Goal: Task Accomplishment & Management: Manage account settings

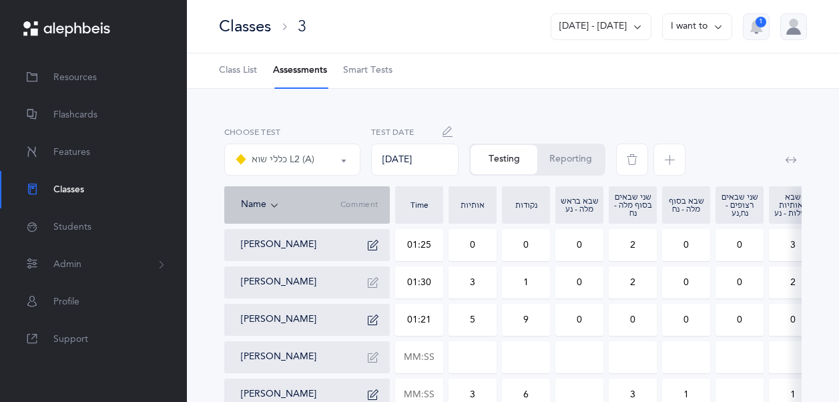
select select "11"
click at [76, 222] on span "Students" at bounding box center [72, 227] width 38 height 14
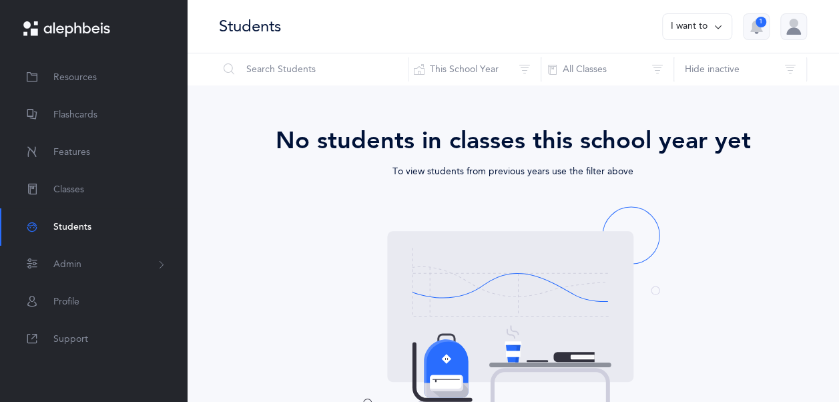
click at [725, 28] on button "I want to" at bounding box center [697, 26] width 70 height 27
click at [583, 35] on div "Students I want to Print reports Add student 1" at bounding box center [513, 26] width 652 height 53
click at [721, 29] on icon at bounding box center [718, 26] width 11 height 15
click at [622, 26] on div "Students I want to Print reports Add student 1" at bounding box center [513, 26] width 652 height 53
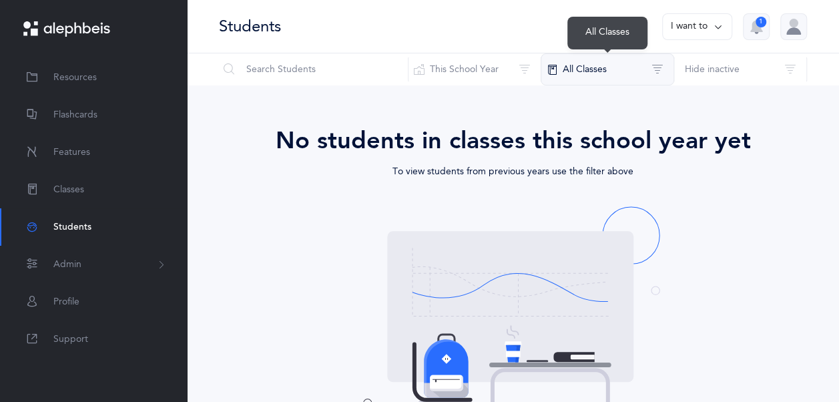
click at [620, 70] on button "All Classes" at bounding box center [606, 69] width 133 height 32
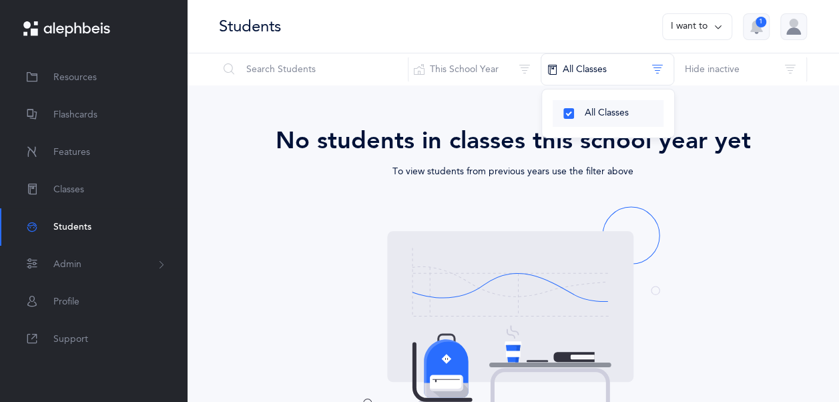
click at [610, 116] on span "All Classes" at bounding box center [606, 112] width 44 height 11
click at [608, 115] on span "All Classes" at bounding box center [606, 112] width 44 height 11
click at [628, 25] on div "Students I want to 1" at bounding box center [513, 26] width 652 height 53
click at [683, 38] on button "I want to" at bounding box center [697, 26] width 70 height 27
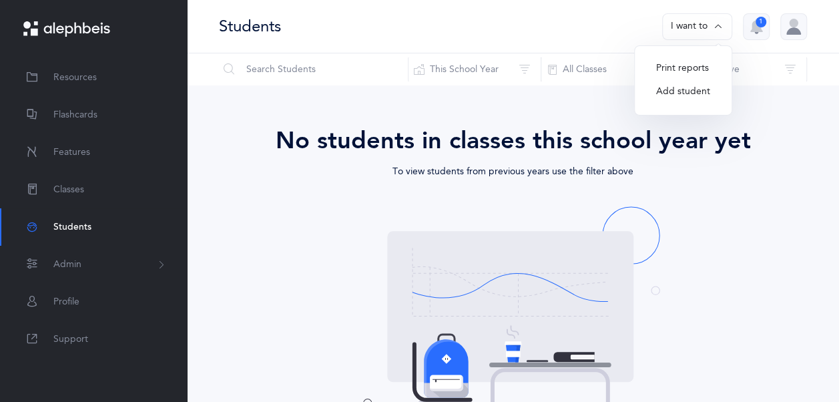
click at [684, 91] on button "Add student" at bounding box center [682, 92] width 75 height 24
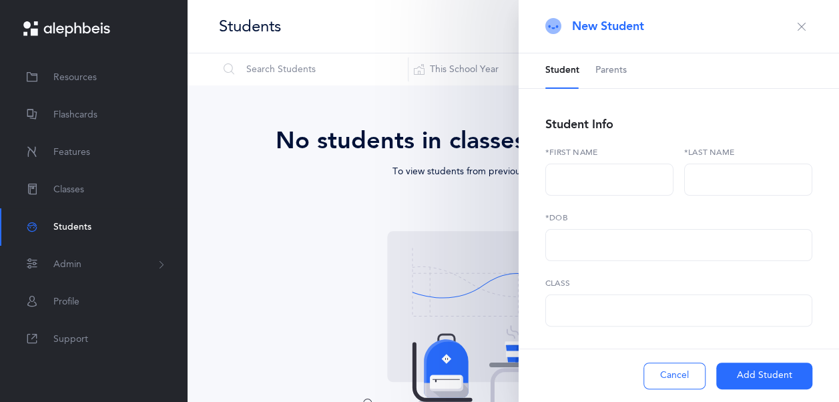
select select
click at [802, 33] on div "New Student" at bounding box center [678, 26] width 320 height 53
click at [796, 31] on icon "button" at bounding box center [801, 26] width 11 height 11
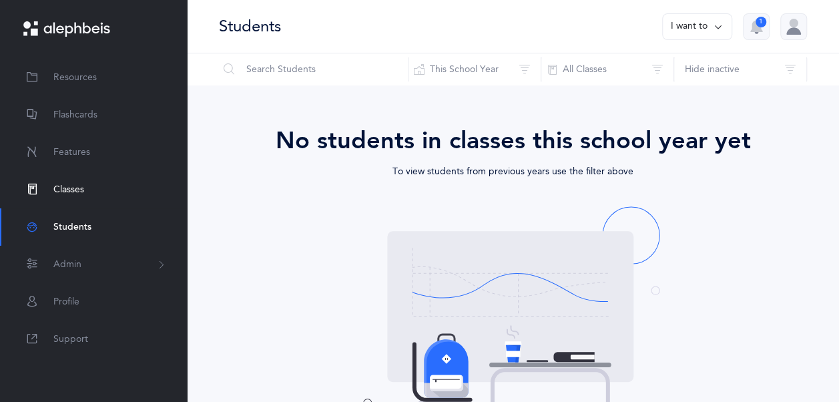
click at [84, 191] on link "Classes" at bounding box center [93, 189] width 187 height 37
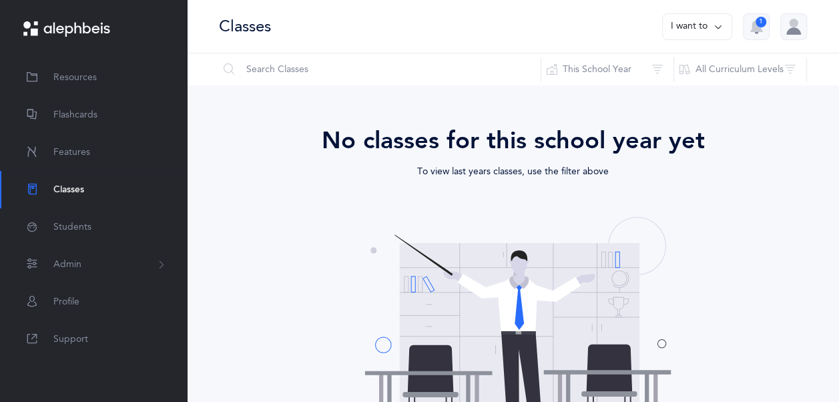
click at [683, 24] on button "I want to" at bounding box center [697, 26] width 70 height 27
click at [669, 110] on div "Print reports Add new" at bounding box center [683, 80] width 97 height 71
click at [666, 97] on button "Add new" at bounding box center [683, 92] width 74 height 24
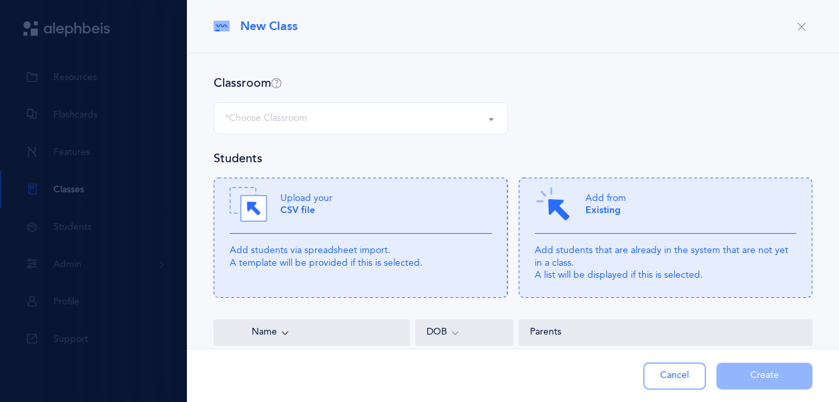
click at [486, 118] on button "*Choose Classroom" at bounding box center [360, 118] width 294 height 32
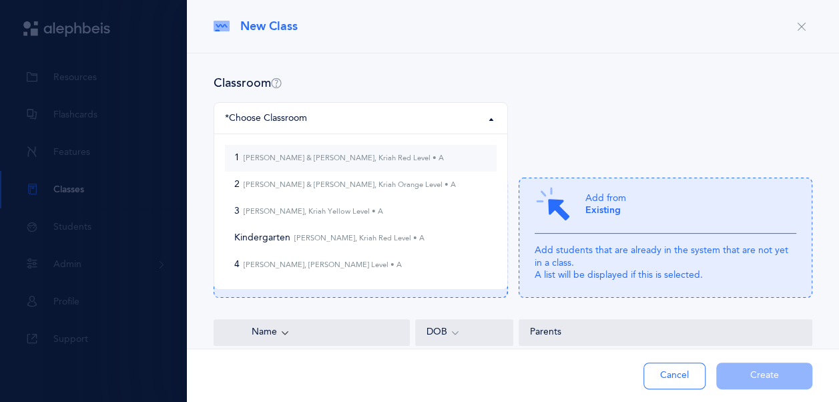
click at [442, 152] on link "1 Chaya Nacca & Chaia Rosenberg, Kriah Red Level • A" at bounding box center [361, 158] width 272 height 27
select select "739"
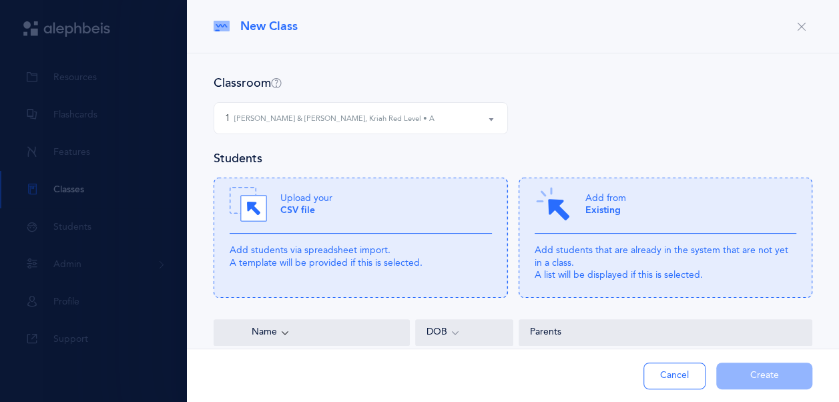
scroll to position [67, 0]
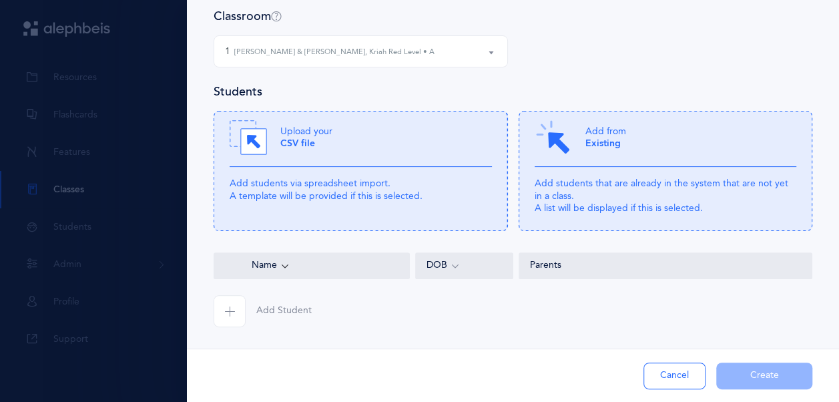
click at [733, 372] on div "Add Student Cancel Create" at bounding box center [513, 374] width 652 height 53
click at [594, 155] on div "Add from Existing" at bounding box center [665, 143] width 262 height 48
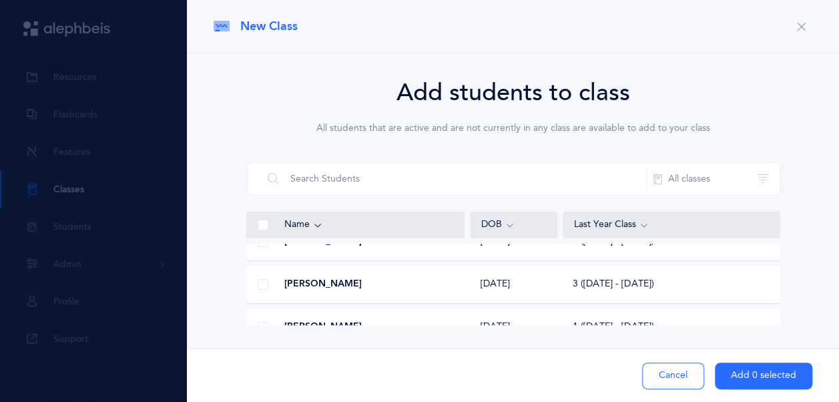
scroll to position [0, 0]
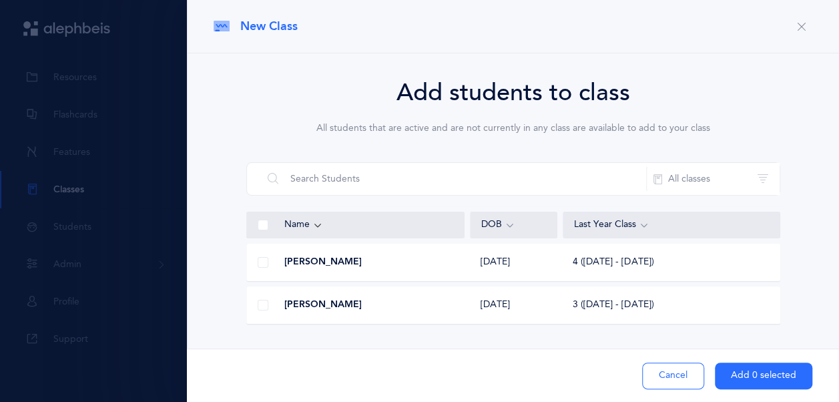
click at [266, 223] on span at bounding box center [263, 225] width 11 height 11
click at [0, 0] on input "checkbox" at bounding box center [0, 0] width 0 height 0
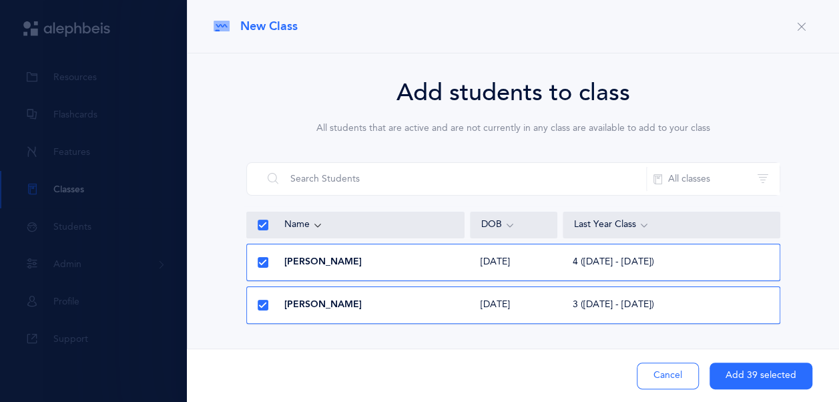
click at [261, 223] on icon at bounding box center [262, 225] width 7 height 7
click at [0, 0] on input "checkbox" at bounding box center [0, 0] width 0 height 0
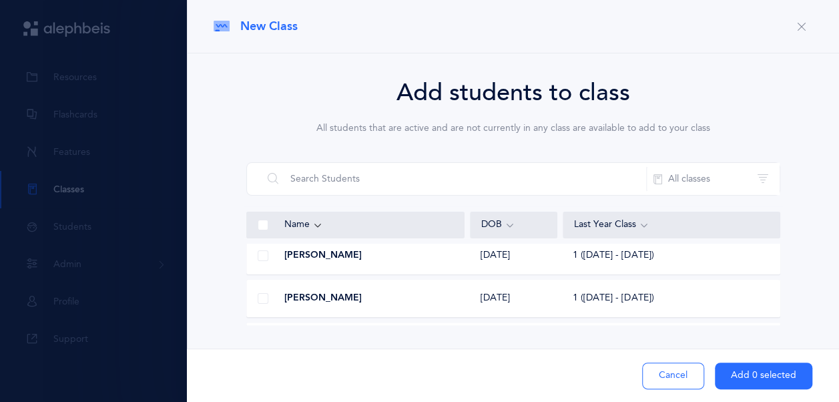
scroll to position [1450, 0]
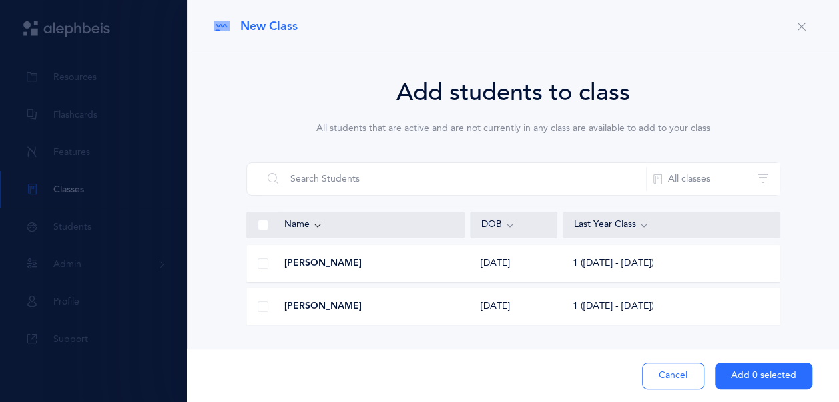
click at [259, 304] on span at bounding box center [263, 306] width 11 height 11
click at [0, 0] on input "checkbox" at bounding box center [0, 0] width 0 height 0
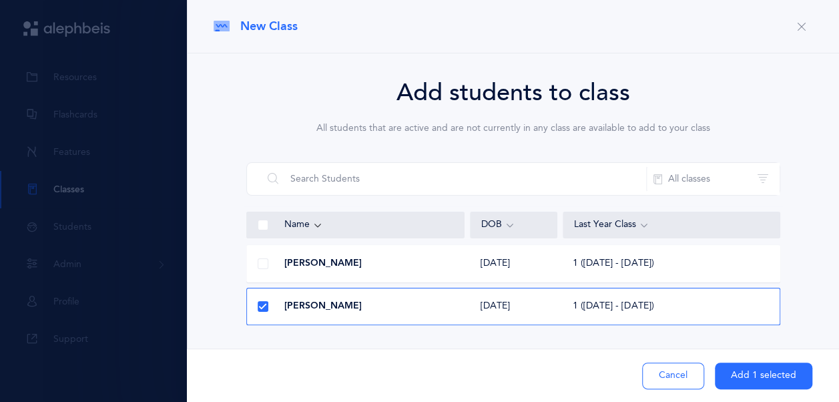
click at [265, 260] on span at bounding box center [263, 263] width 11 height 11
click at [0, 0] on input "checkbox" at bounding box center [0, 0] width 0 height 0
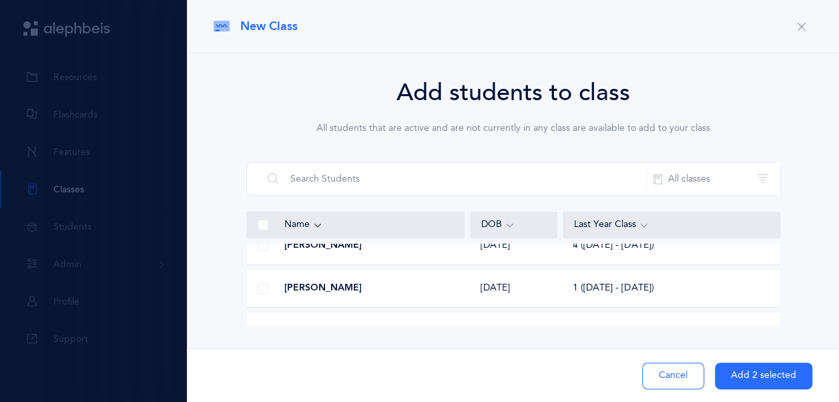
scroll to position [1317, 0]
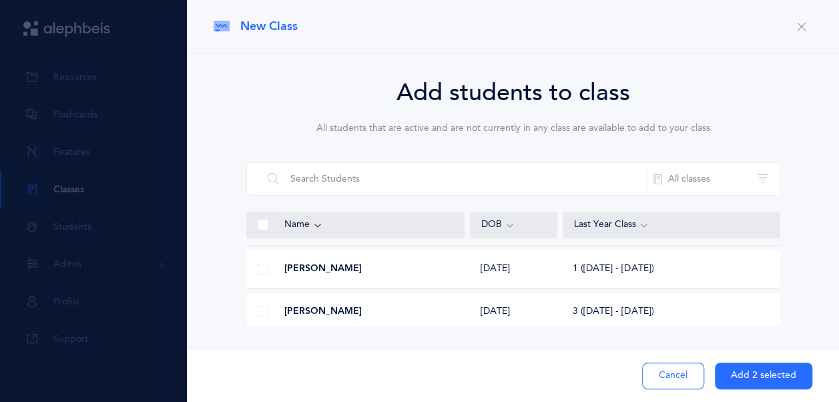
click at [262, 268] on span at bounding box center [263, 269] width 11 height 11
click at [0, 0] on input "checkbox" at bounding box center [0, 0] width 0 height 0
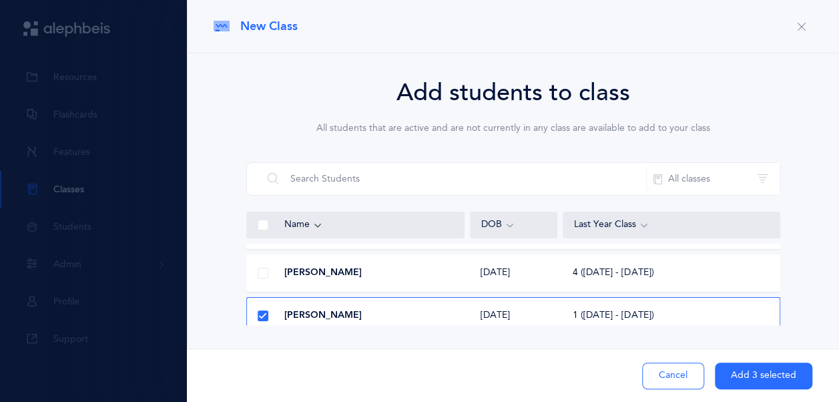
scroll to position [1250, 0]
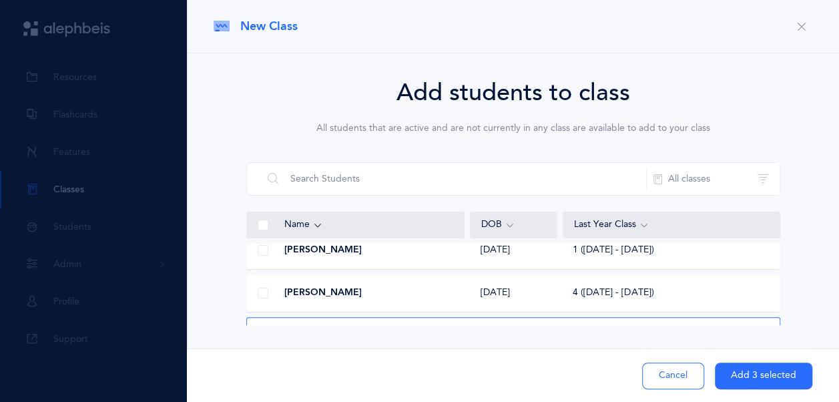
click at [267, 247] on span at bounding box center [263, 250] width 11 height 11
click at [0, 0] on input "checkbox" at bounding box center [0, 0] width 0 height 0
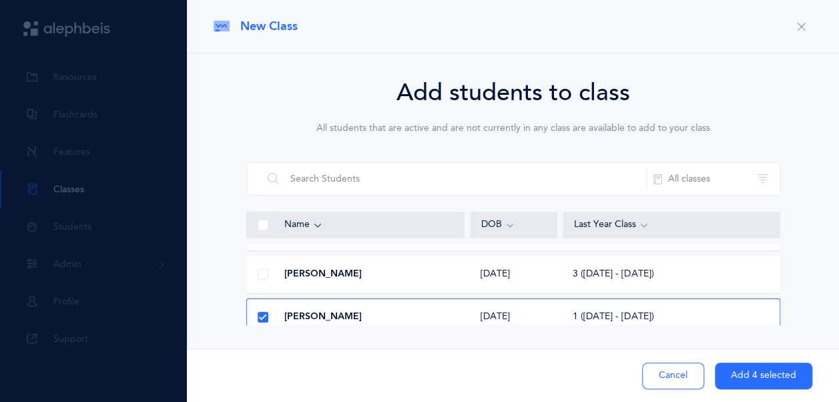
scroll to position [1117, 0]
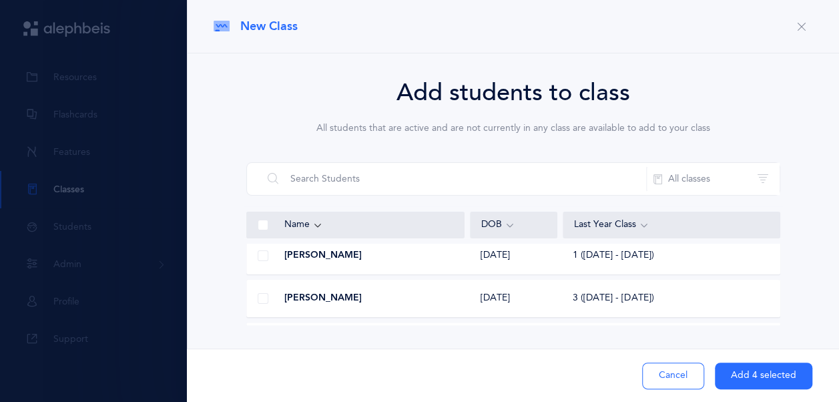
click at [265, 254] on span at bounding box center [263, 255] width 11 height 11
click at [0, 0] on input "checkbox" at bounding box center [0, 0] width 0 height 0
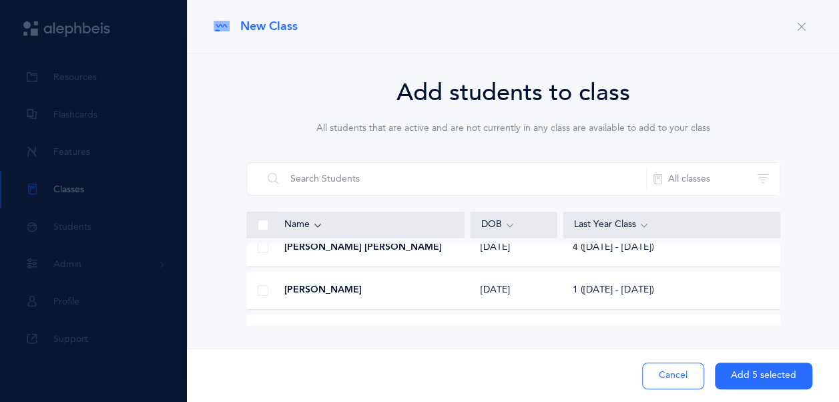
scroll to position [850, 0]
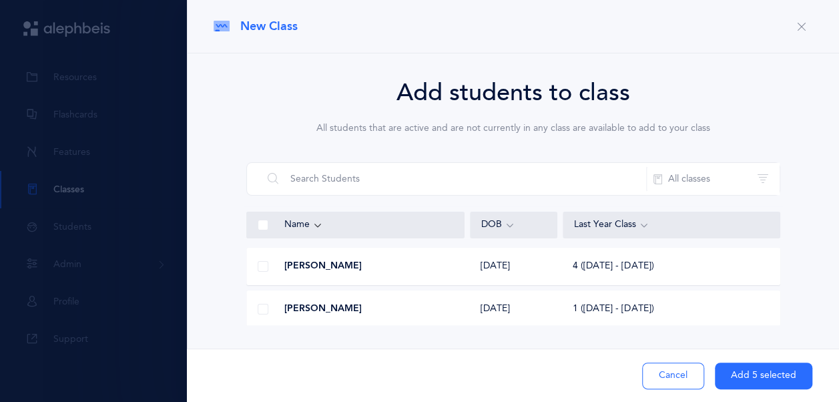
click at [260, 307] on span at bounding box center [263, 309] width 11 height 11
click at [0, 0] on input "checkbox" at bounding box center [0, 0] width 0 height 0
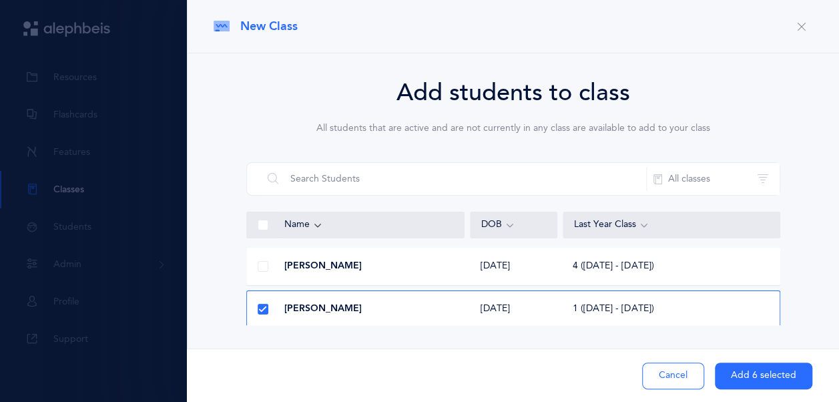
scroll to position [783, 0]
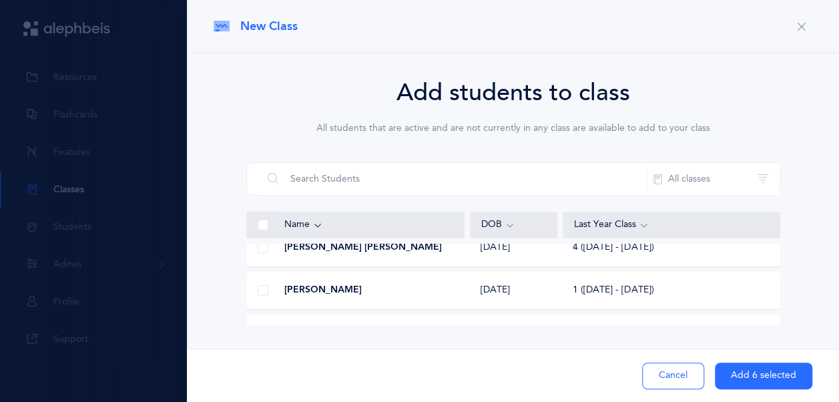
click at [264, 288] on span at bounding box center [263, 290] width 11 height 11
click at [0, 0] on input "checkbox" at bounding box center [0, 0] width 0 height 0
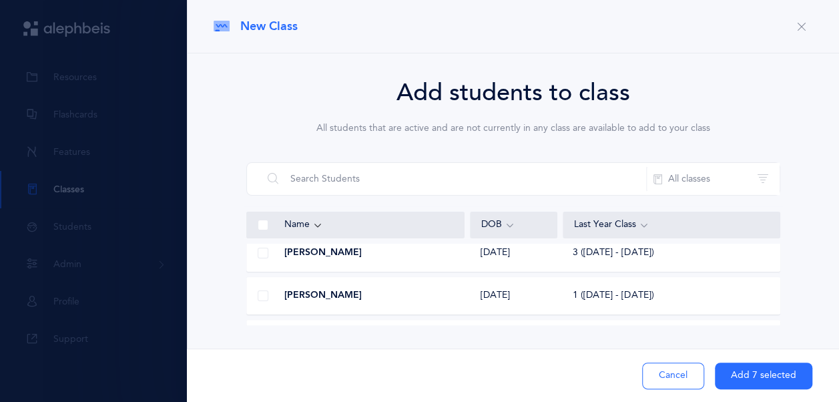
scroll to position [717, 0]
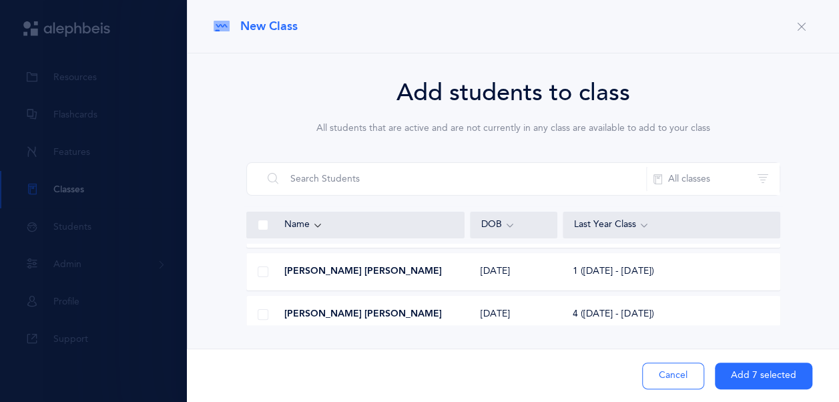
click at [266, 272] on span at bounding box center [263, 271] width 11 height 11
click at [0, 0] on input "checkbox" at bounding box center [0, 0] width 0 height 0
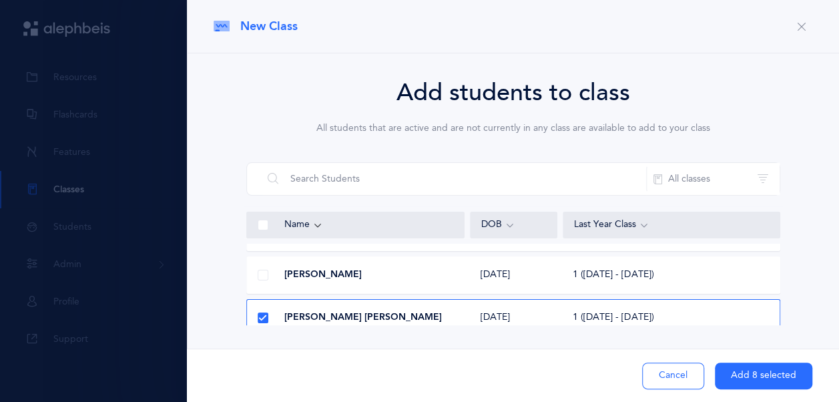
scroll to position [650, 0]
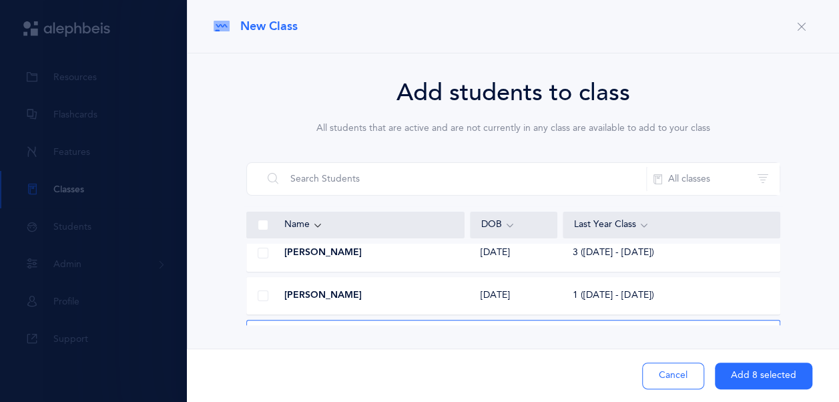
click at [260, 287] on div at bounding box center [263, 295] width 32 height 27
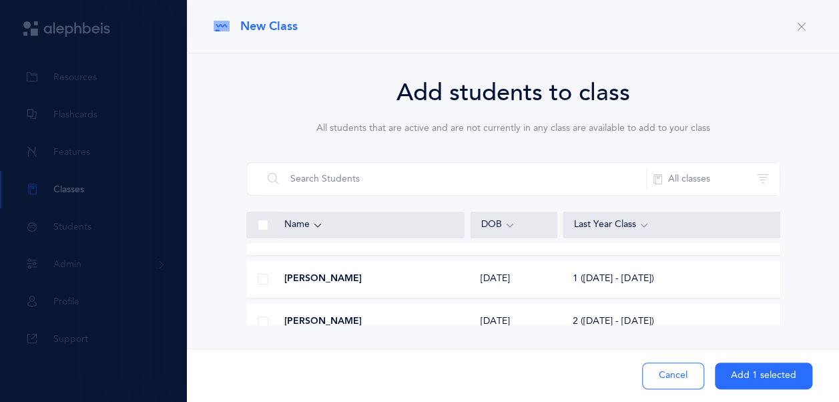
scroll to position [516, 0]
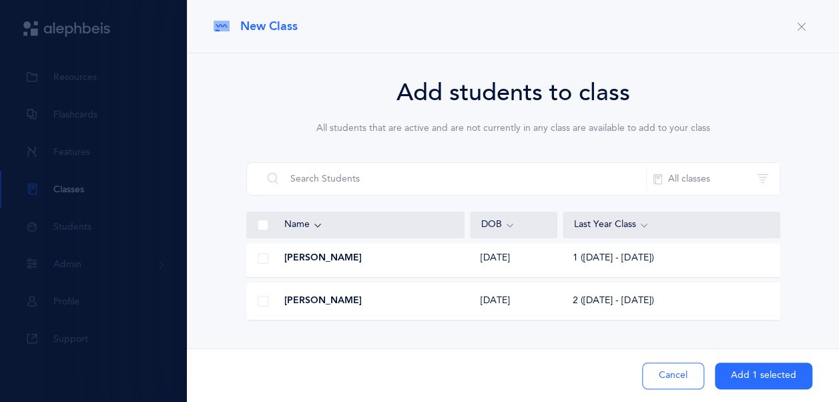
click at [261, 254] on span at bounding box center [263, 258] width 11 height 11
click at [0, 0] on input "checkbox" at bounding box center [0, 0] width 0 height 0
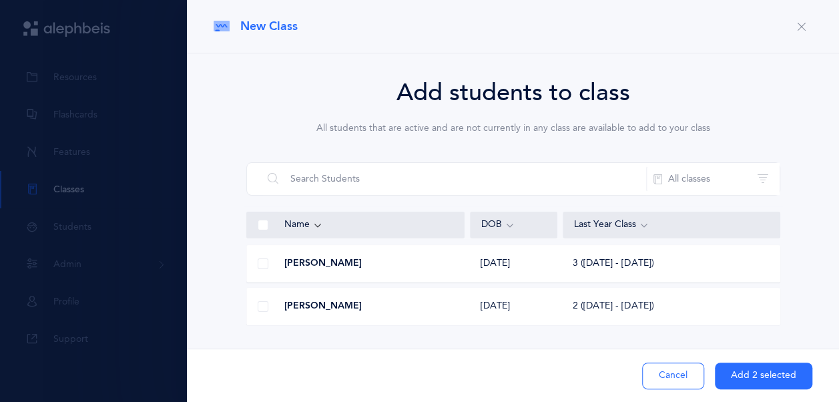
scroll to position [316, 0]
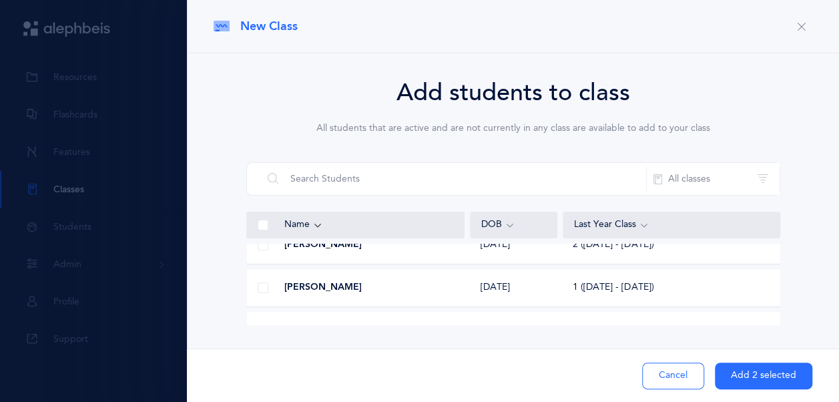
click at [263, 284] on span at bounding box center [263, 287] width 11 height 11
click at [0, 0] on input "checkbox" at bounding box center [0, 0] width 0 height 0
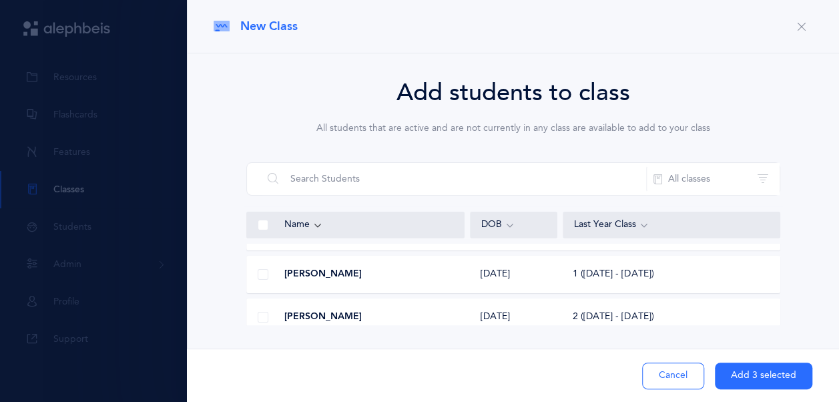
click at [258, 276] on span at bounding box center [263, 274] width 11 height 11
click at [0, 0] on input "checkbox" at bounding box center [0, 0] width 0 height 0
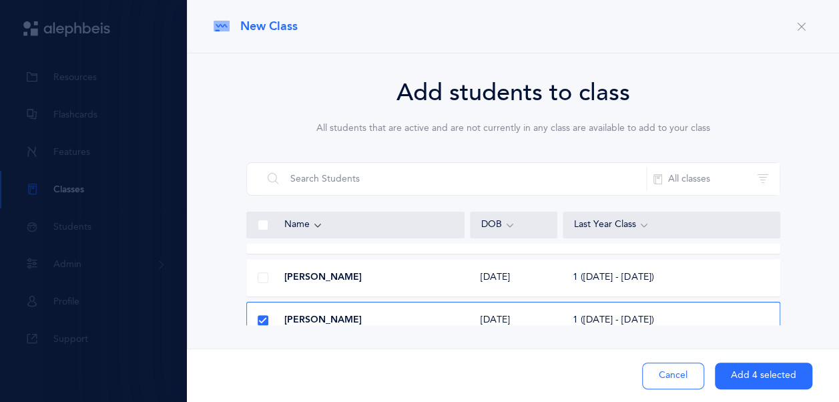
scroll to position [49, 0]
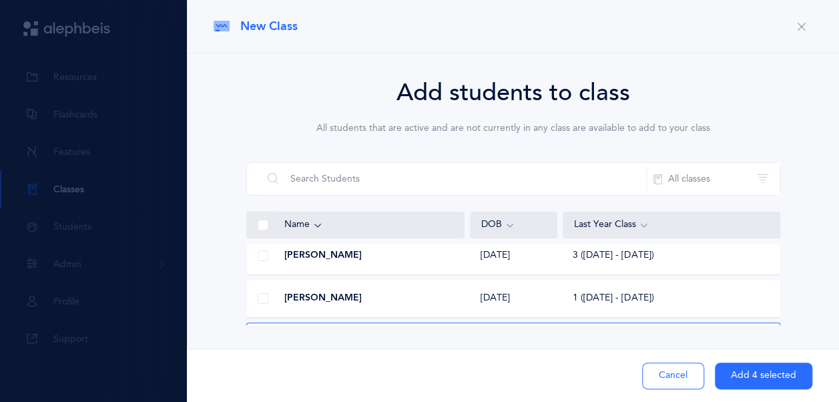
click at [263, 294] on span at bounding box center [263, 298] width 11 height 11
click at [0, 0] on input "checkbox" at bounding box center [0, 0] width 0 height 0
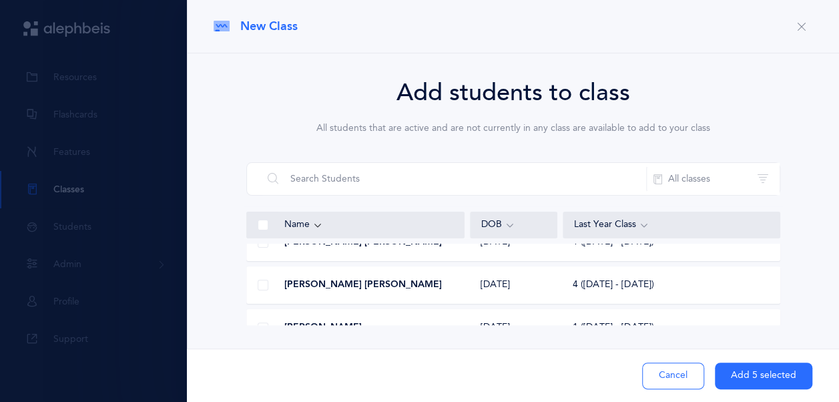
scroll to position [734, 0]
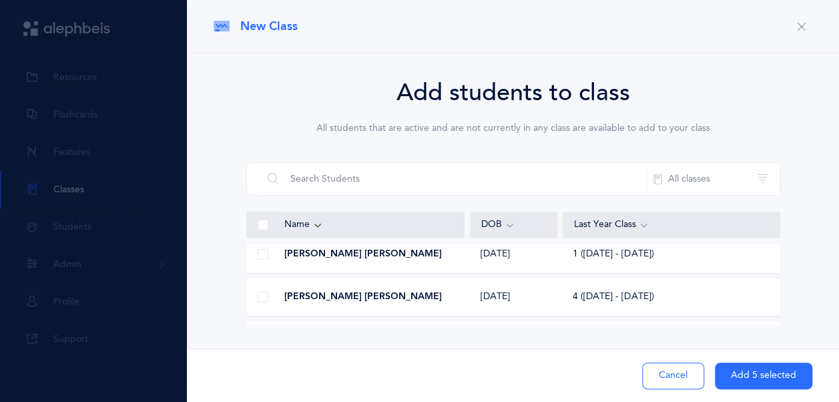
click at [264, 249] on span at bounding box center [263, 254] width 11 height 11
click at [0, 0] on input "checkbox" at bounding box center [0, 0] width 0 height 0
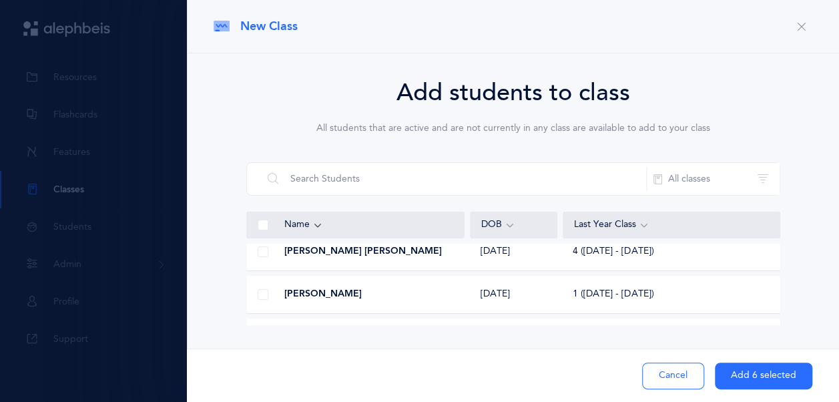
scroll to position [801, 0]
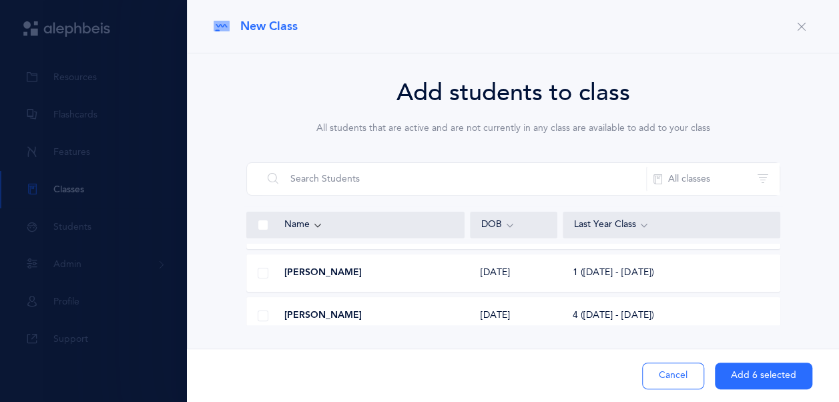
click at [258, 273] on span at bounding box center [263, 273] width 11 height 11
click at [0, 0] on input "checkbox" at bounding box center [0, 0] width 0 height 0
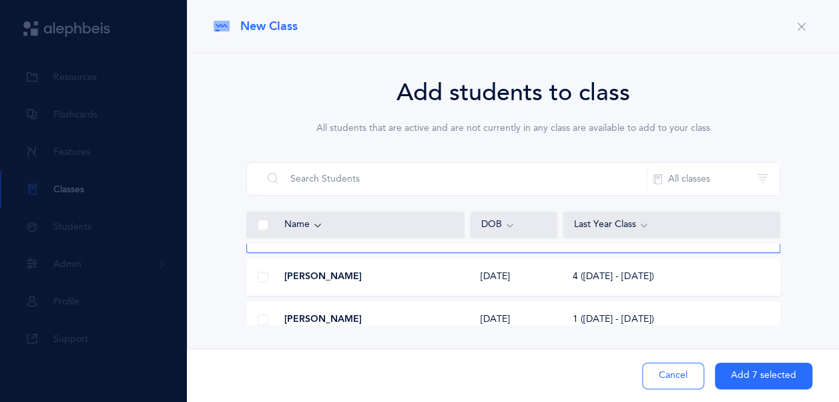
scroll to position [867, 0]
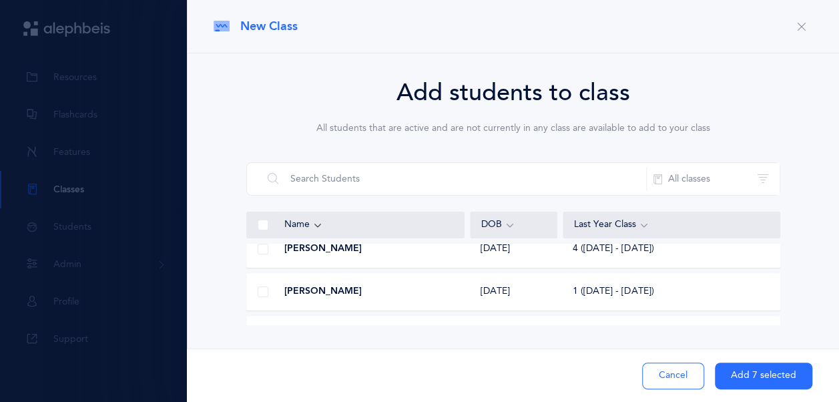
click at [262, 292] on span at bounding box center [263, 291] width 11 height 11
click at [0, 0] on input "checkbox" at bounding box center [0, 0] width 0 height 0
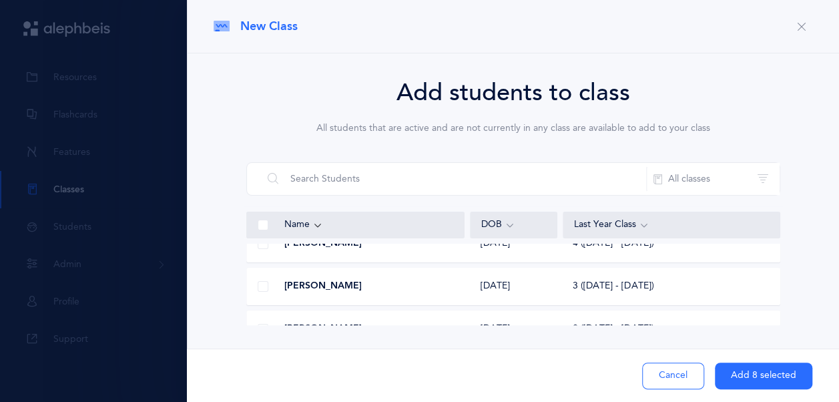
scroll to position [1067, 0]
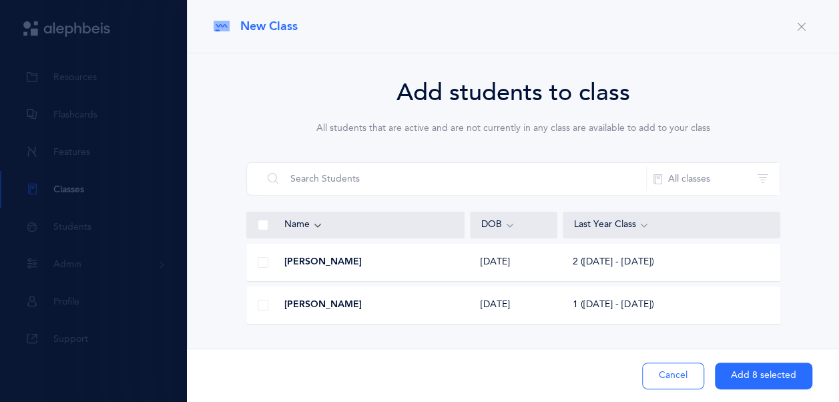
click at [266, 301] on span at bounding box center [263, 305] width 11 height 11
click at [0, 0] on input "checkbox" at bounding box center [0, 0] width 0 height 0
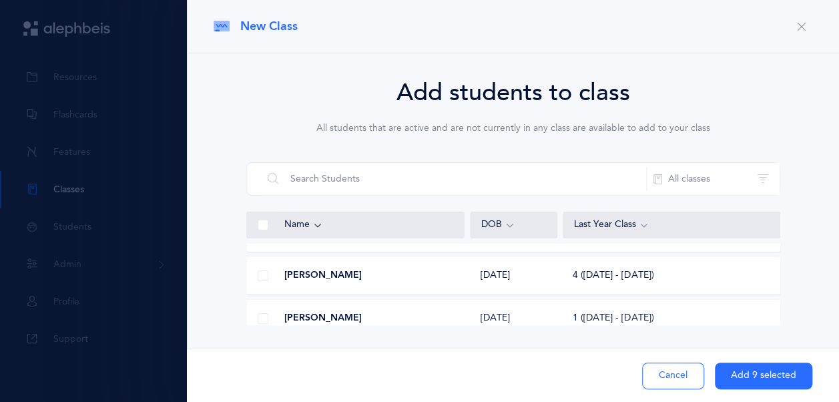
scroll to position [1201, 0]
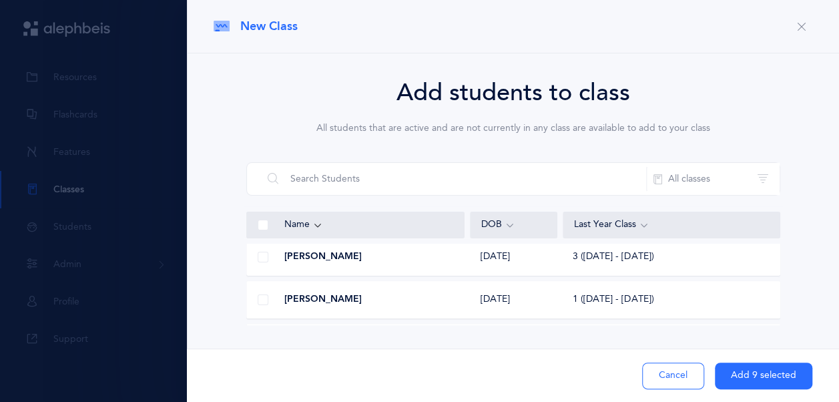
click at [266, 296] on span at bounding box center [263, 299] width 11 height 11
click at [0, 0] on input "checkbox" at bounding box center [0, 0] width 0 height 0
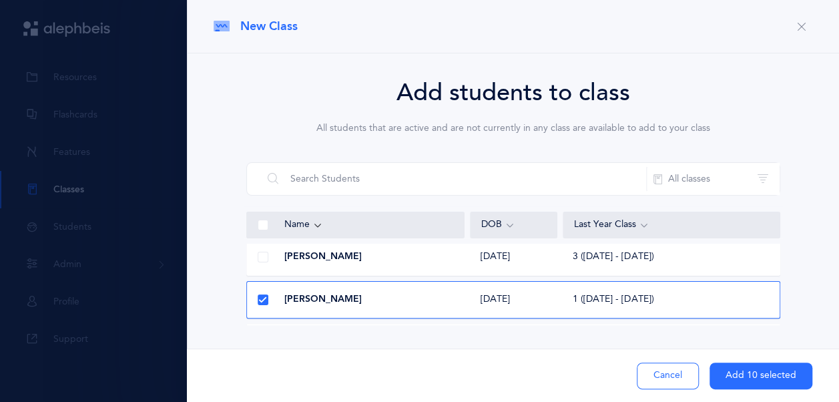
scroll to position [1268, 0]
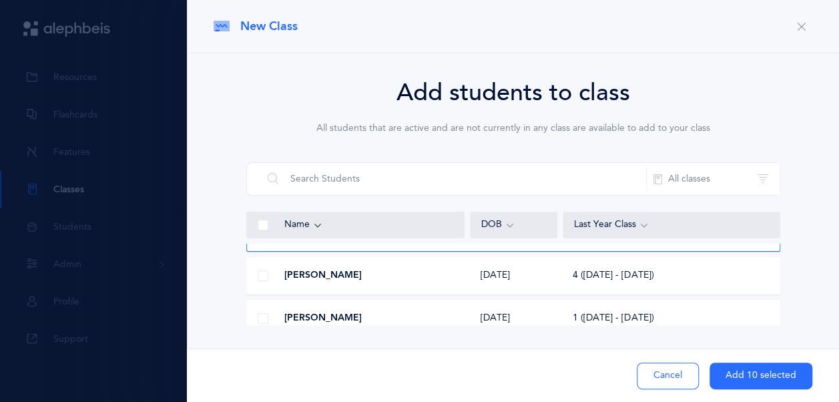
click at [262, 313] on span at bounding box center [263, 318] width 11 height 11
click at [0, 0] on input "checkbox" at bounding box center [0, 0] width 0 height 0
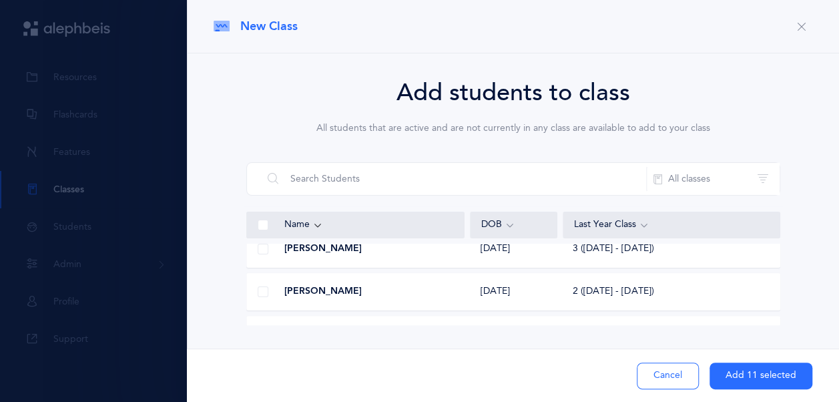
scroll to position [1401, 0]
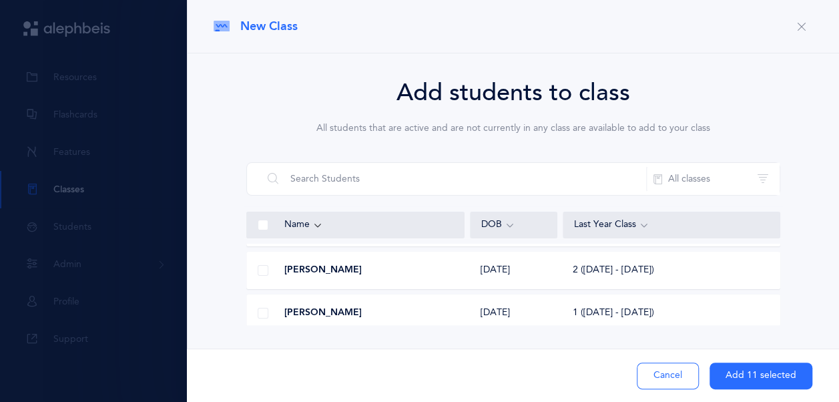
click at [266, 312] on span at bounding box center [263, 313] width 11 height 11
click at [0, 0] on input "checkbox" at bounding box center [0, 0] width 0 height 0
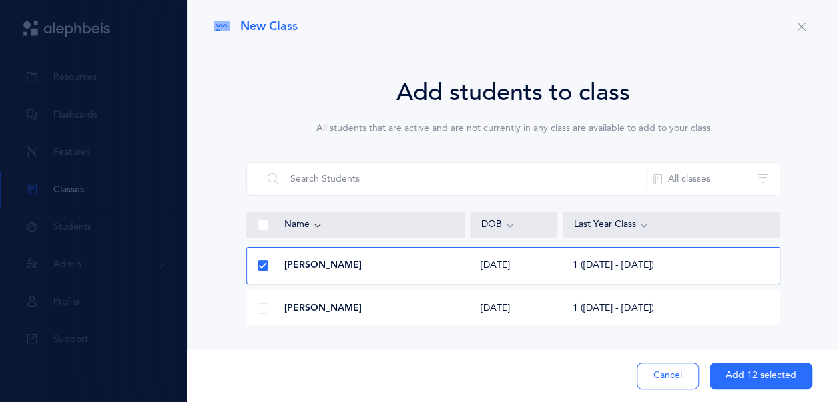
scroll to position [1468, 0]
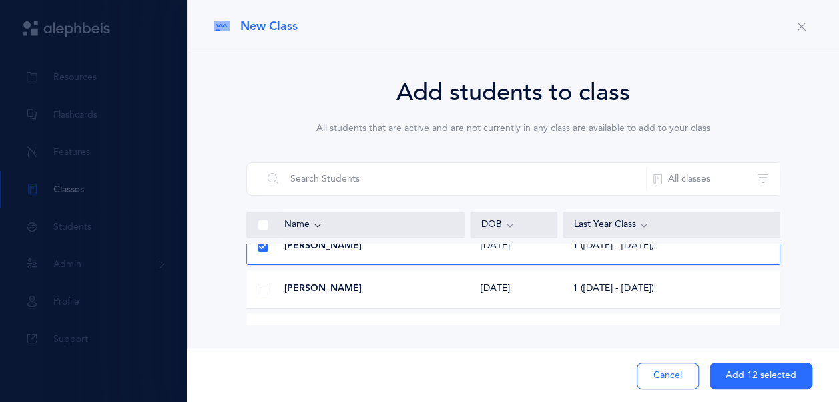
drag, startPoint x: 264, startPoint y: 289, endPoint x: 274, endPoint y: 287, distance: 9.6
click at [264, 289] on span at bounding box center [263, 289] width 11 height 11
click at [0, 0] on input "checkbox" at bounding box center [0, 0] width 0 height 0
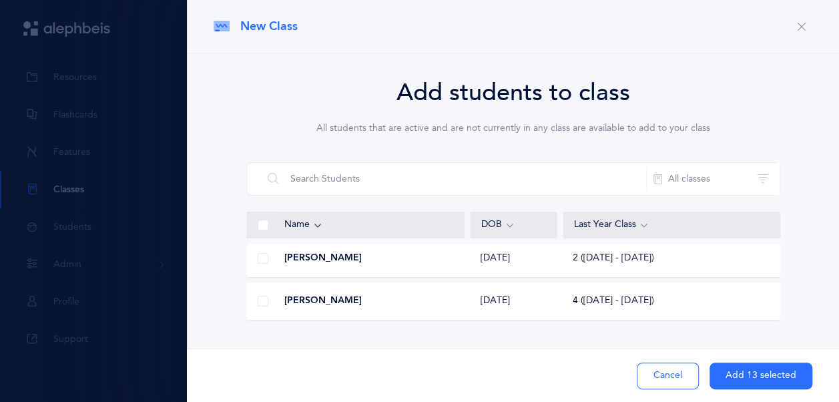
scroll to position [67, 0]
click at [761, 373] on button "Add 13 selected" at bounding box center [760, 375] width 103 height 27
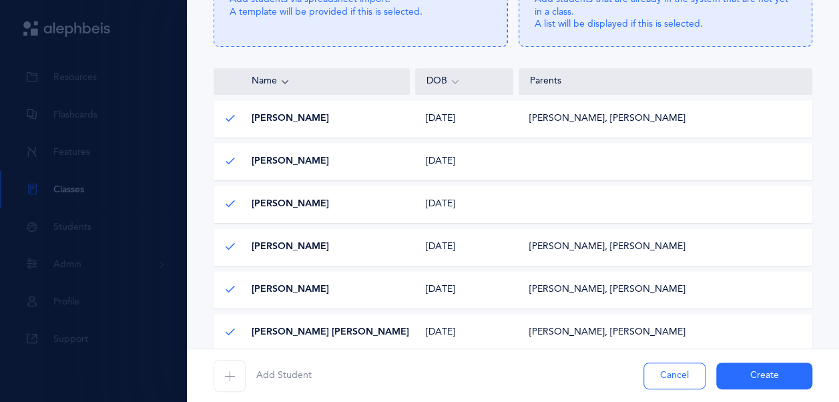
scroll to position [222, 0]
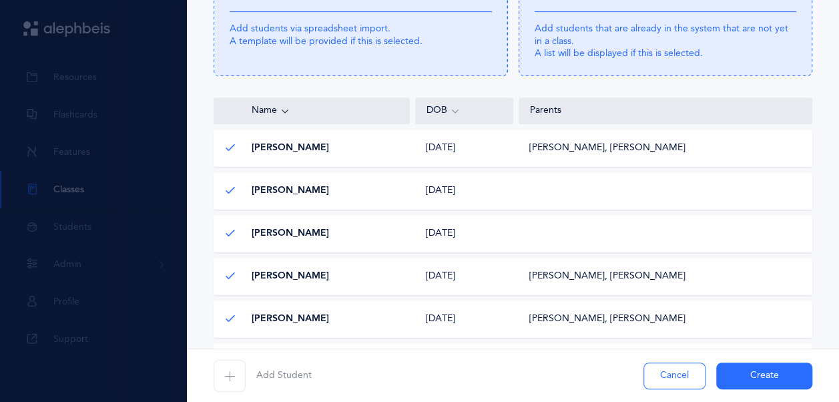
click at [739, 378] on button "Create" at bounding box center [764, 375] width 96 height 27
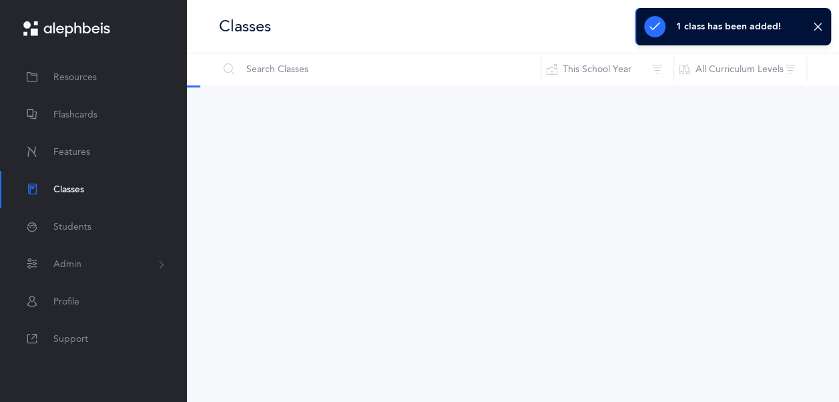
scroll to position [0, 0]
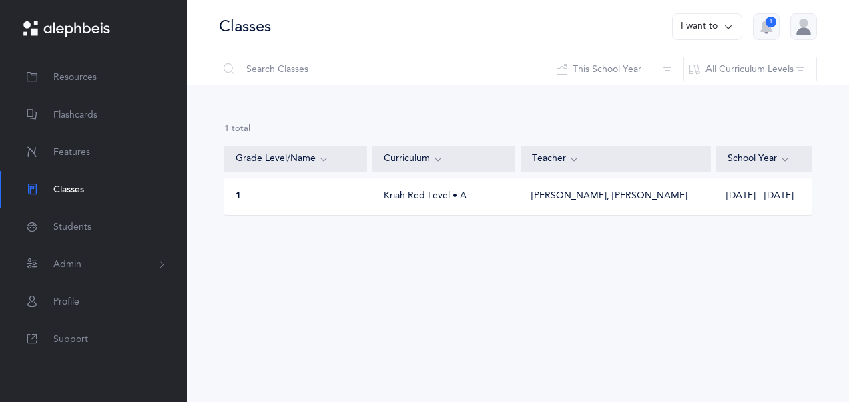
click at [451, 189] on div "Kriah Red Level • A" at bounding box center [444, 195] width 143 height 13
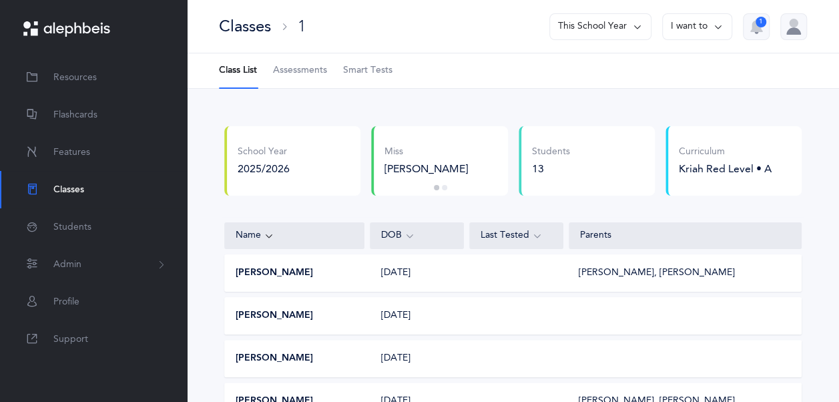
click at [717, 23] on icon at bounding box center [718, 26] width 11 height 15
click at [697, 57] on button "Edit class" at bounding box center [672, 69] width 95 height 24
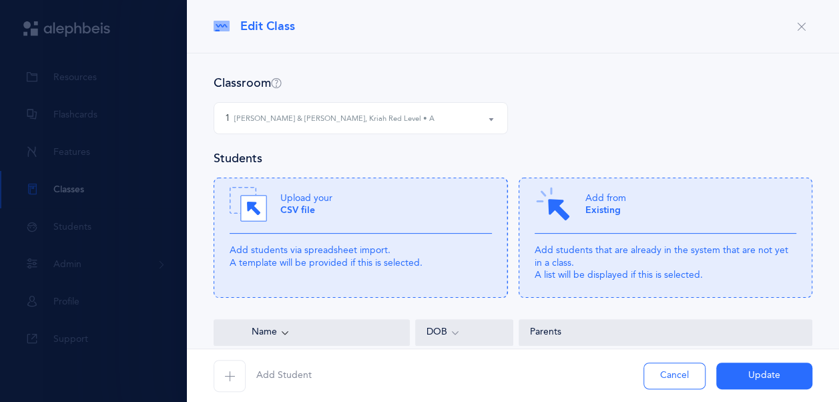
select select "739"
click at [267, 29] on span "Edit Class" at bounding box center [267, 26] width 55 height 17
click at [379, 115] on small "Chaya Nacca & Chaia Rosenberg, Kriah Red Level • A" at bounding box center [334, 118] width 200 height 11
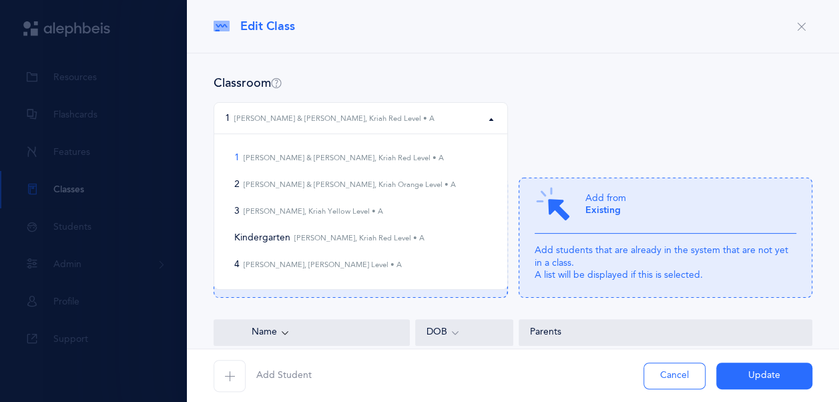
click at [442, 41] on div "Edit Class" at bounding box center [513, 26] width 652 height 53
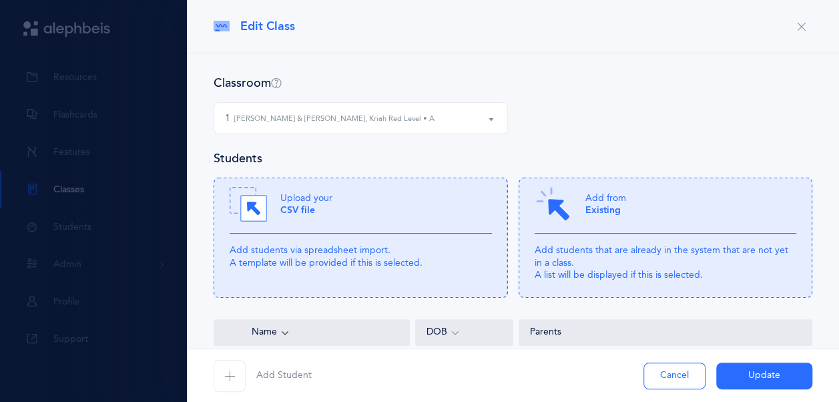
click at [442, 41] on div "Edit Class" at bounding box center [513, 26] width 652 height 53
click at [796, 29] on icon "button" at bounding box center [801, 26] width 11 height 11
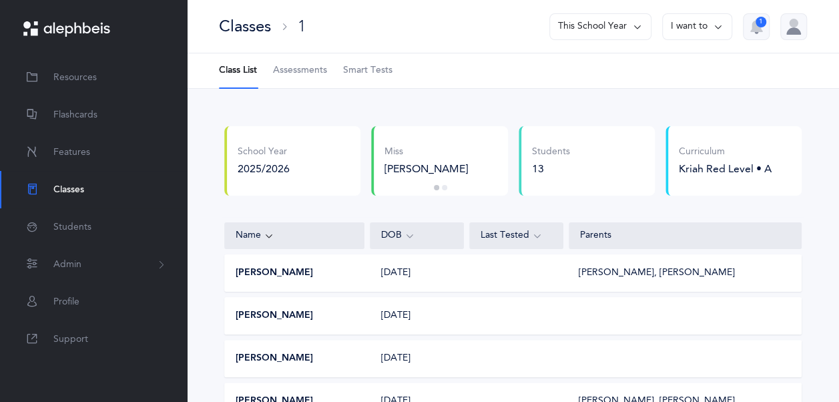
click at [696, 32] on button "I want to" at bounding box center [697, 26] width 70 height 27
click at [508, 83] on ul "Class List Assessments Smart Tests" at bounding box center [513, 70] width 652 height 35
click at [79, 194] on span "Classes" at bounding box center [68, 190] width 31 height 14
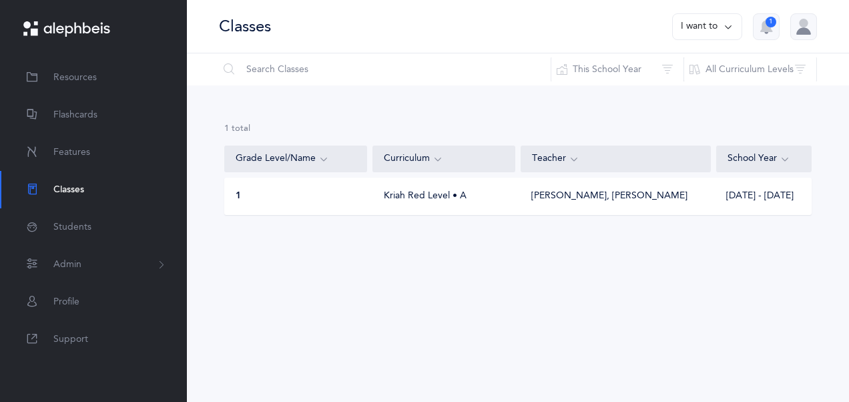
click at [676, 29] on button "I want to" at bounding box center [707, 26] width 70 height 27
click at [627, 29] on div "Classes I want to Print reports Add new 1" at bounding box center [518, 26] width 662 height 53
click at [768, 24] on div "1" at bounding box center [770, 22] width 11 height 11
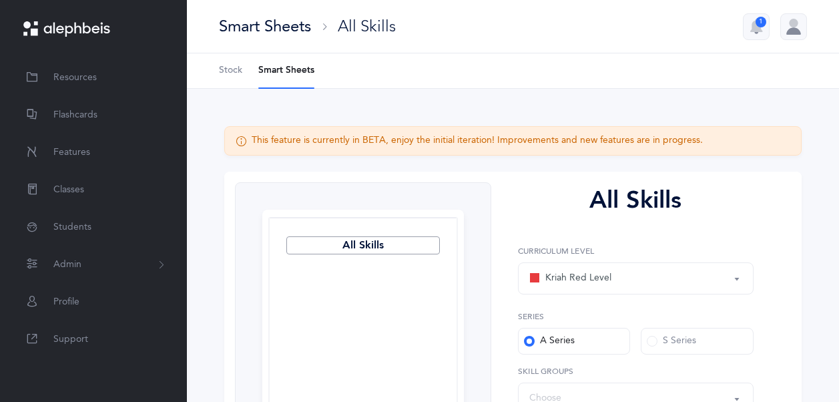
select select
click at [114, 332] on link "Support" at bounding box center [93, 338] width 187 height 37
click at [109, 183] on link "Classes" at bounding box center [93, 189] width 187 height 37
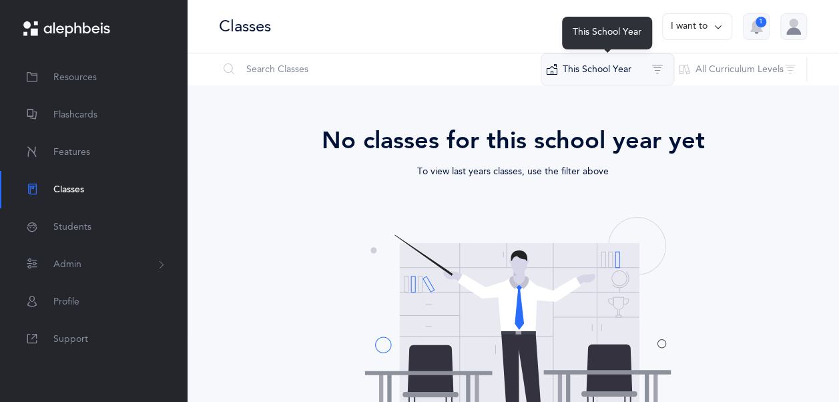
click at [638, 59] on button "This School Year" at bounding box center [606, 69] width 133 height 32
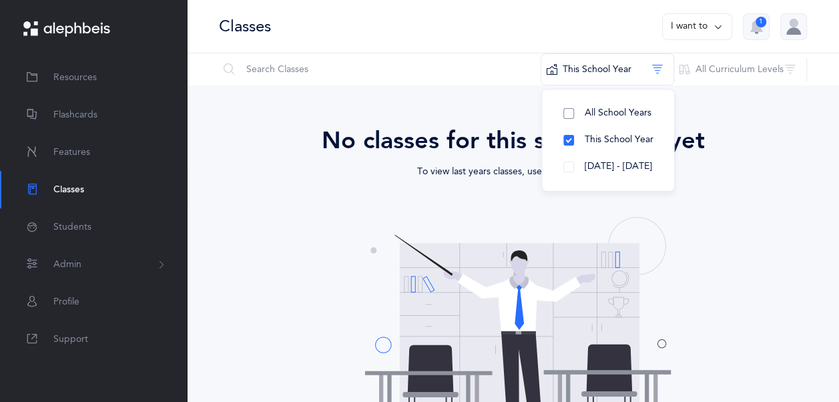
click at [616, 112] on span "All School Years" at bounding box center [617, 112] width 67 height 11
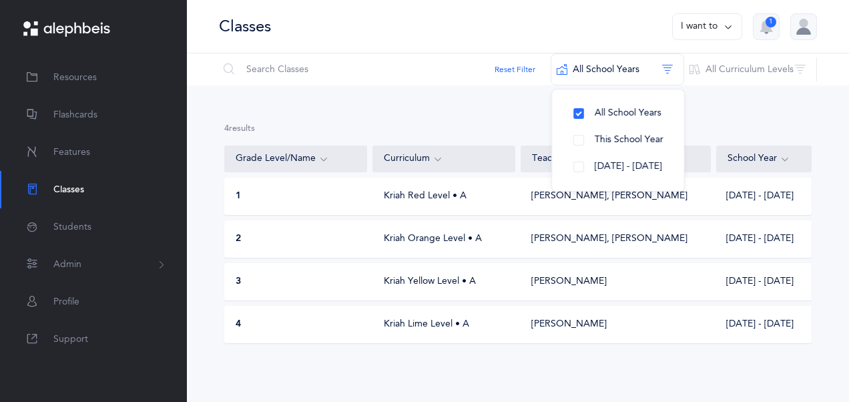
click at [782, 185] on div "1 Kriah Red Level • A [PERSON_NAME], [GEOGRAPHIC_DATA][PERSON_NAME] [DATE] - [D…" at bounding box center [517, 195] width 587 height 37
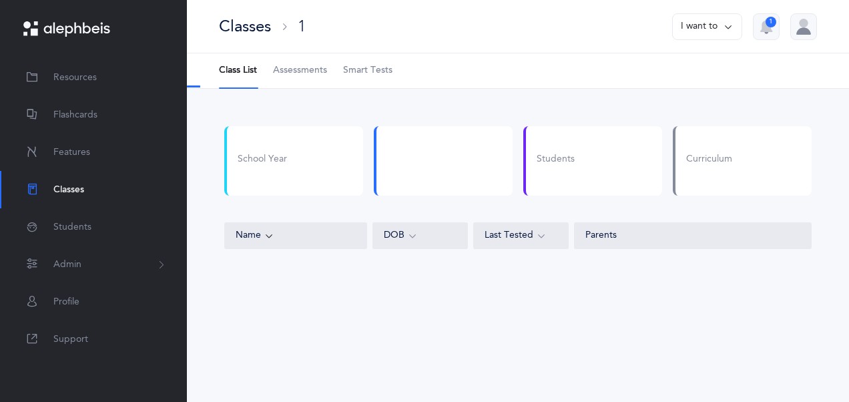
click at [723, 26] on button "I want to" at bounding box center [707, 26] width 70 height 27
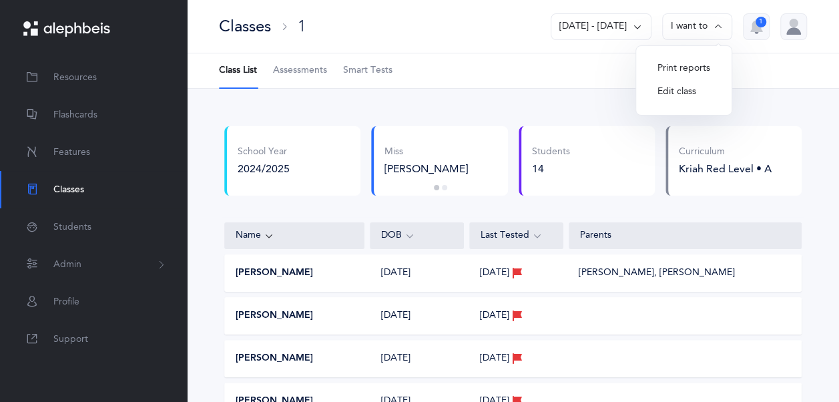
click at [707, 92] on button "Edit class" at bounding box center [683, 92] width 74 height 24
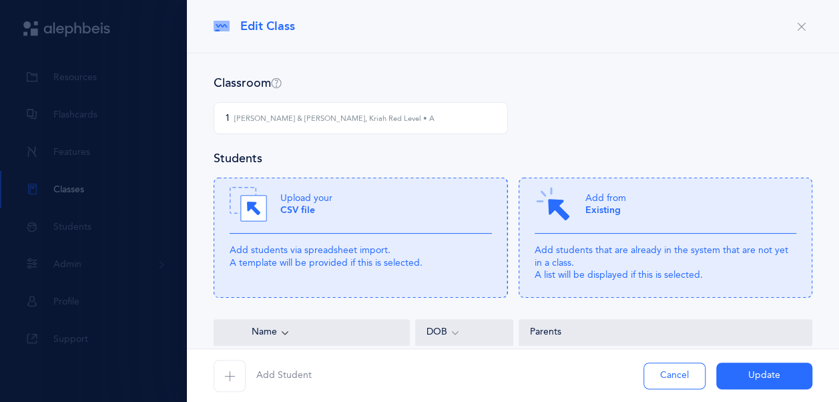
click at [279, 112] on div "1 Chaya Nacca & Chaia Rosenberg, Kriah Red Level • A" at bounding box center [329, 118] width 209 height 14
click at [288, 119] on small "Chaya Nacca & Chaia Rosenberg, Kriah Red Level • A" at bounding box center [334, 118] width 200 height 11
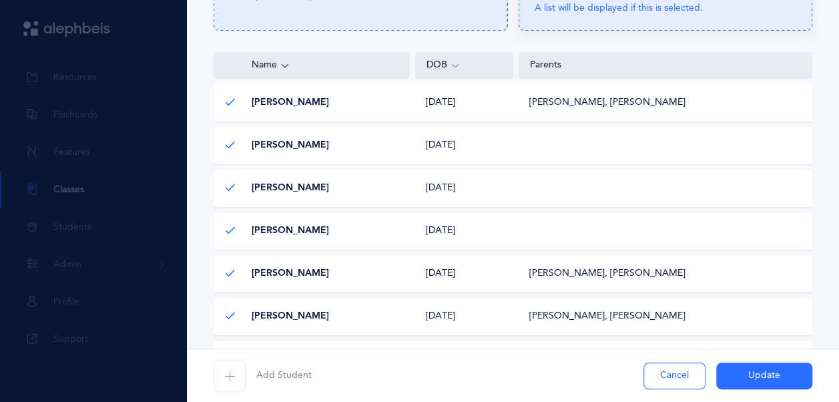
scroll to position [665, 0]
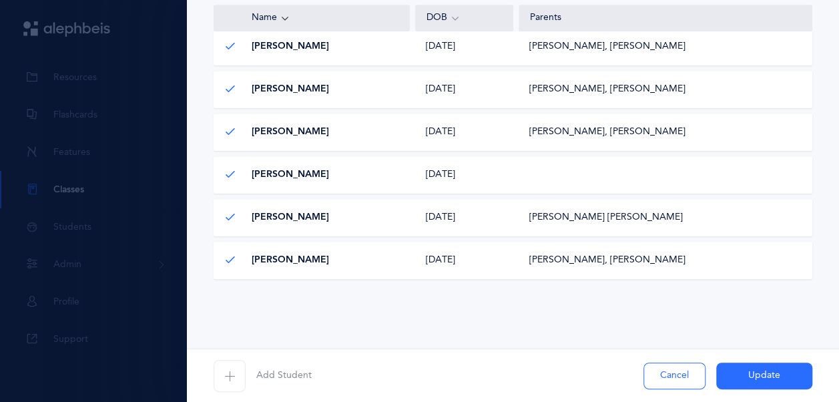
click at [759, 374] on button "Update" at bounding box center [764, 375] width 96 height 27
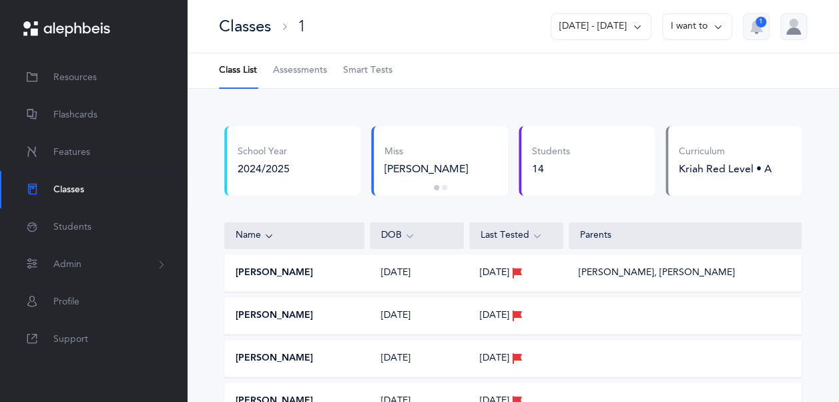
click at [240, 23] on div "Classes" at bounding box center [245, 26] width 52 height 22
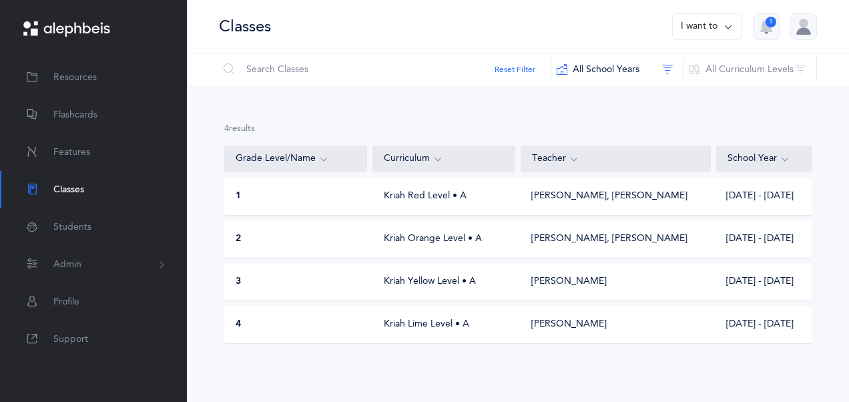
click at [515, 189] on div "1 Kriah Red Level • A Chaya Nacca, Chaia Rosenberg 2024 - 2025" at bounding box center [517, 195] width 587 height 37
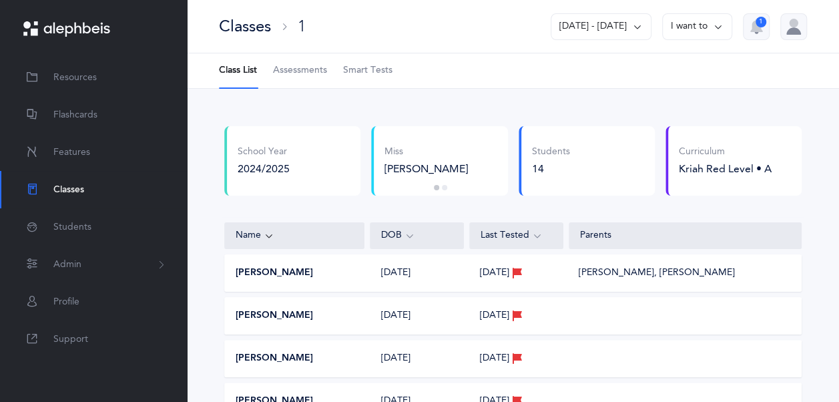
click at [580, 22] on button "[DATE] - [DATE]" at bounding box center [600, 26] width 101 height 27
click at [694, 33] on button "I want to" at bounding box center [697, 26] width 70 height 27
click at [686, 95] on button "Edit class" at bounding box center [683, 92] width 74 height 24
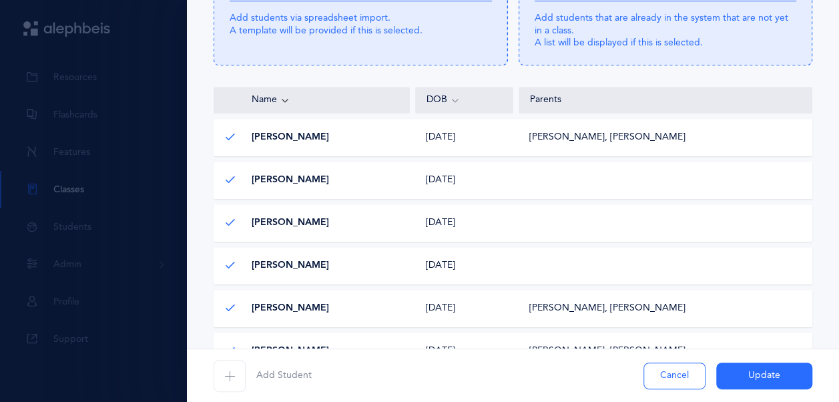
scroll to position [131, 0]
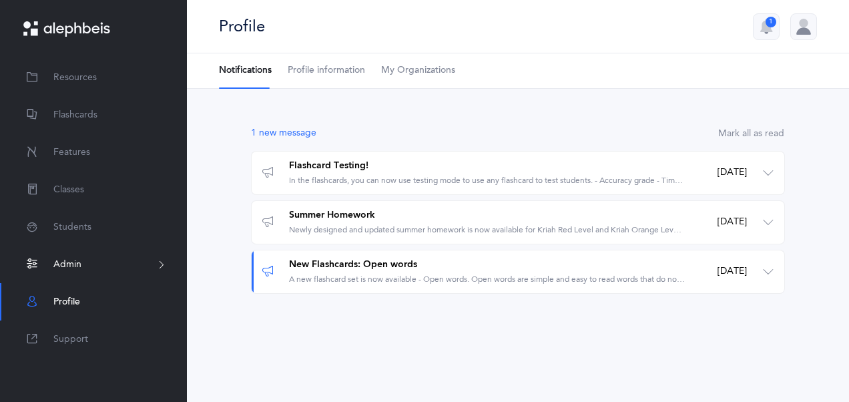
click at [96, 267] on button "Admin" at bounding box center [93, 264] width 187 height 37
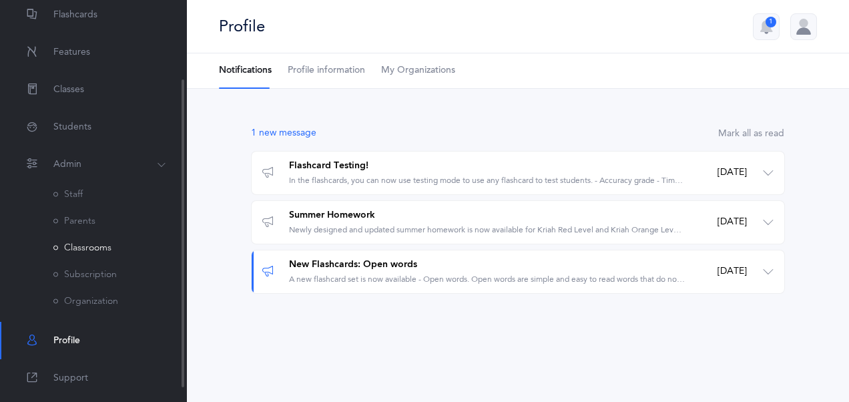
click at [103, 249] on link "Classrooms" at bounding box center [82, 247] width 58 height 11
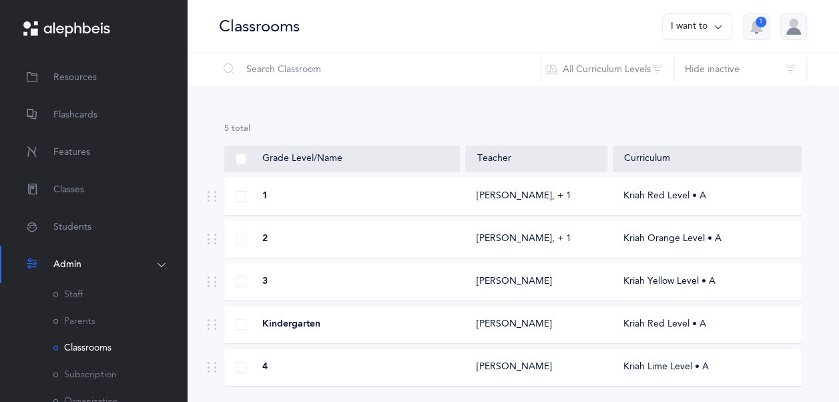
click at [212, 322] on icon at bounding box center [211, 324] width 11 height 11
click at [243, 238] on span at bounding box center [241, 239] width 11 height 11
click at [0, 0] on input "checkbox" at bounding box center [0, 0] width 0 height 0
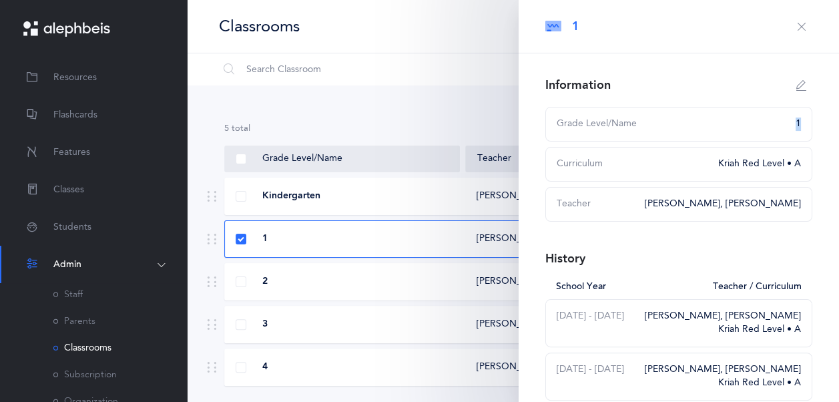
drag, startPoint x: 779, startPoint y: 120, endPoint x: 791, endPoint y: 124, distance: 12.0
click at [791, 124] on div "Grade Level/Name 1" at bounding box center [678, 124] width 267 height 35
drag, startPoint x: 791, startPoint y: 124, endPoint x: 785, endPoint y: 84, distance: 40.5
click at [791, 84] on button "button" at bounding box center [801, 85] width 21 height 21
type input "1"
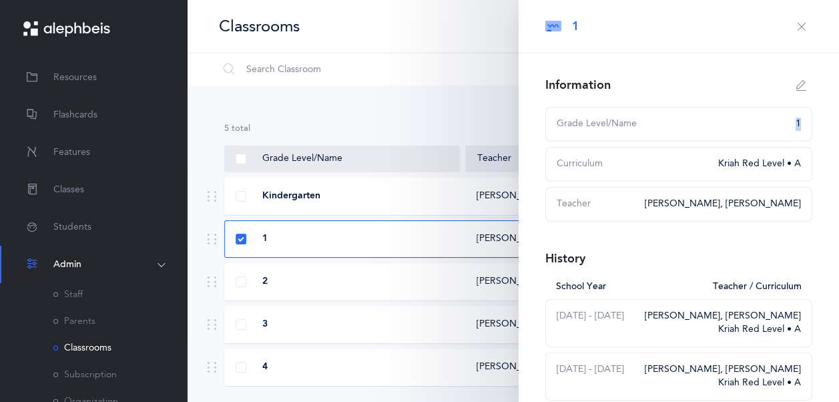
select select "2"
select select "2208"
select select "2209"
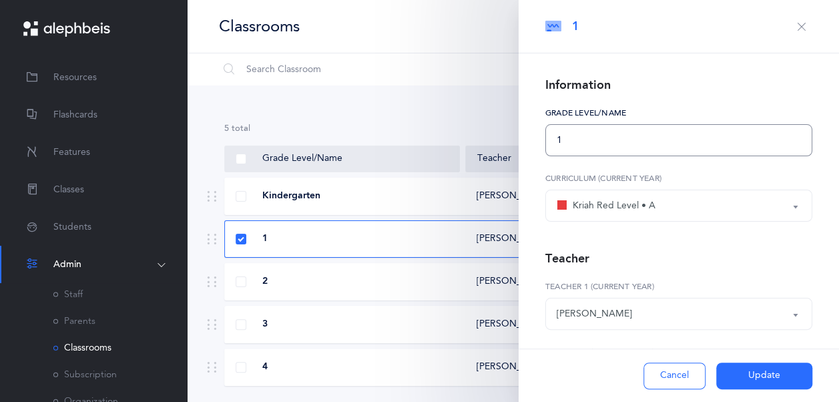
click at [714, 133] on input "1" at bounding box center [678, 140] width 267 height 32
type input "2"
click at [711, 309] on div "Chaya Nacca" at bounding box center [678, 313] width 244 height 23
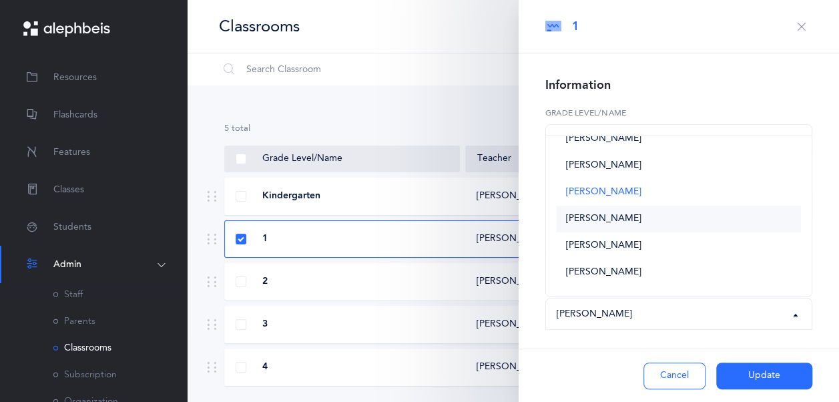
scroll to position [35, 0]
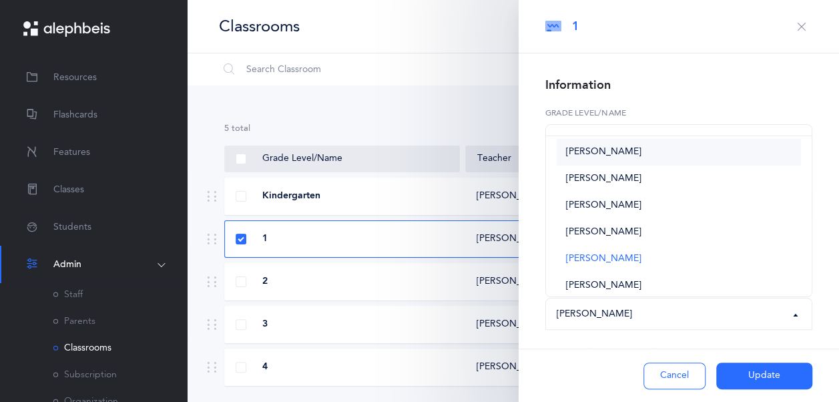
click at [678, 156] on link "Rochel Wolffe" at bounding box center [678, 152] width 244 height 27
select select "1844"
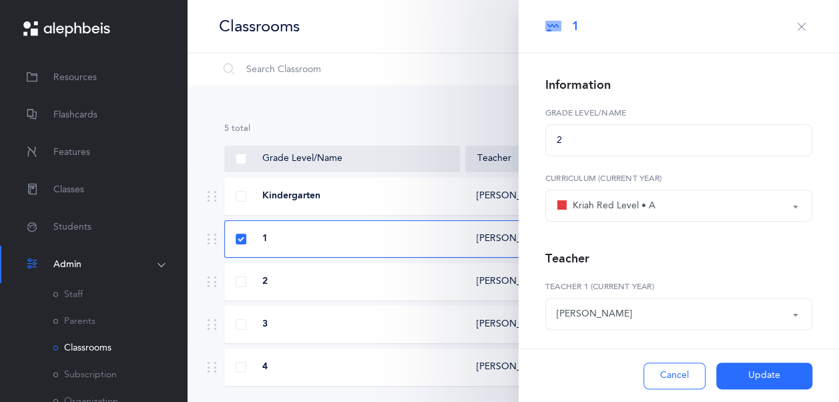
click at [695, 207] on div "Kriah Red Level • A" at bounding box center [678, 205] width 244 height 23
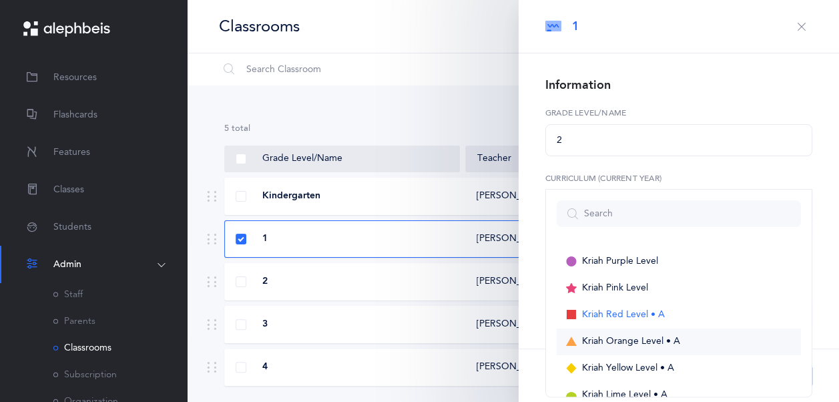
click at [674, 334] on link "Kriah Orange Level • A" at bounding box center [678, 341] width 244 height 27
select select "3"
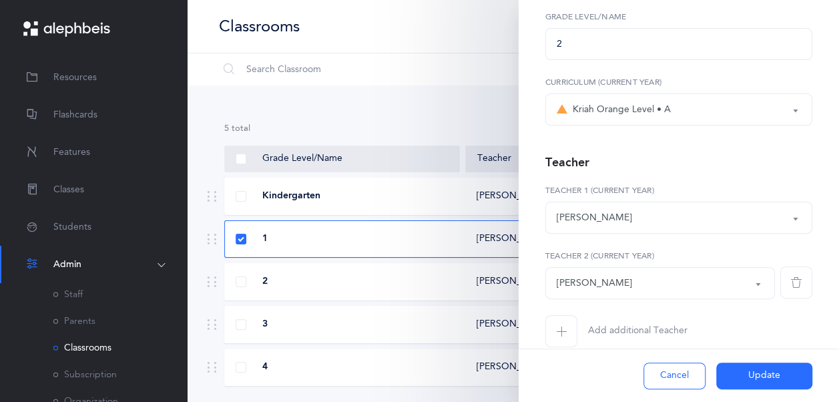
scroll to position [116, 0]
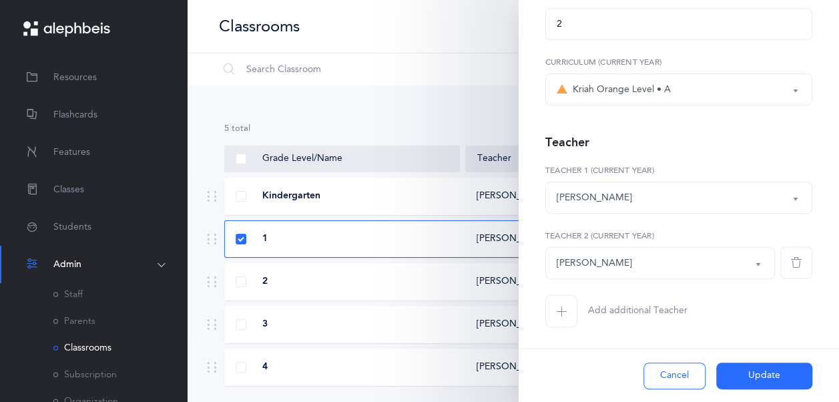
click at [794, 260] on span "button" at bounding box center [796, 262] width 32 height 32
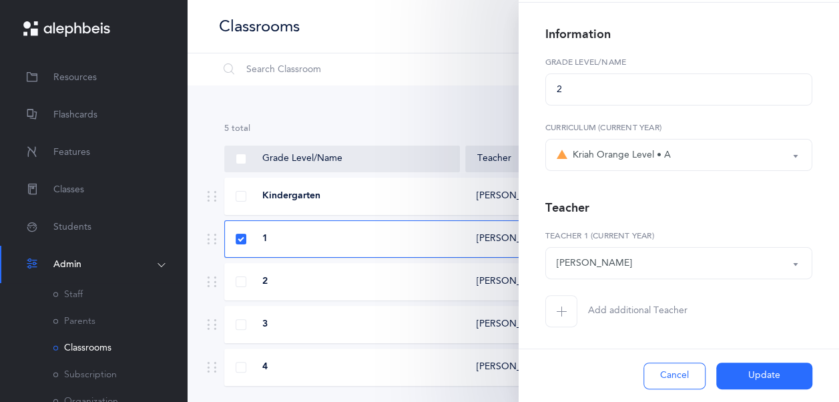
scroll to position [43, 0]
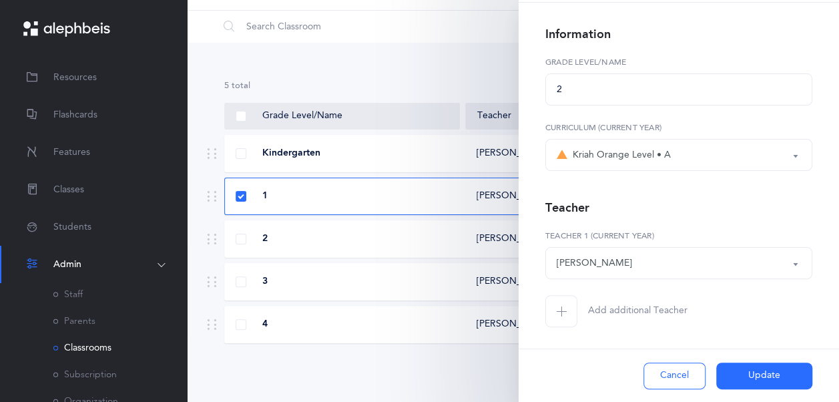
click at [764, 370] on button "Update" at bounding box center [764, 375] width 96 height 27
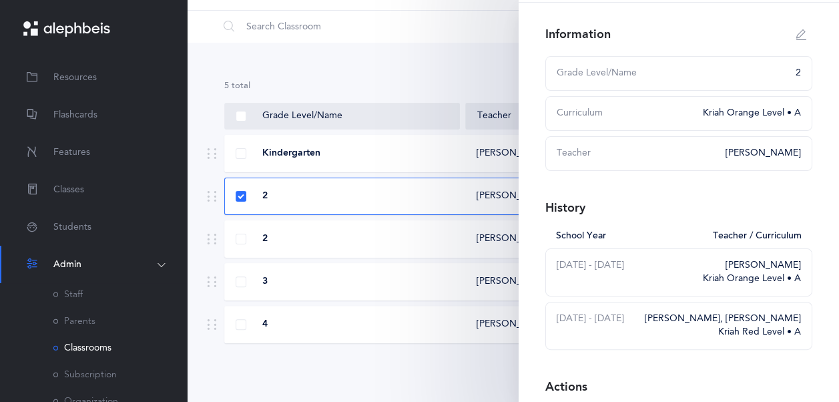
click at [462, 363] on div "5 results total Grade Level/Name Teacher Curriculum Kindergarten Tammy Goldsobe…" at bounding box center [513, 222] width 652 height 359
click at [379, 244] on div "2" at bounding box center [343, 238] width 236 height 13
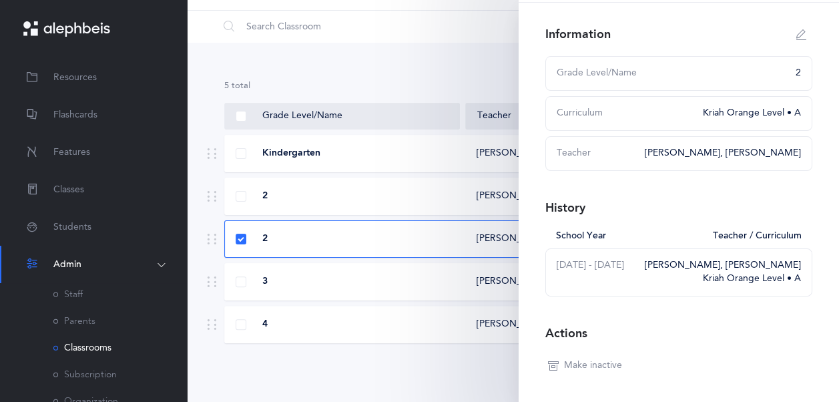
click at [787, 74] on div "2" at bounding box center [793, 73] width 13 height 13
click at [620, 149] on div "Teacher" at bounding box center [596, 153] width 80 height 13
click at [793, 54] on div "Information Grade Level/Name 2 Curriculum Kriah Orange Level • A Teacher Rochel…" at bounding box center [678, 227] width 320 height 448
click at [796, 29] on icon "button" at bounding box center [801, 34] width 11 height 11
type input "2"
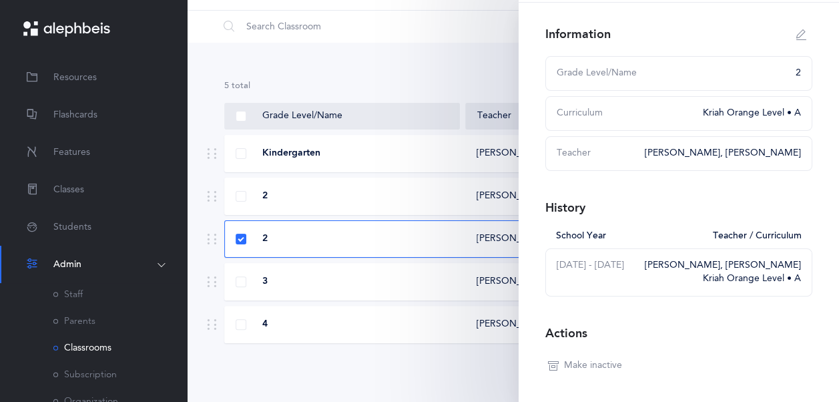
select select "3"
select select "1844"
select select "2210"
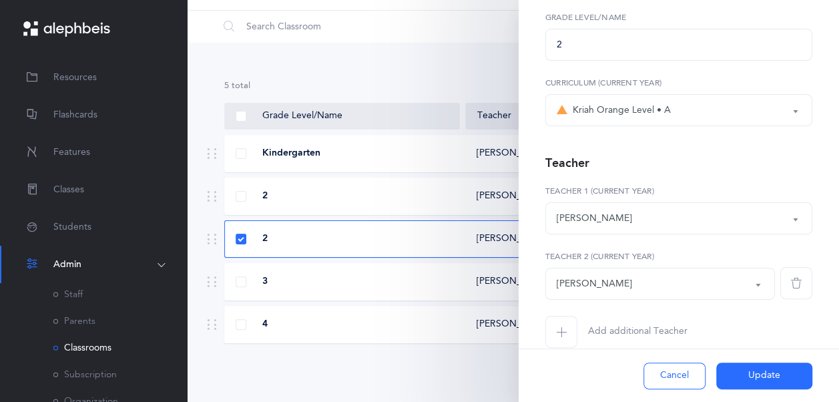
scroll to position [116, 0]
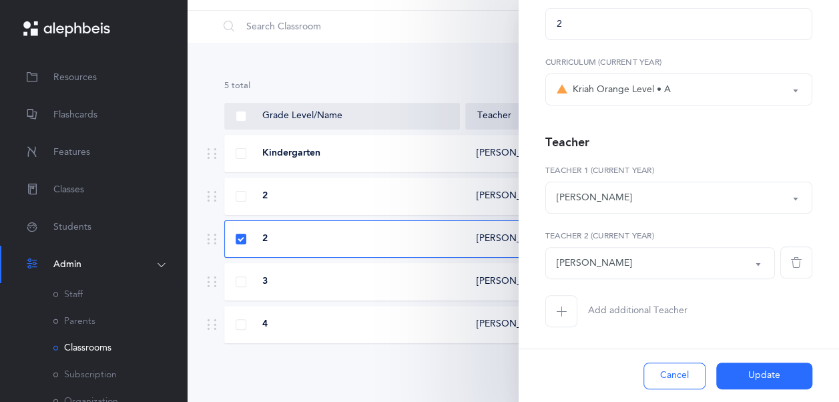
click at [795, 259] on span "button" at bounding box center [796, 262] width 32 height 32
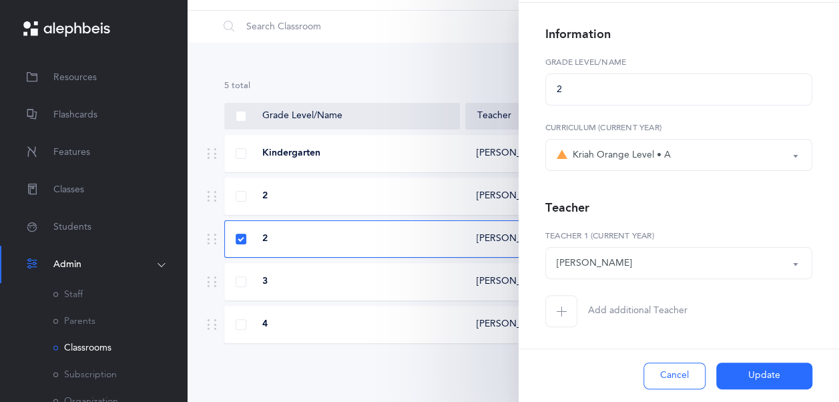
click at [750, 153] on div "Kriah Orange Level • A" at bounding box center [678, 154] width 244 height 23
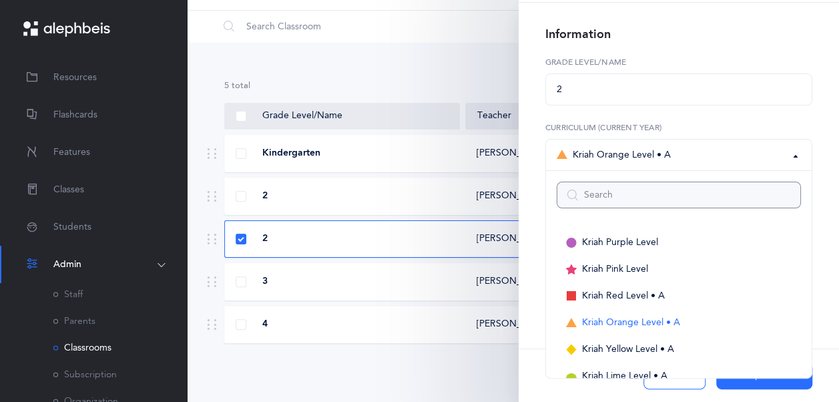
scroll to position [13, 0]
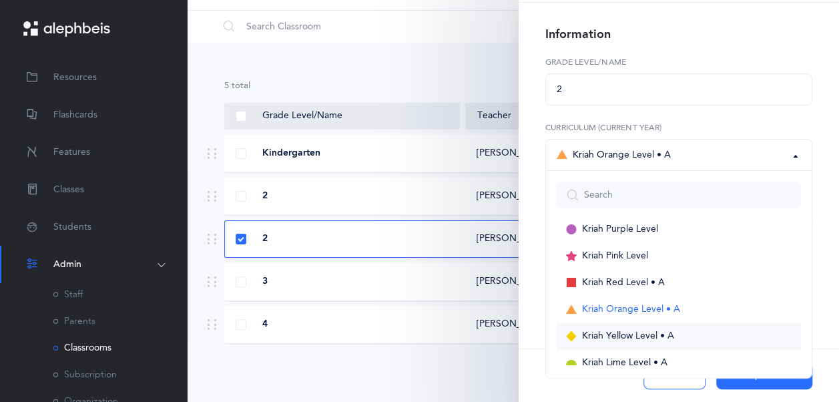
click at [722, 325] on link "Kriah Yellow Level • A" at bounding box center [678, 336] width 244 height 27
select select "11"
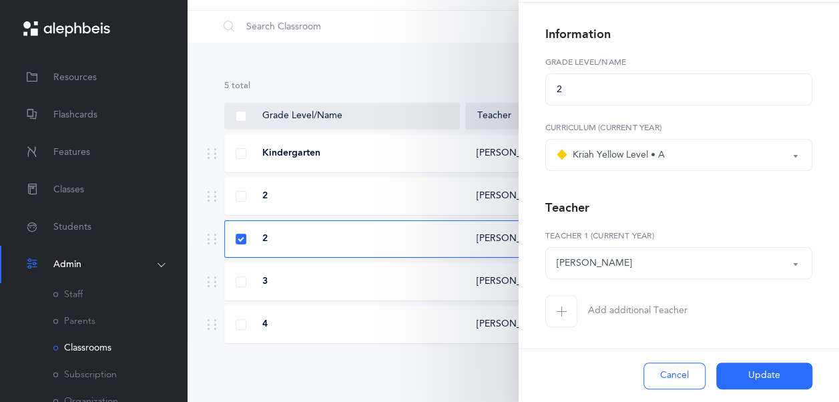
click at [570, 312] on span "button" at bounding box center [561, 311] width 32 height 32
click at [590, 323] on div "*Choose teacher" at bounding box center [591, 329] width 71 height 14
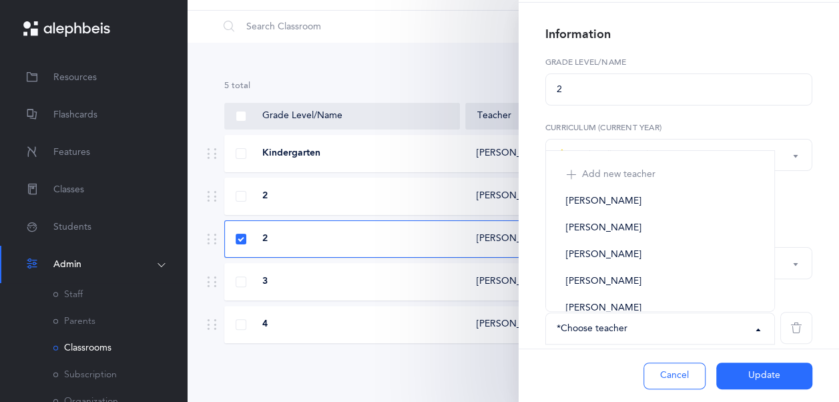
click at [827, 208] on div "Information 2 Grade Level/Name Kriah Purple Level Kriah Pink Level Kriah Red Le…" at bounding box center [678, 235] width 320 height 464
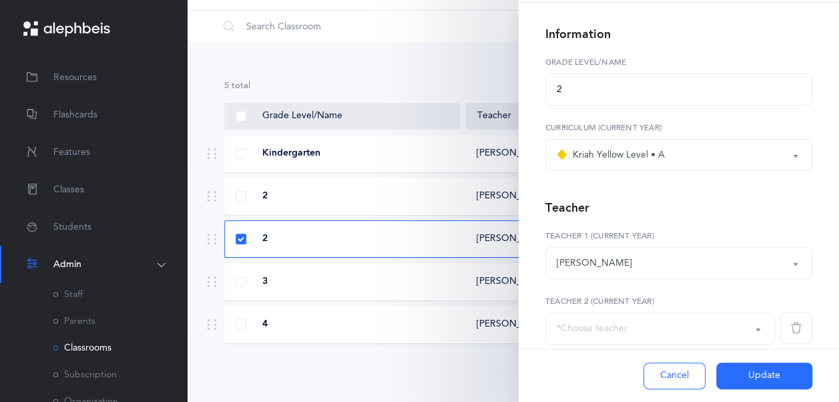
click at [797, 207] on div "Teacher" at bounding box center [678, 207] width 267 height 21
click at [767, 254] on div "[PERSON_NAME]" at bounding box center [678, 263] width 244 height 23
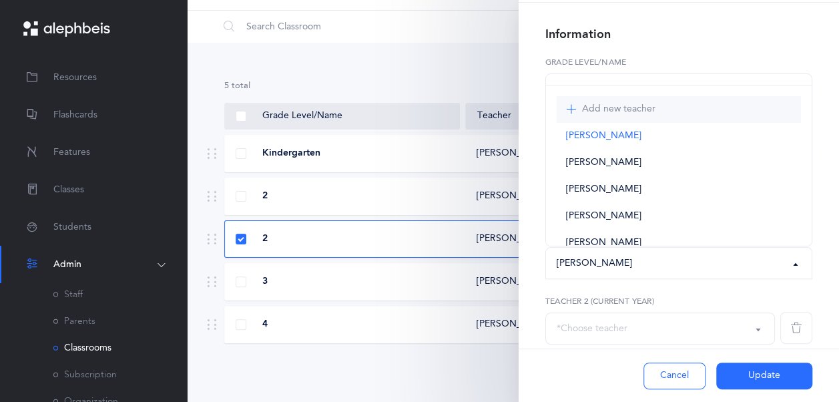
click at [651, 105] on span "Add new teacher" at bounding box center [618, 109] width 73 height 12
select select "1844"
select select
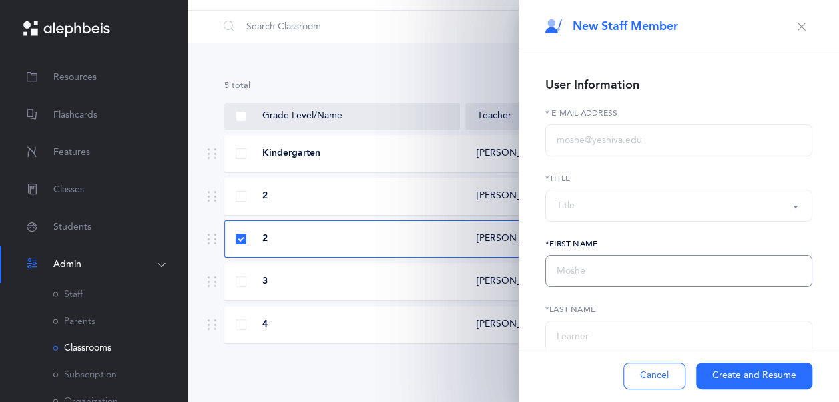
click at [639, 258] on input "text" at bounding box center [678, 271] width 267 height 32
click at [624, 211] on div "Title" at bounding box center [678, 205] width 244 height 23
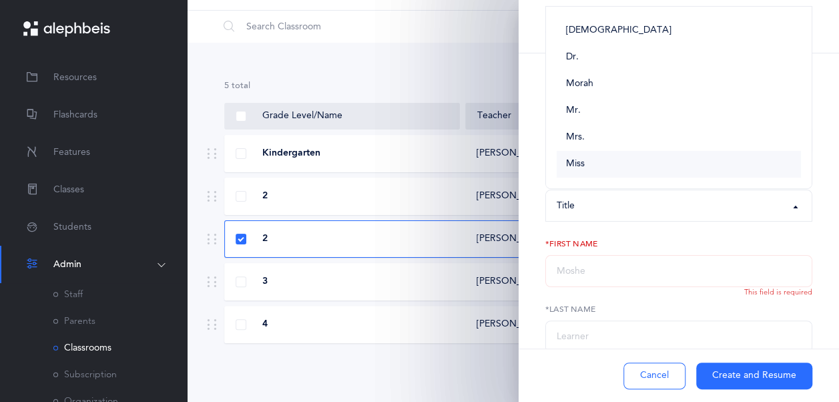
click at [628, 156] on link "Miss" at bounding box center [678, 164] width 244 height 27
select select "5"
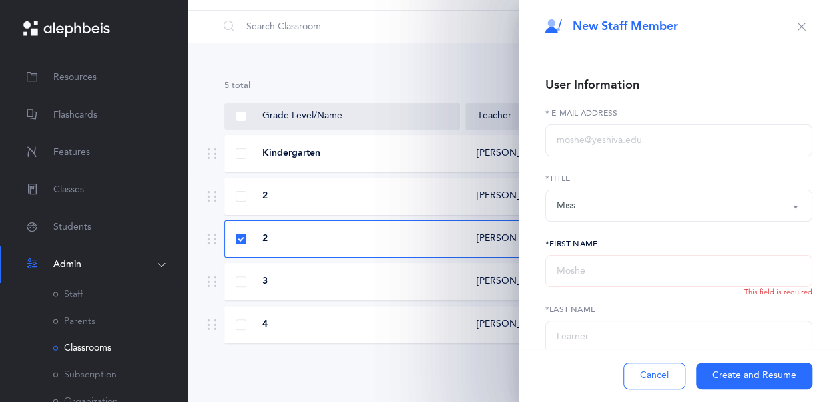
click at [643, 276] on input "text" at bounding box center [678, 271] width 267 height 32
type input "New"
click at [622, 331] on input "text" at bounding box center [678, 336] width 267 height 32
type input "Teacher"
click at [797, 163] on form "User Information * E-Mail Address Rabbi Dr. Morah Mr. Mrs. Miss Miss Rabbi Dr. …" at bounding box center [678, 310] width 267 height 470
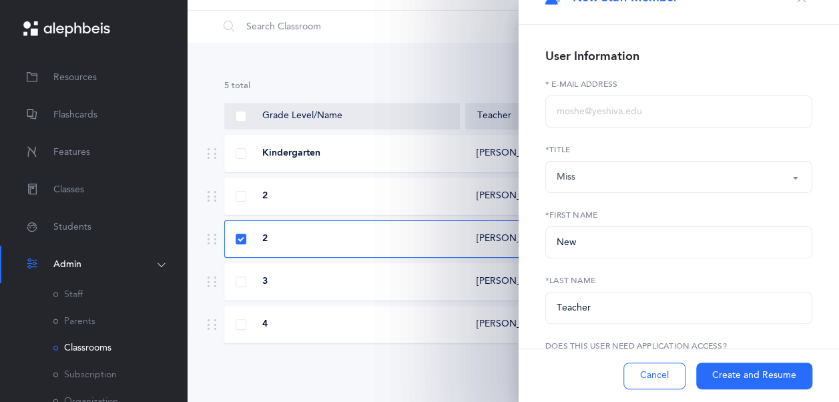
scroll to position [162, 0]
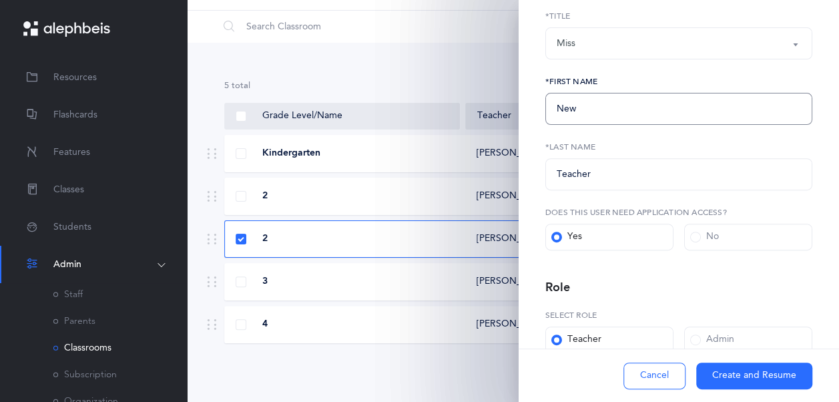
click at [675, 101] on input "New" at bounding box center [678, 109] width 267 height 32
click at [665, 167] on input "Teacher" at bounding box center [678, 174] width 267 height 32
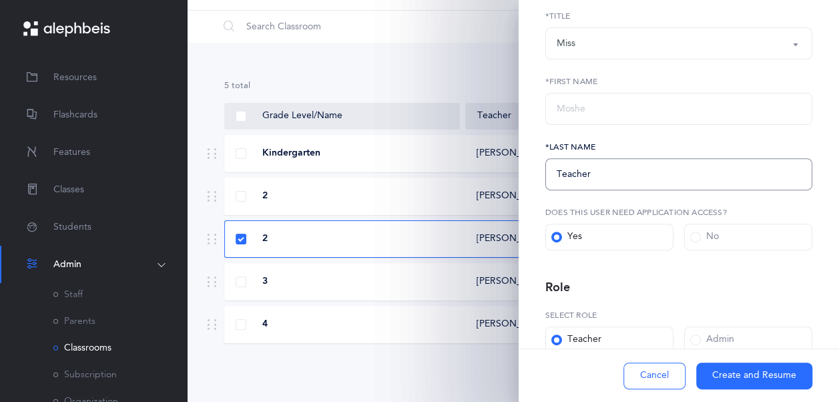
click at [665, 167] on input "Teacher" at bounding box center [678, 174] width 267 height 32
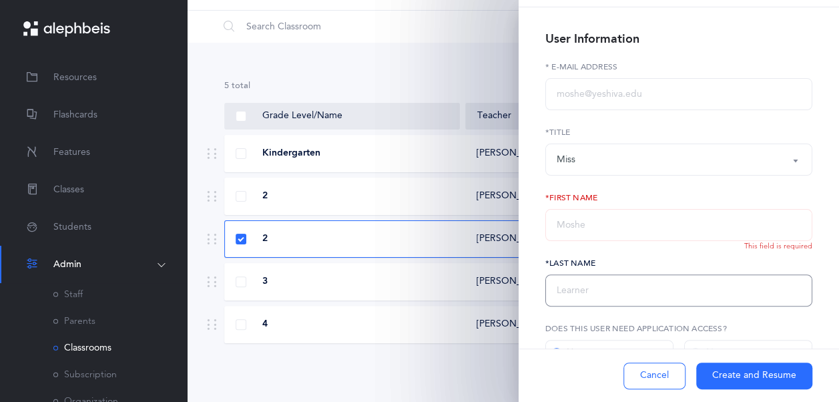
scroll to position [67, 0]
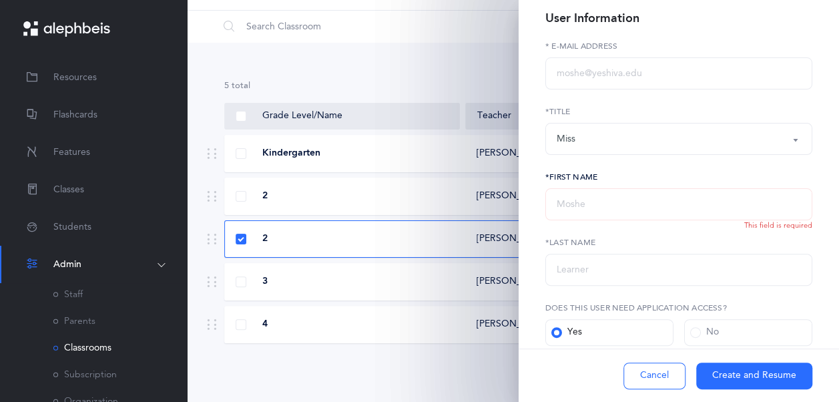
click at [677, 204] on input "text" at bounding box center [678, 204] width 267 height 32
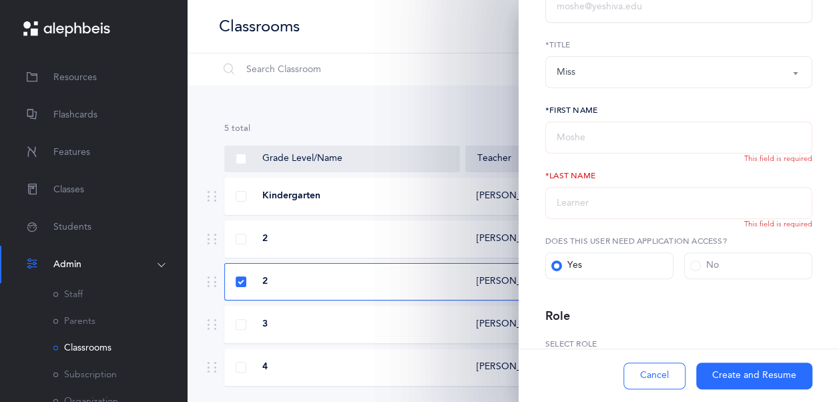
scroll to position [200, 0]
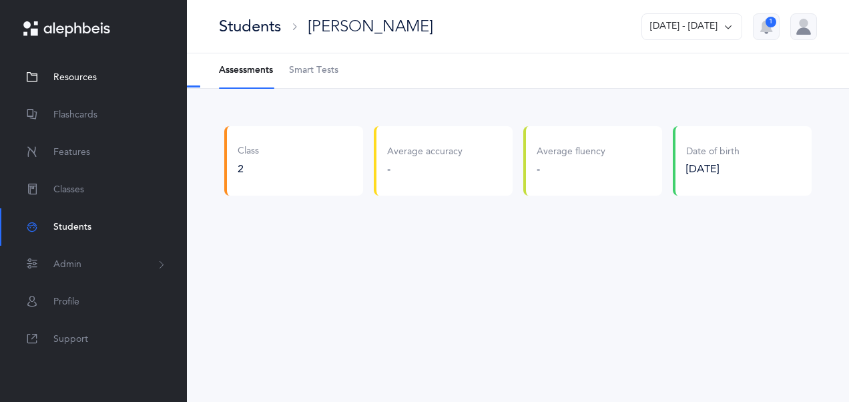
click at [156, 77] on link "Resources" at bounding box center [93, 77] width 187 height 37
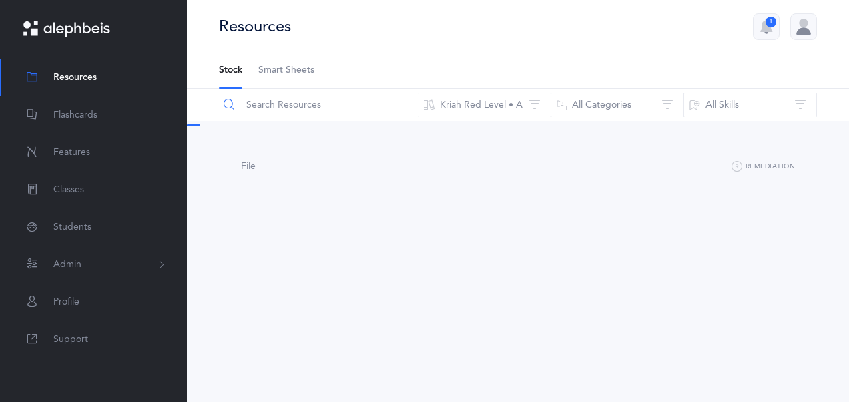
click at [366, 101] on input "text" at bounding box center [318, 105] width 200 height 32
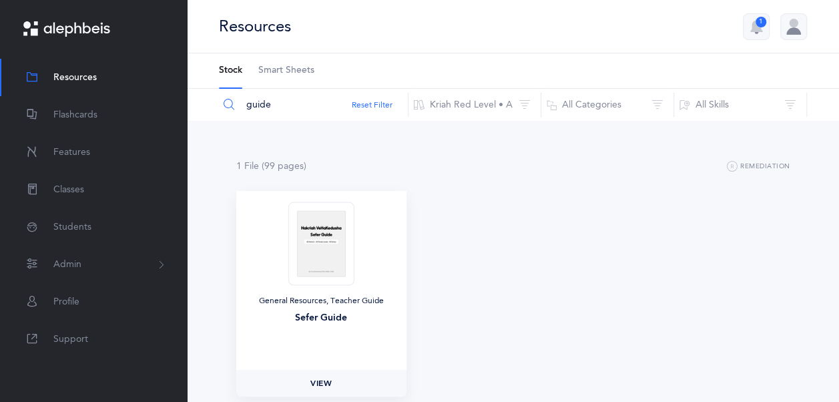
click at [335, 384] on link "View" at bounding box center [321, 383] width 170 height 27
click at [288, 99] on input "guide" at bounding box center [313, 105] width 190 height 32
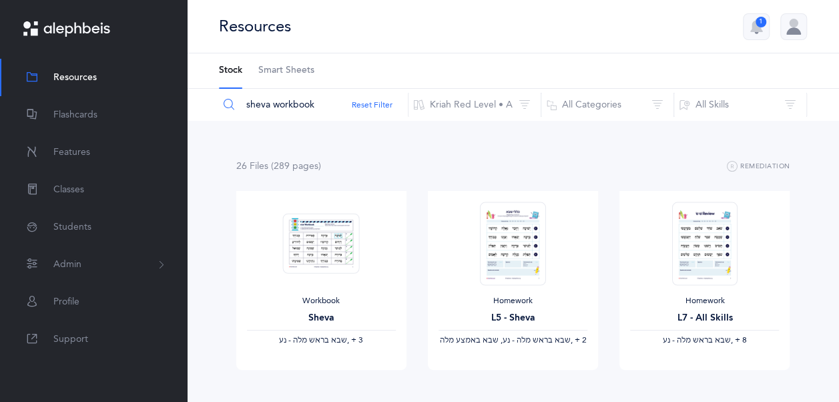
type input "sheva workbook"
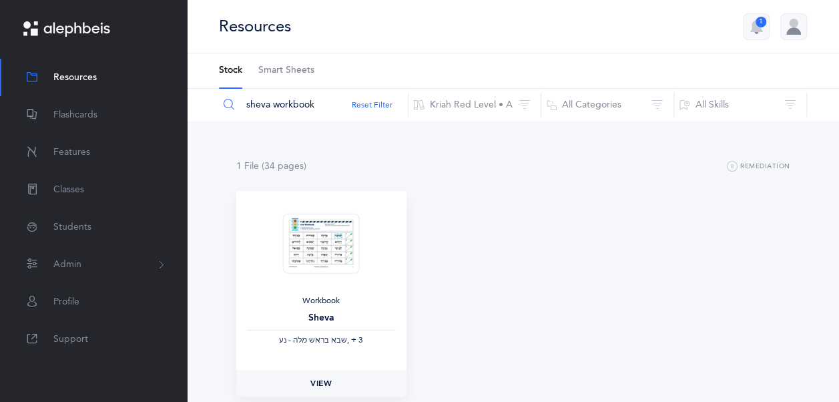
click at [343, 382] on link "View" at bounding box center [321, 383] width 170 height 27
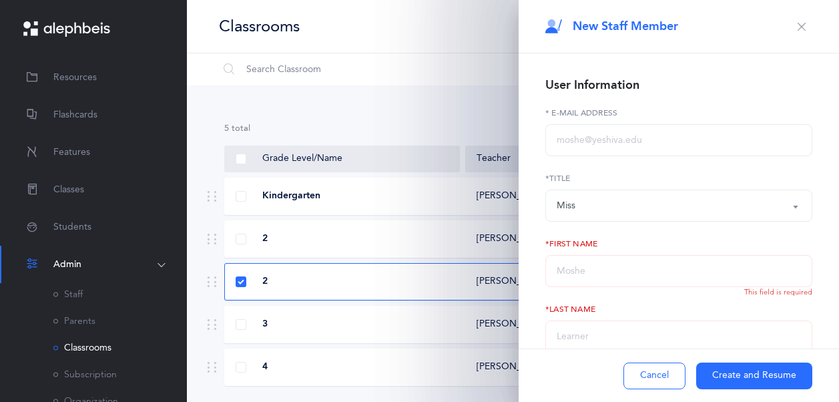
select select "11"
select select "1844"
select select "5"
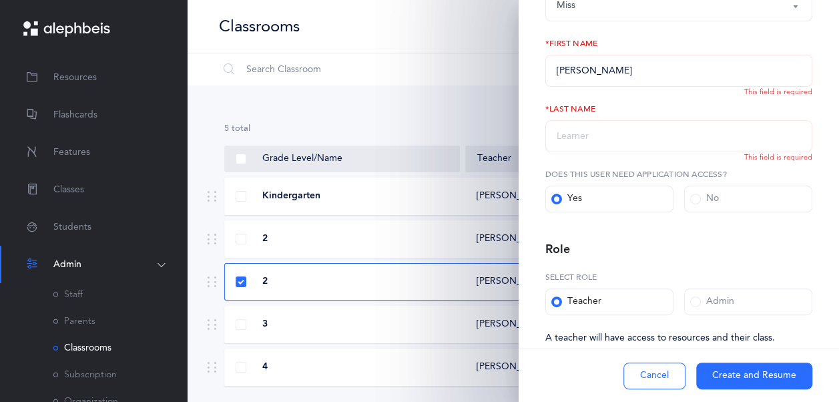
type input "[PERSON_NAME]"
click at [739, 142] on input "text" at bounding box center [678, 136] width 267 height 32
click at [582, 133] on input "Gorevetz" at bounding box center [678, 136] width 267 height 32
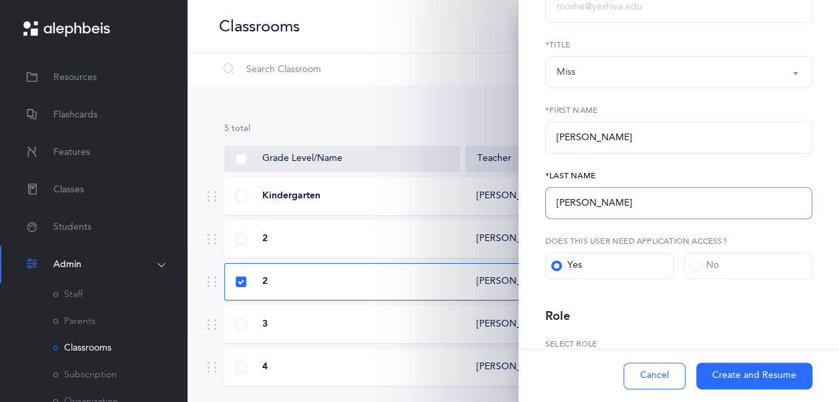
scroll to position [0, 0]
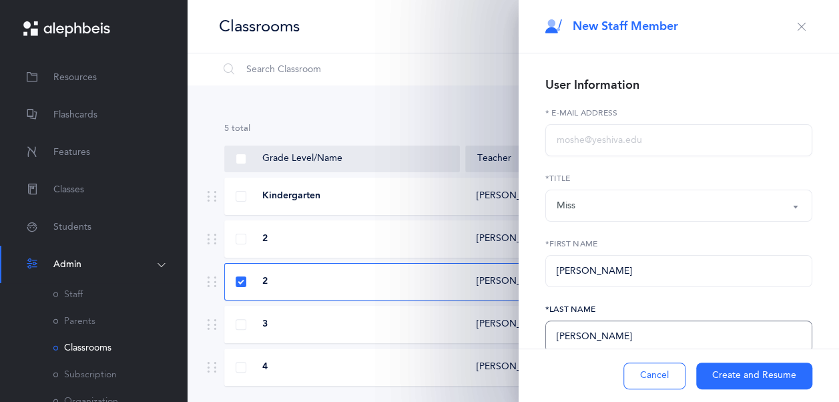
type input "[PERSON_NAME]"
click at [661, 146] on input "text" at bounding box center [678, 140] width 267 height 32
type input "[EMAIL_ADDRESS][DOMAIN_NAME]"
click at [738, 368] on button "Create and Resume" at bounding box center [754, 375] width 116 height 27
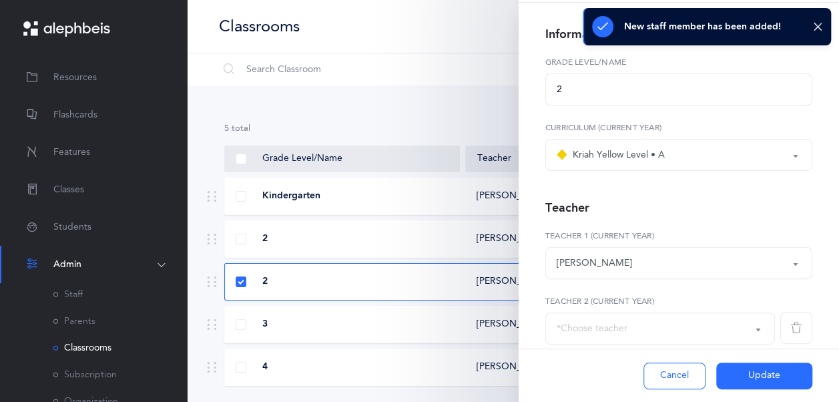
scroll to position [43, 0]
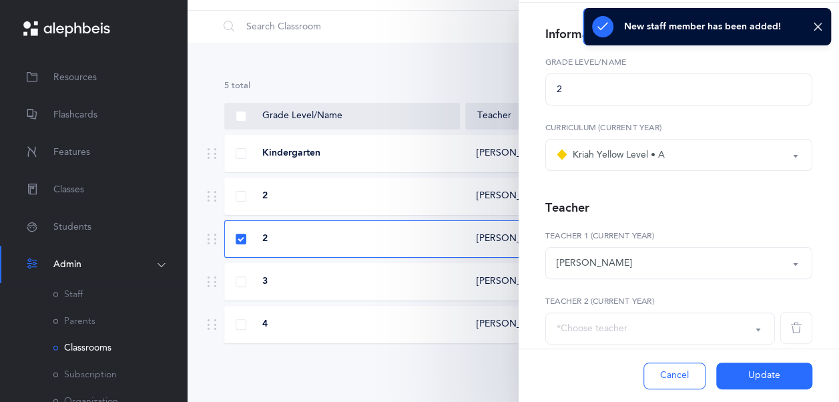
select select "2586"
select select
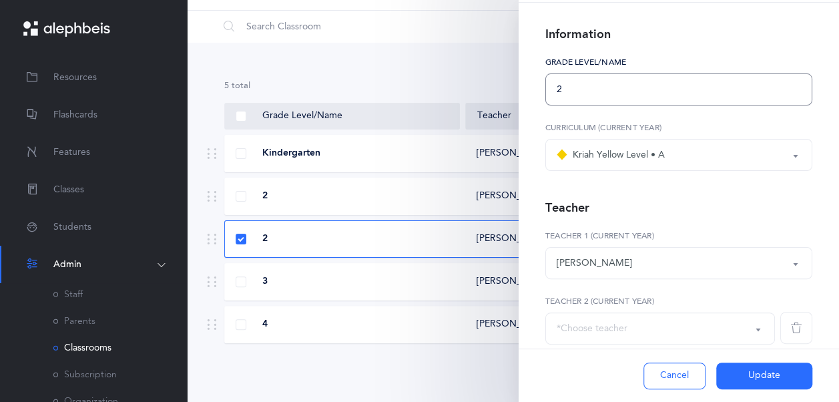
click at [653, 85] on input "2" at bounding box center [678, 89] width 267 height 32
type input "3"
click at [727, 159] on div "Kriah Yellow Level • A" at bounding box center [678, 154] width 244 height 23
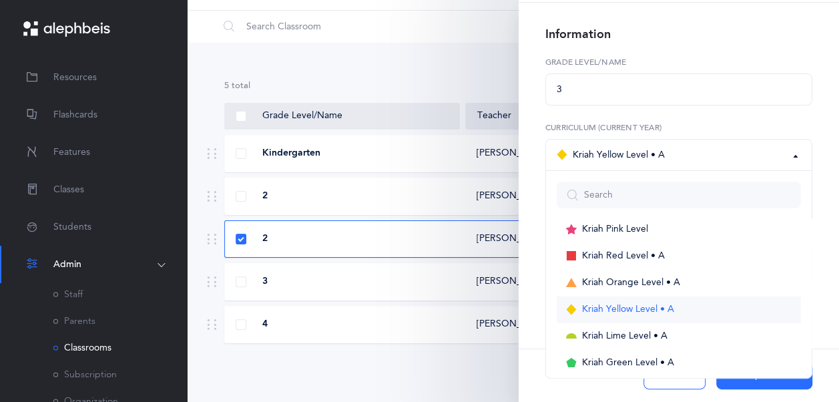
click at [611, 303] on link "Kriah Yellow Level • A" at bounding box center [678, 309] width 244 height 27
select select "11"
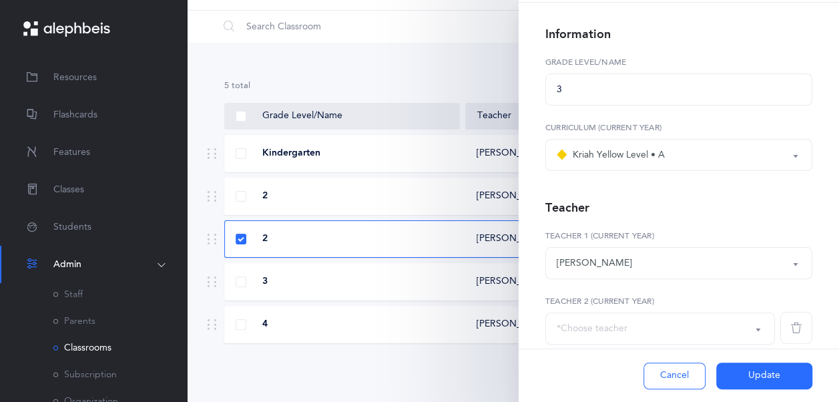
click at [743, 375] on button "Update" at bounding box center [764, 375] width 96 height 27
click at [757, 366] on button "Update" at bounding box center [764, 375] width 96 height 27
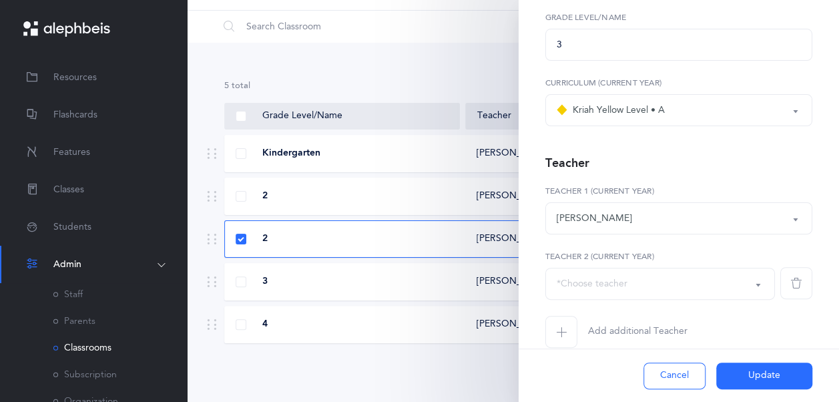
scroll to position [116, 0]
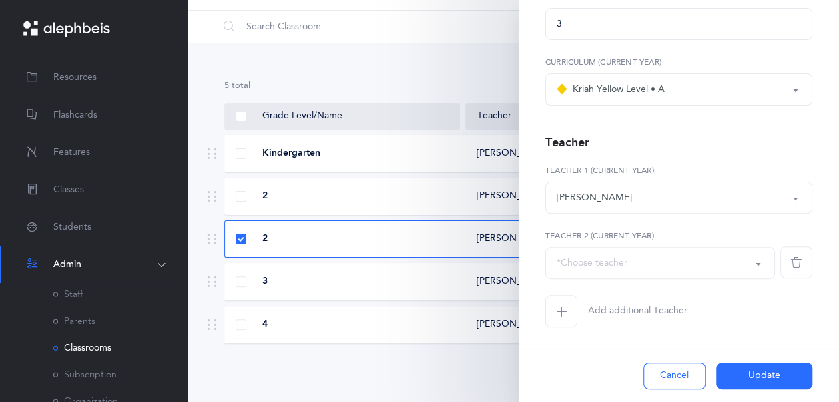
click at [699, 258] on div "*Choose teacher" at bounding box center [659, 263] width 207 height 23
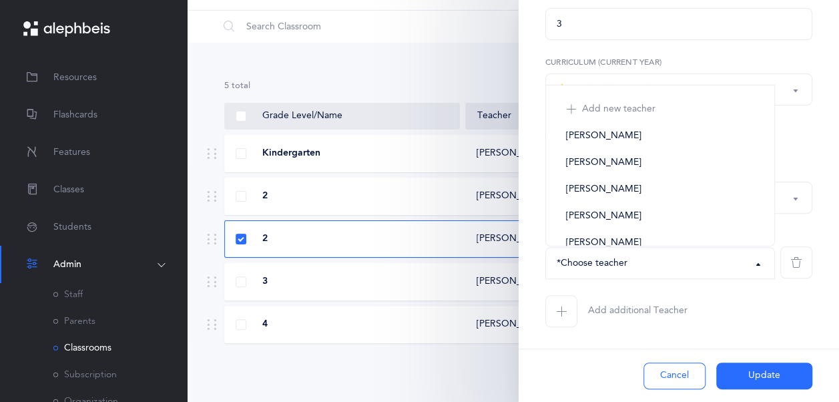
click at [719, 287] on div "Add new teacher [PERSON_NAME] [PERSON_NAME] [PERSON_NAME] [PERSON_NAME] [PERSON…" at bounding box center [678, 262] width 267 height 65
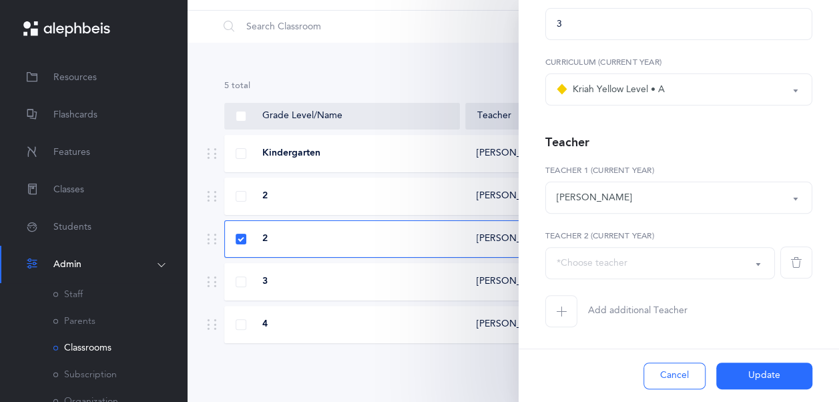
click at [791, 258] on icon "button" at bounding box center [796, 262] width 11 height 11
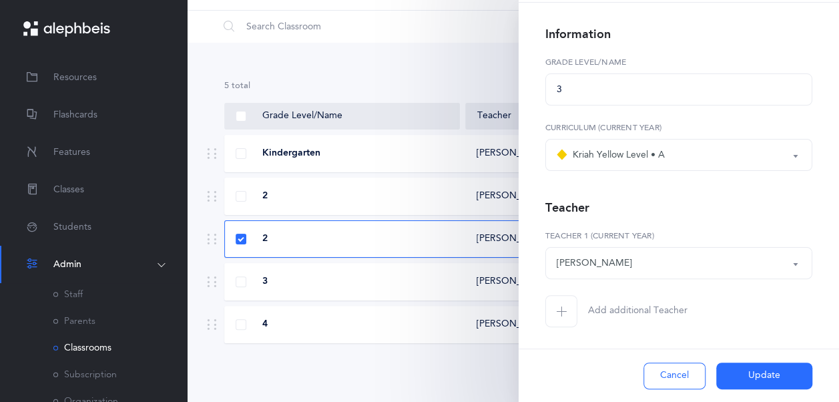
scroll to position [51, 0]
click at [770, 373] on button "Update" at bounding box center [764, 375] width 96 height 27
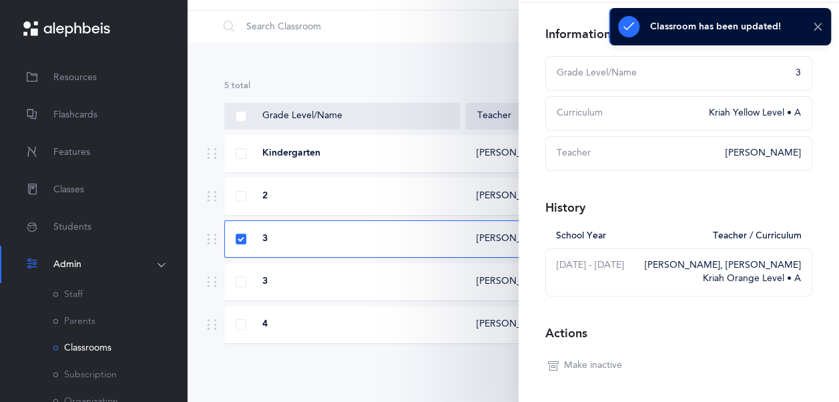
click at [820, 28] on icon at bounding box center [818, 26] width 10 height 11
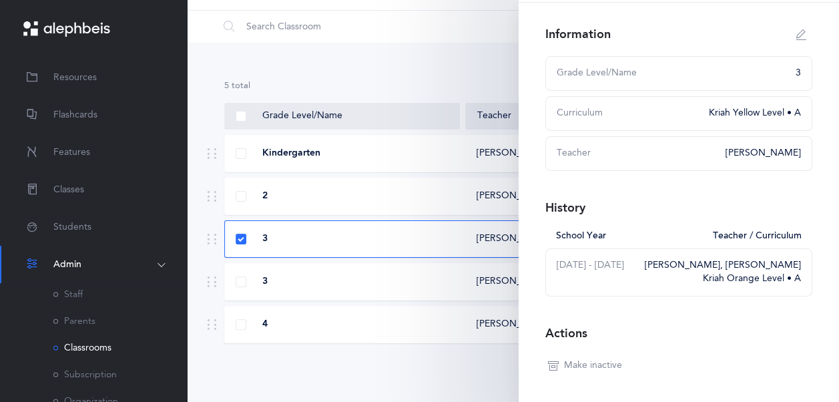
click at [458, 64] on div "5 results total Grade Level/Name Teacher Curriculum Kindergarten [PERSON_NAME] …" at bounding box center [513, 222] width 652 height 359
click at [419, 279] on div "3" at bounding box center [343, 281] width 236 height 13
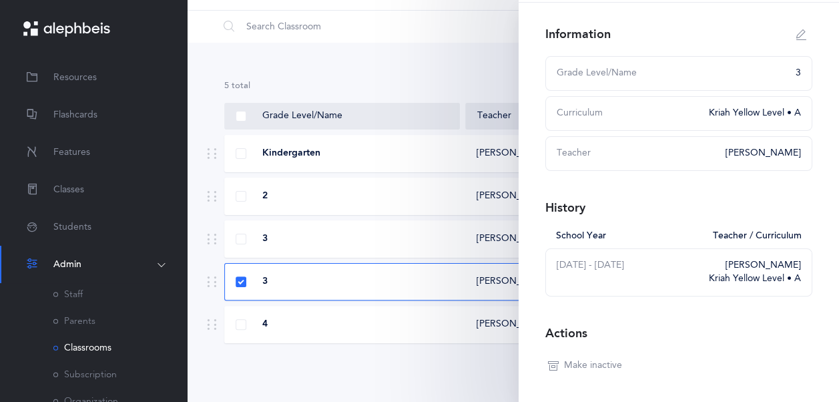
click at [796, 37] on icon "button" at bounding box center [801, 34] width 11 height 11
type input "3"
select select "11"
select select "1626"
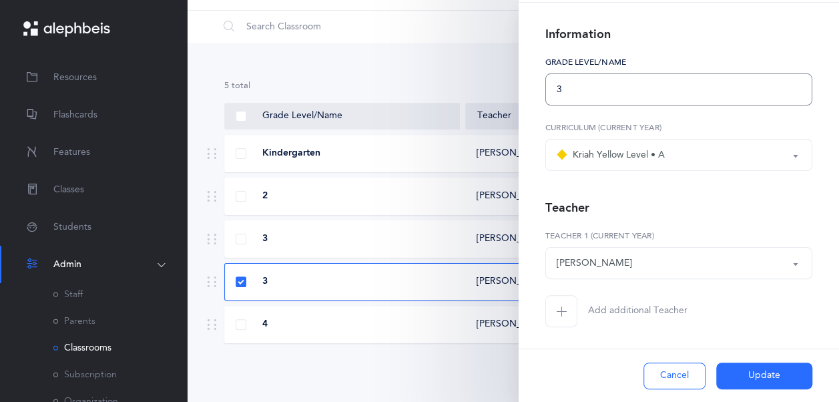
click at [661, 91] on input "3" at bounding box center [678, 89] width 267 height 32
type input "4"
click at [682, 262] on div "[PERSON_NAME]" at bounding box center [678, 263] width 244 height 23
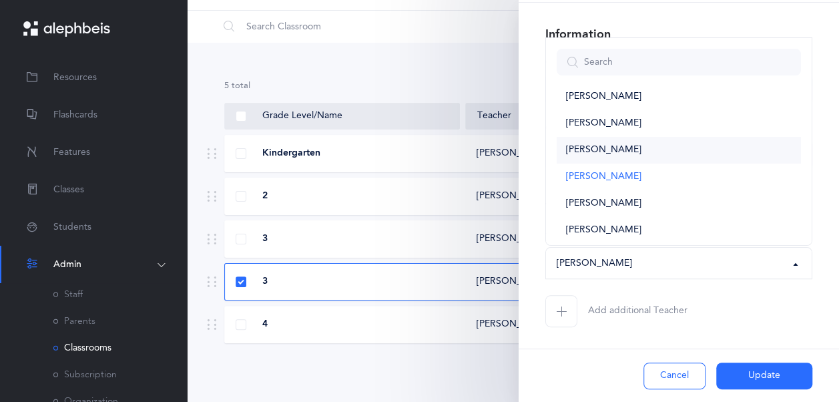
click at [659, 147] on link "[PERSON_NAME]" at bounding box center [678, 150] width 244 height 27
select select "2117"
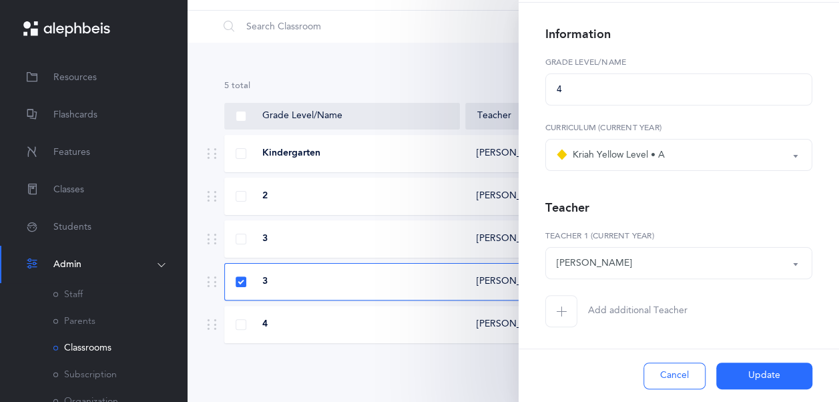
click at [765, 378] on button "Update" at bounding box center [764, 375] width 96 height 27
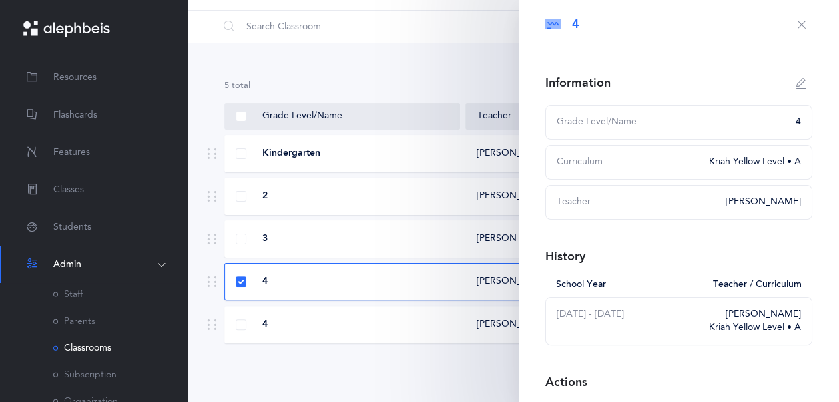
scroll to position [0, 0]
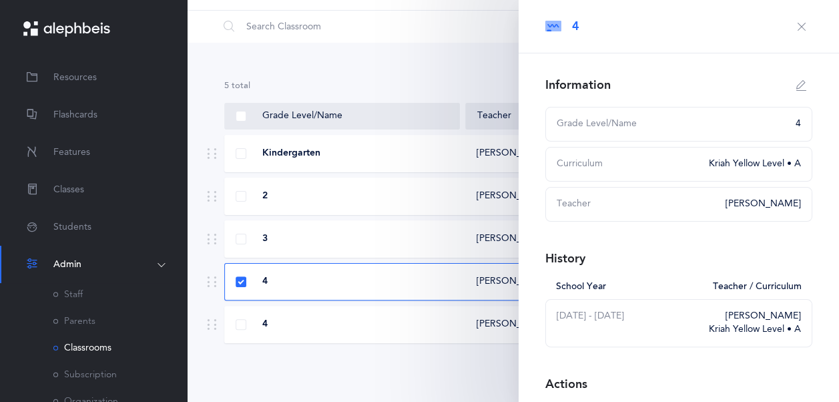
click at [796, 25] on icon "button" at bounding box center [801, 26] width 11 height 11
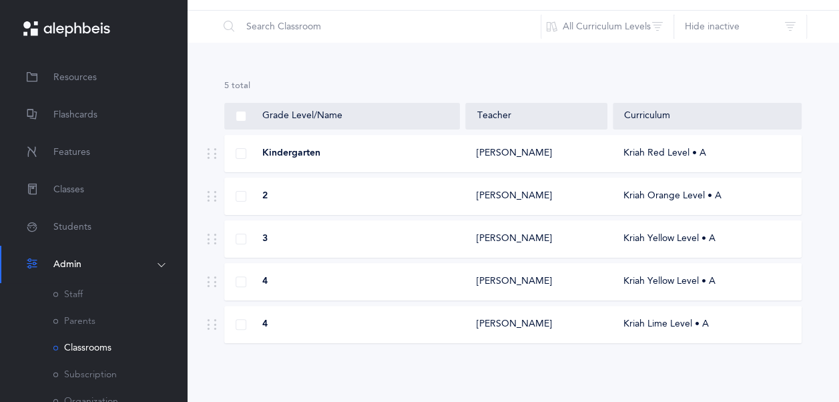
click at [564, 315] on div "4 [PERSON_NAME] Kriah Lime Level • A" at bounding box center [512, 324] width 577 height 37
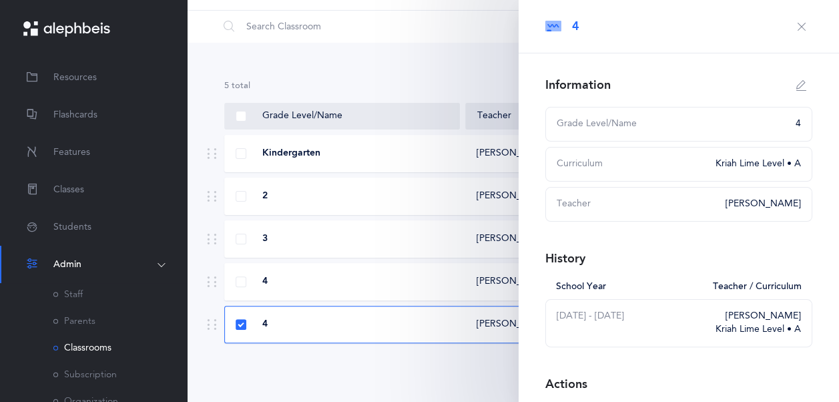
select select
click at [794, 92] on button "button" at bounding box center [801, 85] width 21 height 21
type input "4"
select select "10"
select select "2117"
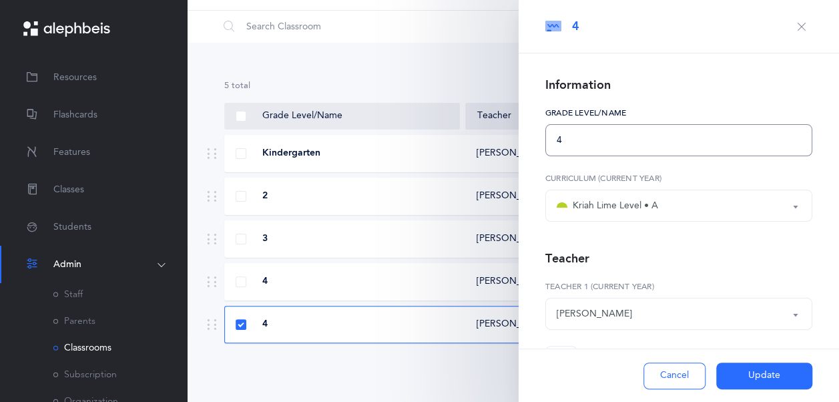
click at [766, 137] on input "4" at bounding box center [678, 140] width 267 height 32
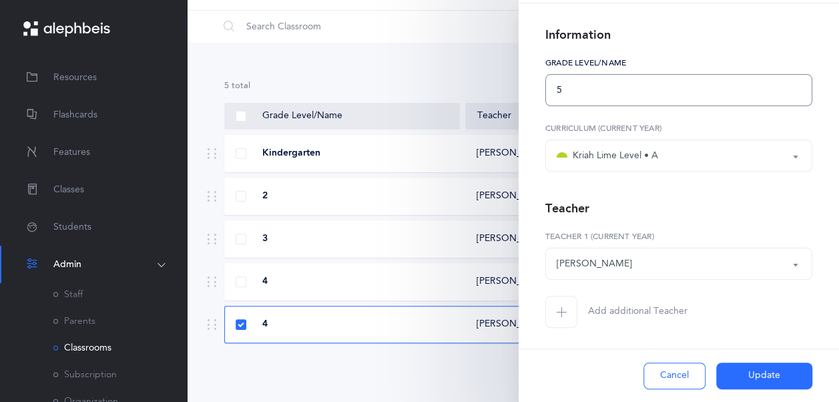
scroll to position [51, 0]
type input "5"
click at [679, 255] on div "[PERSON_NAME]" at bounding box center [678, 263] width 244 height 23
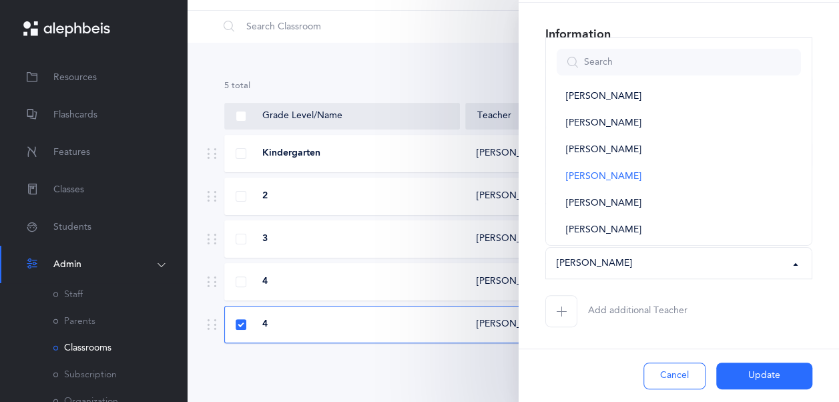
click at [570, 308] on span "button" at bounding box center [561, 311] width 32 height 32
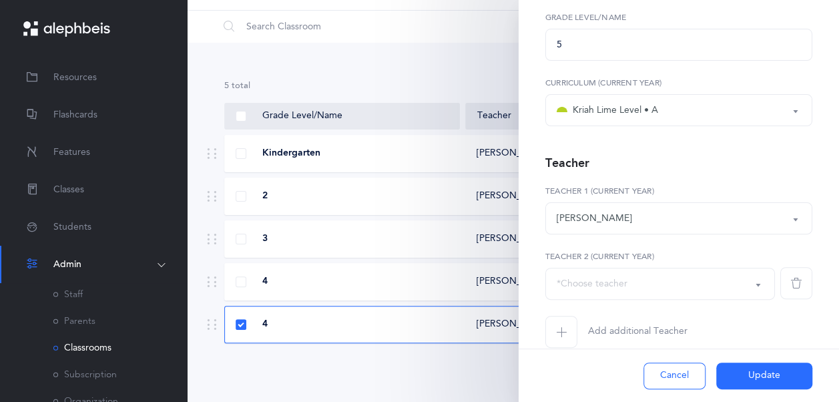
scroll to position [116, 0]
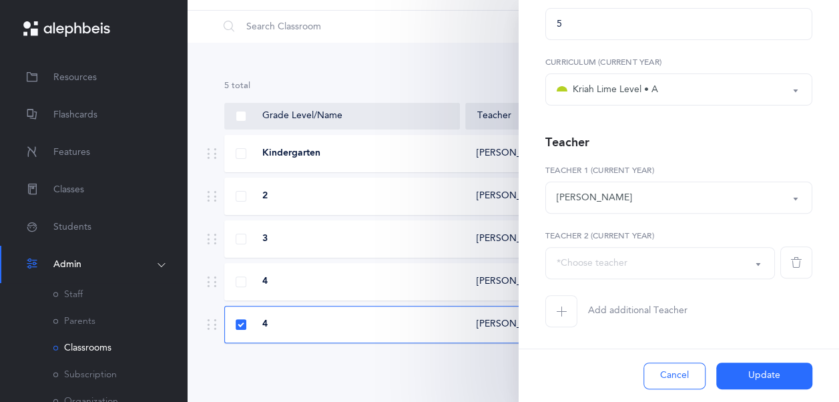
click at [699, 236] on label "Teacher 2 (Current Year)" at bounding box center [660, 236] width 230 height 12
click at [802, 195] on div "Information 5 Grade Level/Name Kriah Purple Level Kriah Pink Level Kriah Red Le…" at bounding box center [678, 169] width 320 height 464
click at [709, 203] on div "[PERSON_NAME]" at bounding box center [678, 197] width 244 height 23
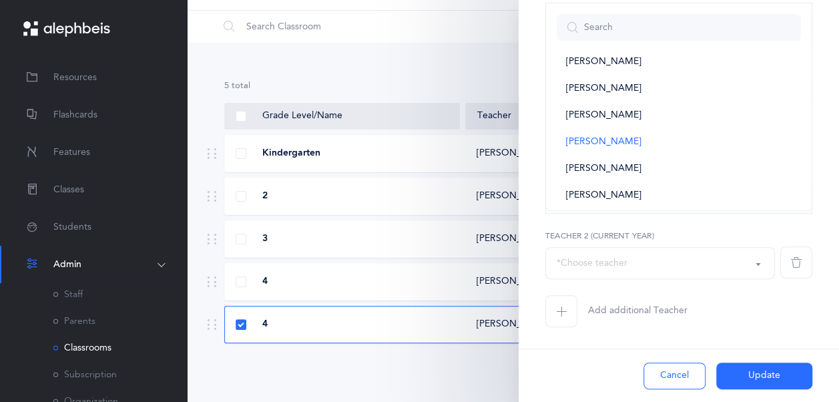
click at [822, 160] on div "Information 5 Grade Level/Name Kriah Purple Level Kriah Pink Level Kriah Red Le…" at bounding box center [678, 169] width 320 height 464
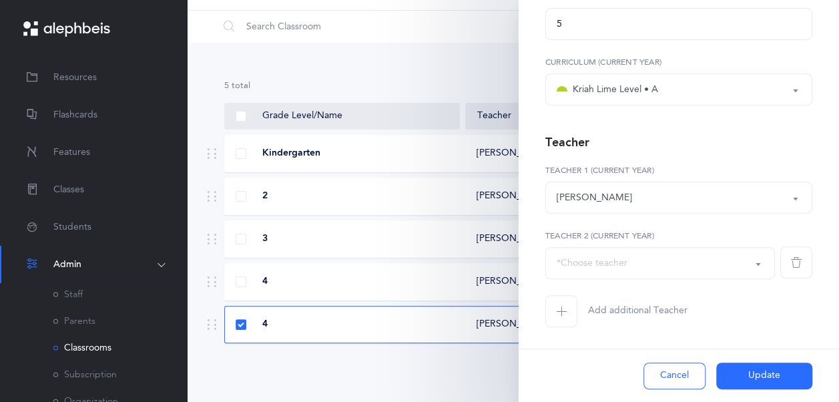
click at [804, 267] on div "Information 5 Grade Level/Name Kriah Purple Level Kriah Pink Level Kriah Red Le…" at bounding box center [678, 169] width 320 height 464
click at [790, 250] on span "button" at bounding box center [796, 262] width 32 height 32
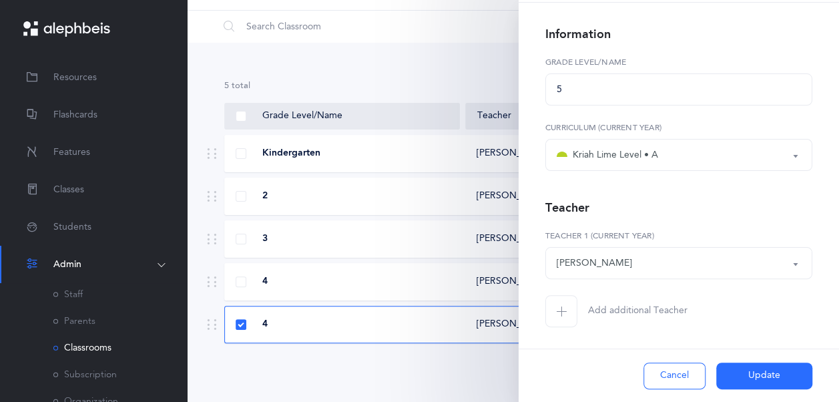
click at [789, 277] on button "[PERSON_NAME]" at bounding box center [678, 263] width 267 height 32
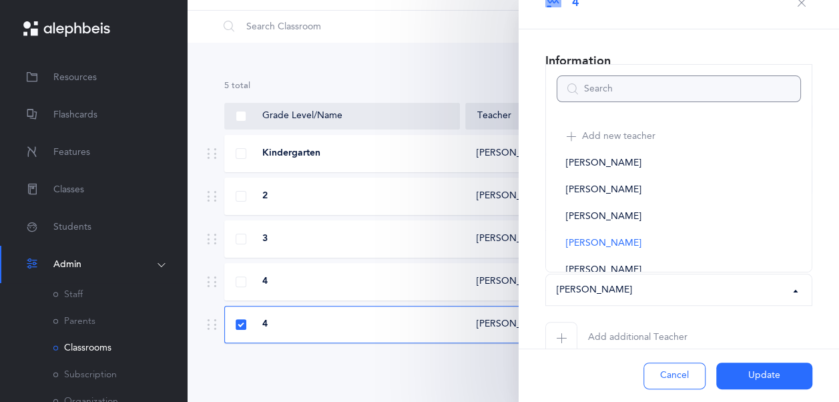
scroll to position [0, 0]
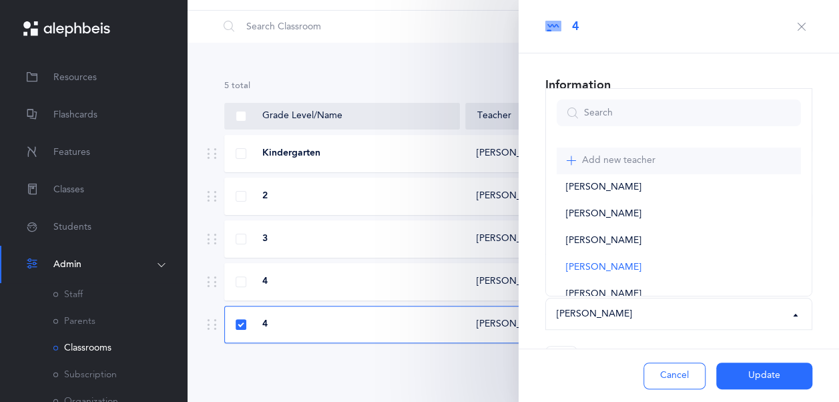
click at [693, 155] on link "Add new teacher" at bounding box center [678, 160] width 244 height 27
select select "-1"
select select
select select "2117"
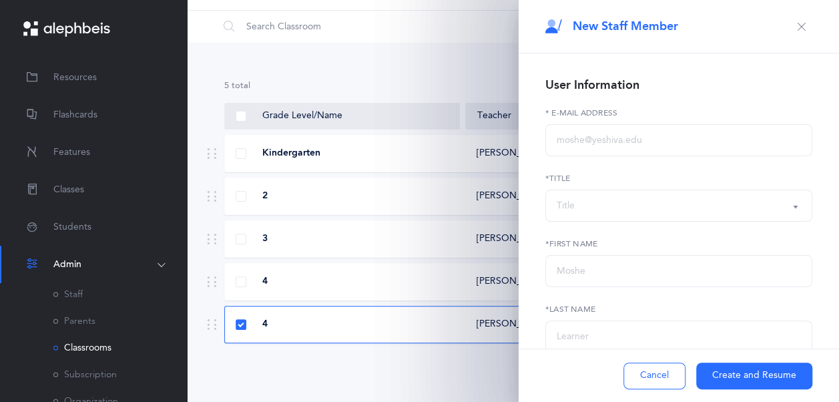
click at [654, 200] on div "Title" at bounding box center [678, 205] width 244 height 23
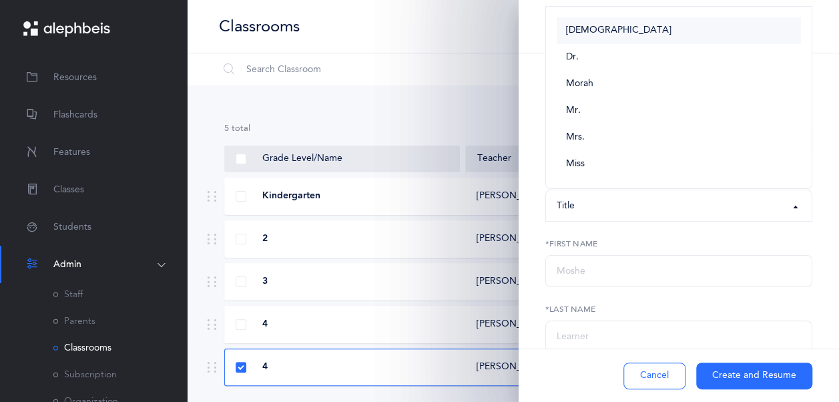
click at [626, 29] on link "[DEMOGRAPHIC_DATA]" at bounding box center [678, 30] width 244 height 27
select select "1"
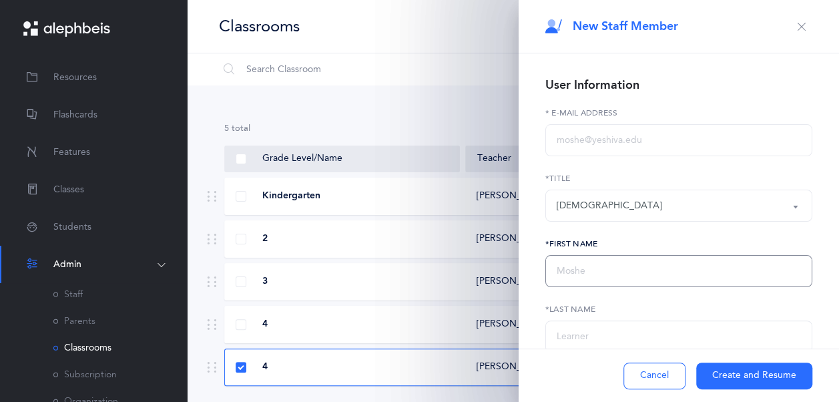
click at [606, 261] on input "text" at bounding box center [678, 271] width 267 height 32
click at [595, 141] on input "text" at bounding box center [678, 140] width 267 height 32
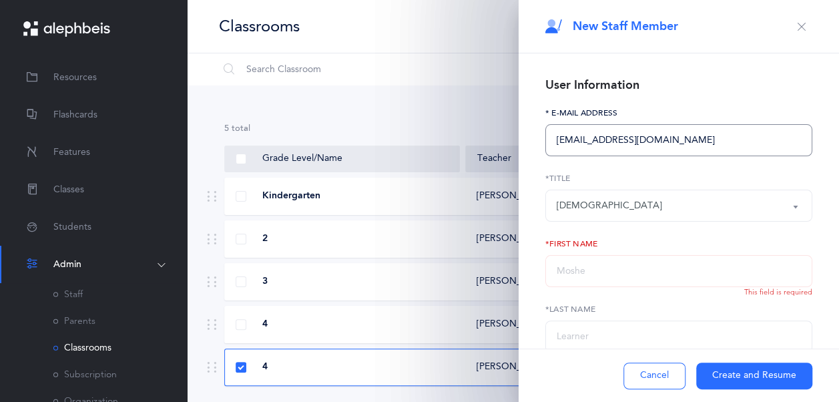
type input "[EMAIL_ADDRESS][DOMAIN_NAME]"
click at [630, 269] on input "text" at bounding box center [678, 271] width 267 height 32
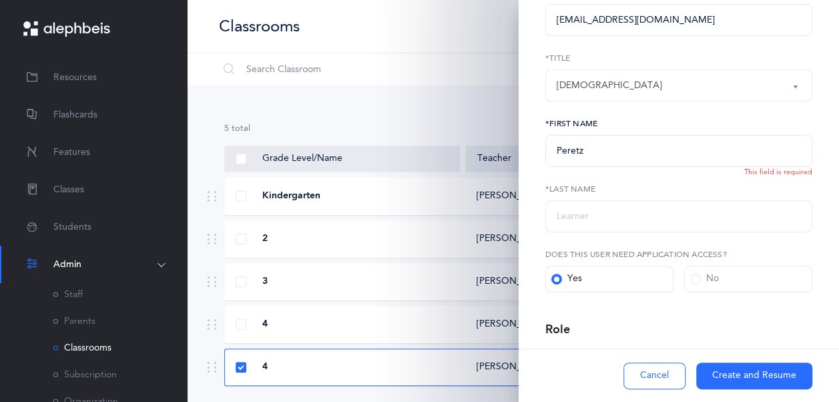
scroll to position [133, 0]
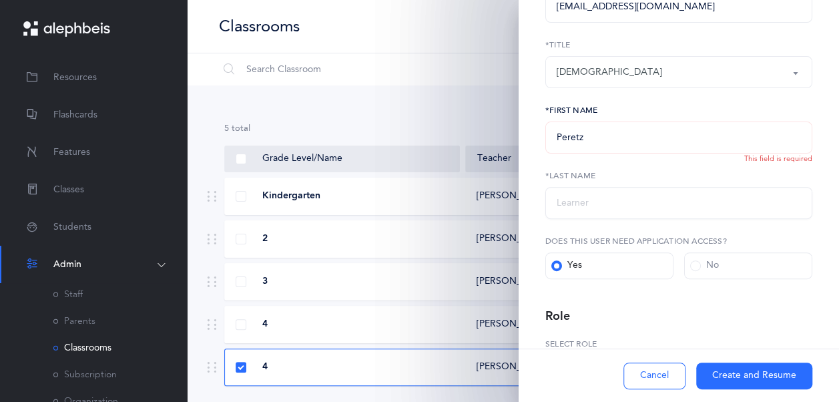
type input "Peretz"
click at [671, 216] on input "text" at bounding box center [678, 203] width 267 height 32
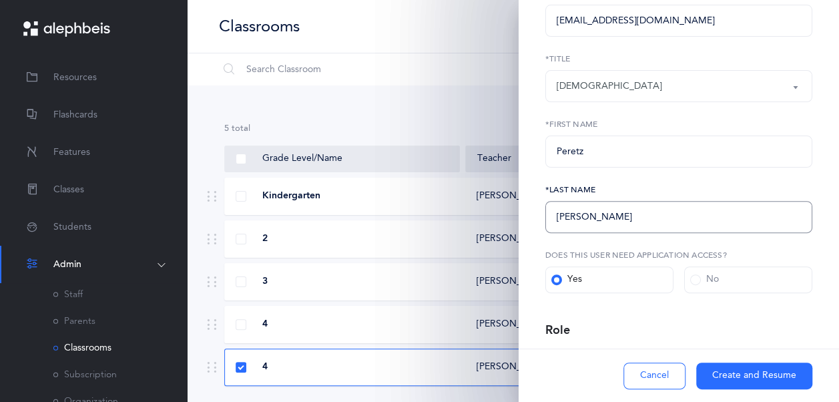
scroll to position [229, 0]
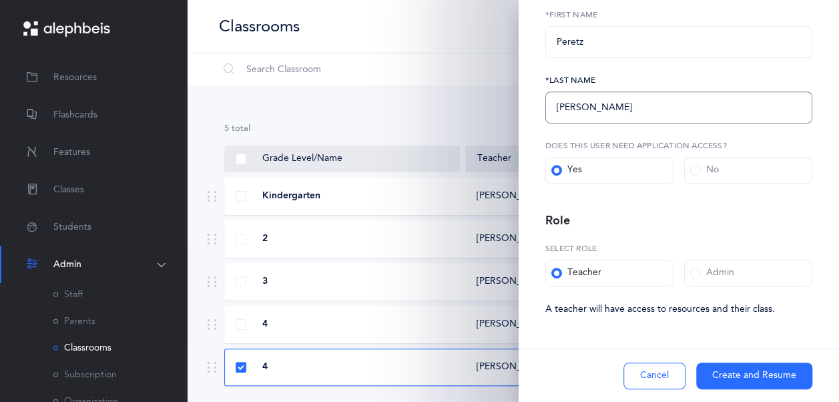
type input "[PERSON_NAME]"
click at [746, 374] on button "Create and Resume" at bounding box center [754, 375] width 116 height 27
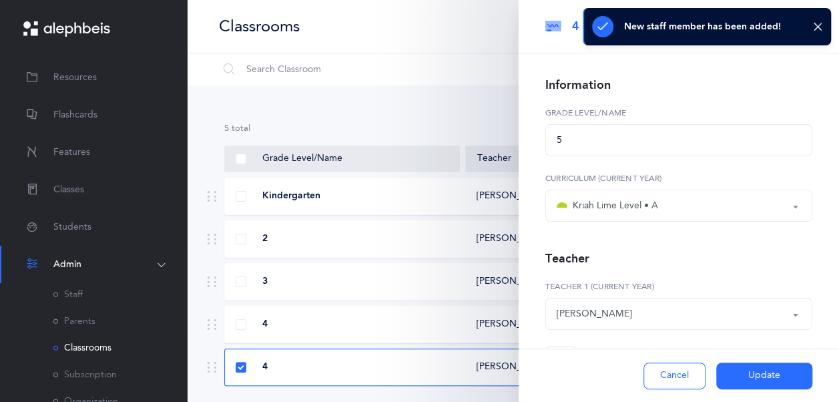
scroll to position [43, 0]
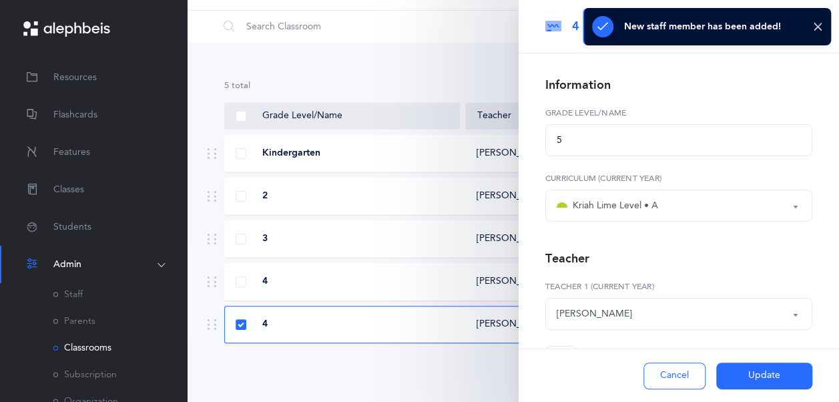
select select "2587"
click at [747, 372] on button "Update" at bounding box center [764, 375] width 96 height 27
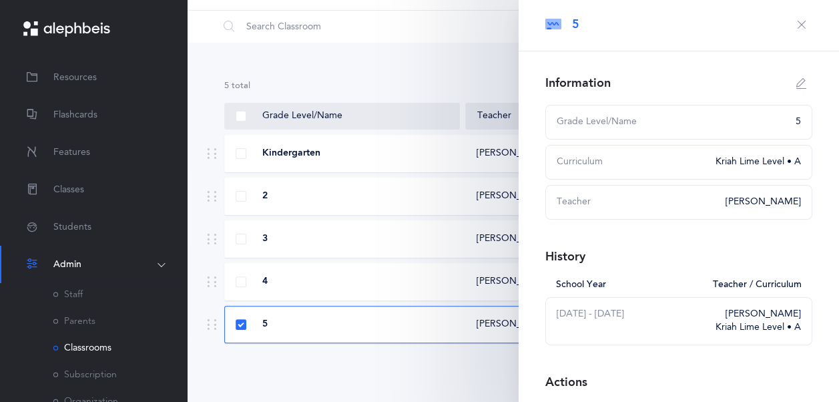
scroll to position [0, 0]
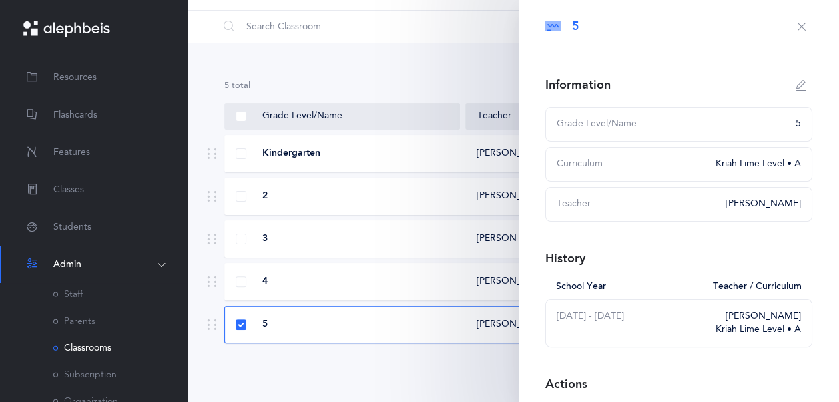
click at [801, 12] on div "5" at bounding box center [678, 26] width 320 height 53
click at [796, 29] on icon "button" at bounding box center [801, 26] width 11 height 11
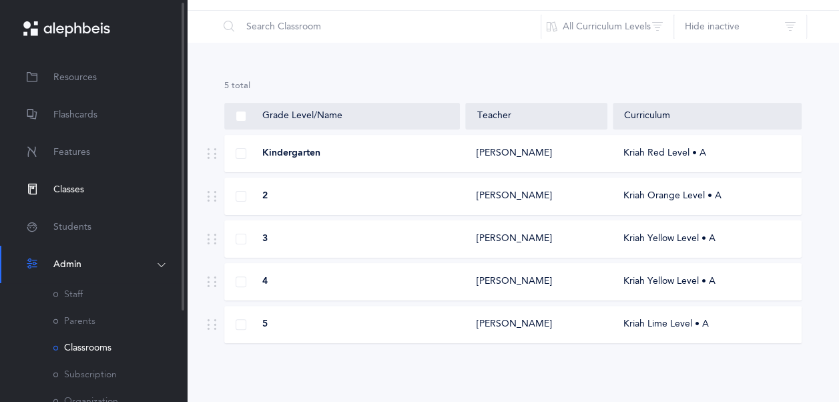
click at [60, 190] on span "Classes" at bounding box center [68, 190] width 31 height 14
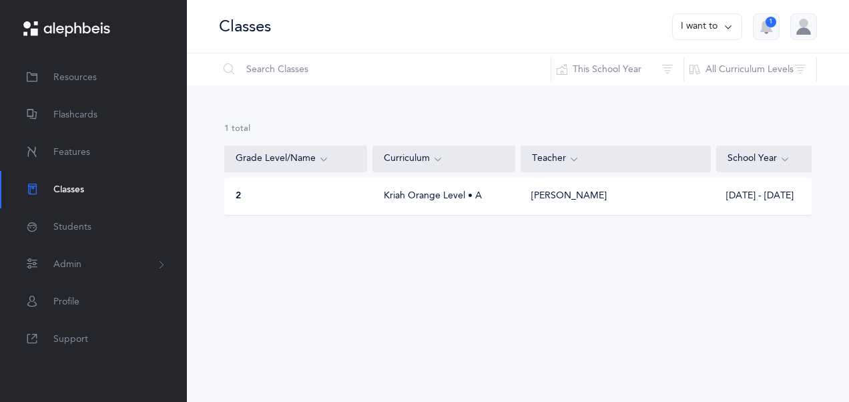
click at [682, 28] on button "I want to" at bounding box center [707, 26] width 70 height 27
click at [701, 104] on div "Print reports Add new" at bounding box center [693, 80] width 97 height 71
click at [699, 96] on button "Add new" at bounding box center [694, 92] width 74 height 24
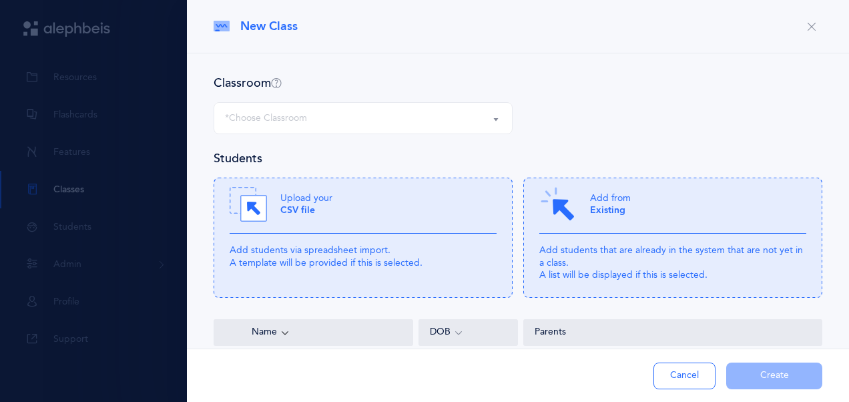
click at [470, 115] on div "*Choose Classroom" at bounding box center [363, 118] width 276 height 23
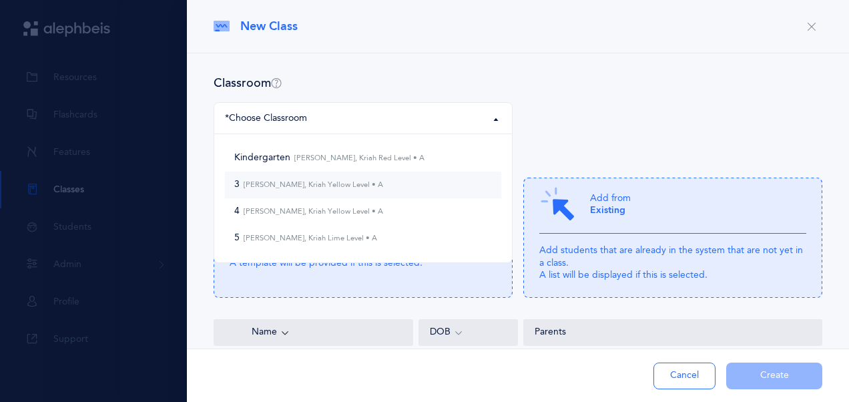
click at [454, 175] on link "3 [PERSON_NAME], Kriah Yellow Level • A" at bounding box center [363, 184] width 276 height 27
select select "870"
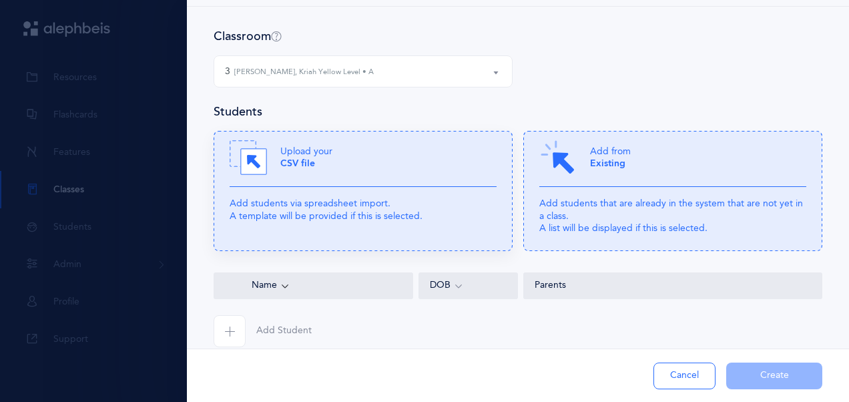
scroll to position [67, 0]
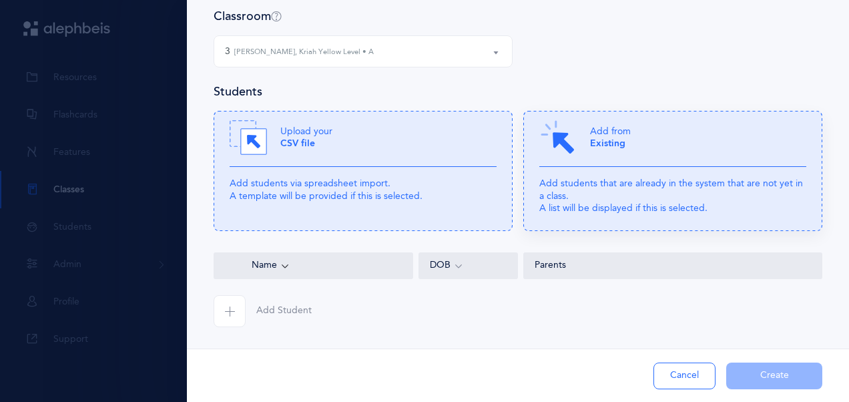
click at [687, 129] on div "Add from Existing" at bounding box center [672, 143] width 267 height 48
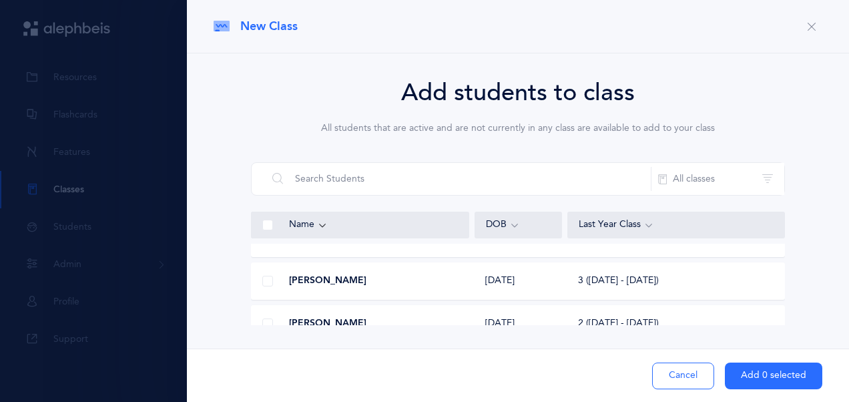
click at [272, 279] on span at bounding box center [267, 281] width 11 height 11
click at [0, 0] on input "checkbox" at bounding box center [0, 0] width 0 height 0
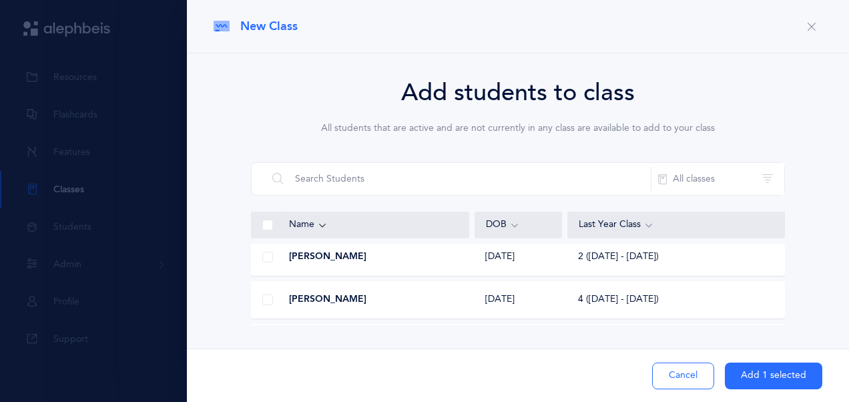
scroll to position [200, 0]
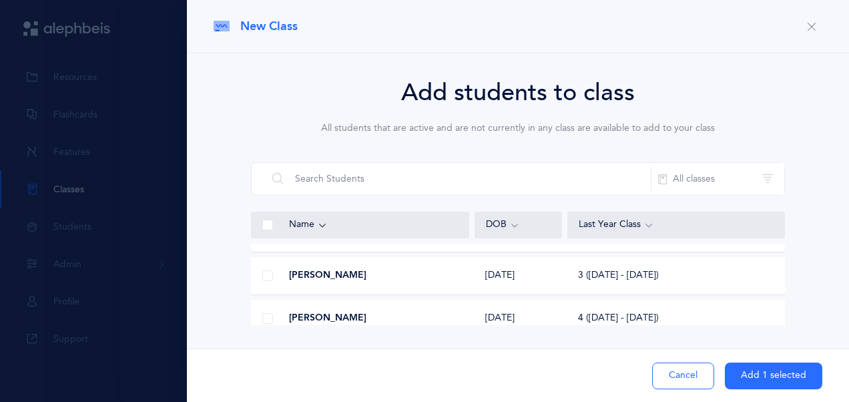
click at [267, 276] on span at bounding box center [267, 275] width 11 height 11
click at [0, 0] on input "checkbox" at bounding box center [0, 0] width 0 height 0
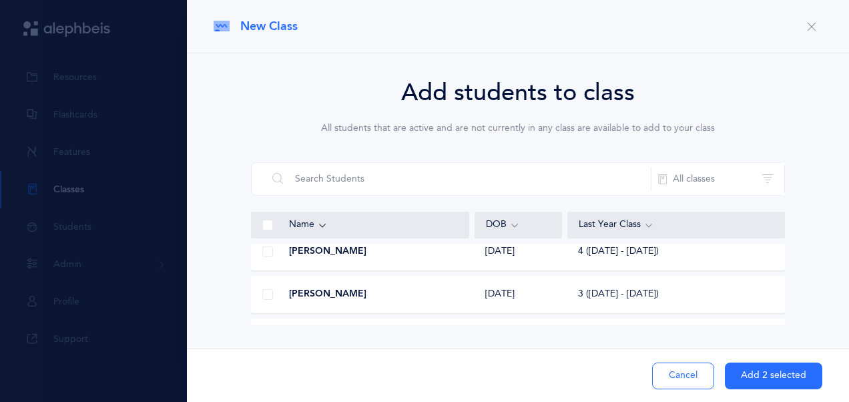
click at [266, 295] on span at bounding box center [267, 294] width 11 height 11
click at [0, 0] on input "checkbox" at bounding box center [0, 0] width 0 height 0
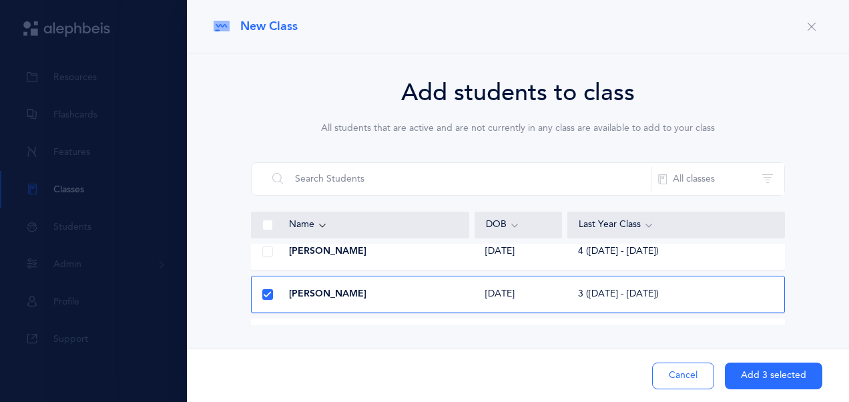
scroll to position [334, 0]
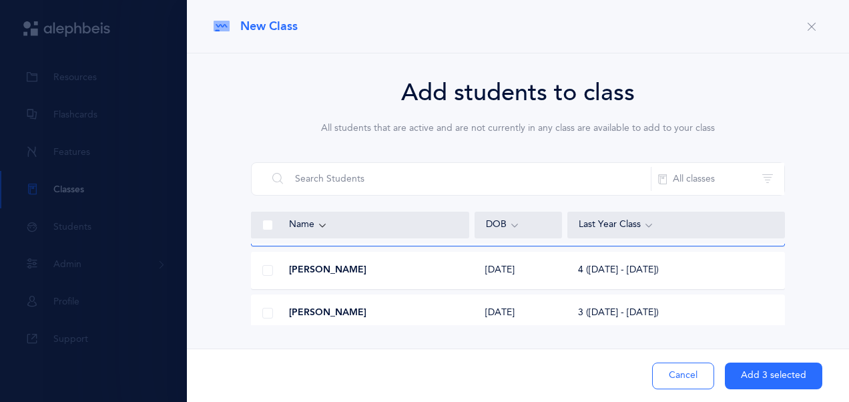
click at [270, 312] on span at bounding box center [267, 313] width 11 height 11
click at [0, 0] on input "checkbox" at bounding box center [0, 0] width 0 height 0
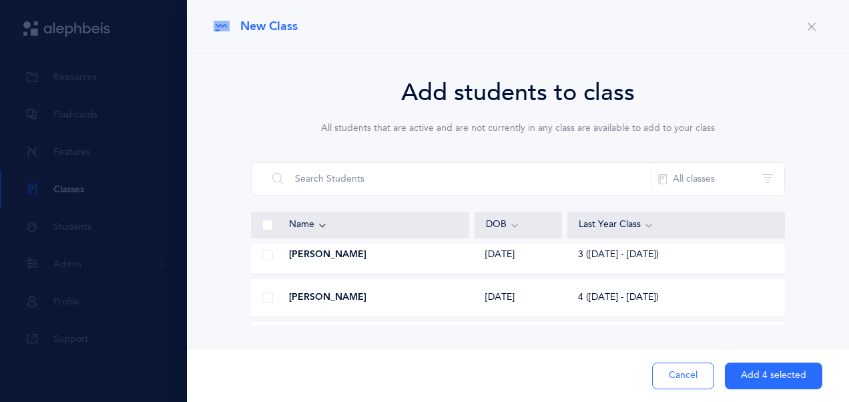
scroll to position [734, 0]
click at [268, 252] on span at bounding box center [267, 254] width 11 height 11
click at [0, 0] on input "checkbox" at bounding box center [0, 0] width 0 height 0
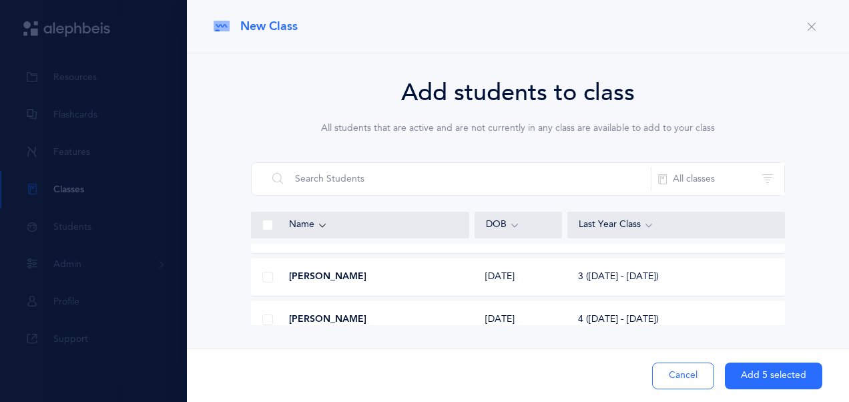
scroll to position [934, 0]
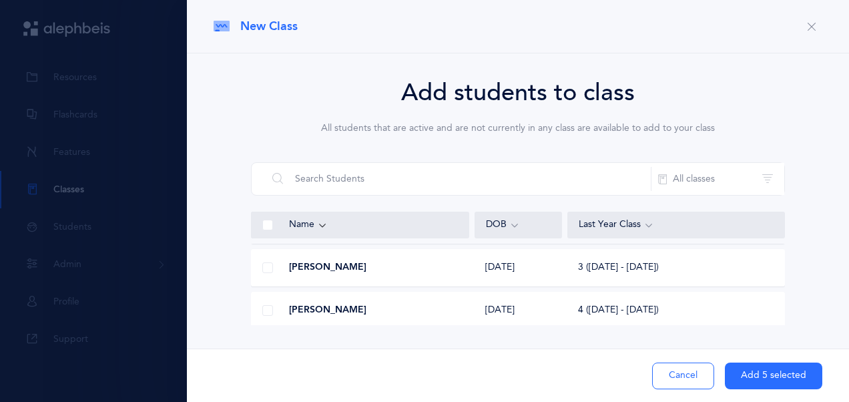
click at [269, 267] on span at bounding box center [267, 267] width 11 height 11
click at [0, 0] on input "checkbox" at bounding box center [0, 0] width 0 height 0
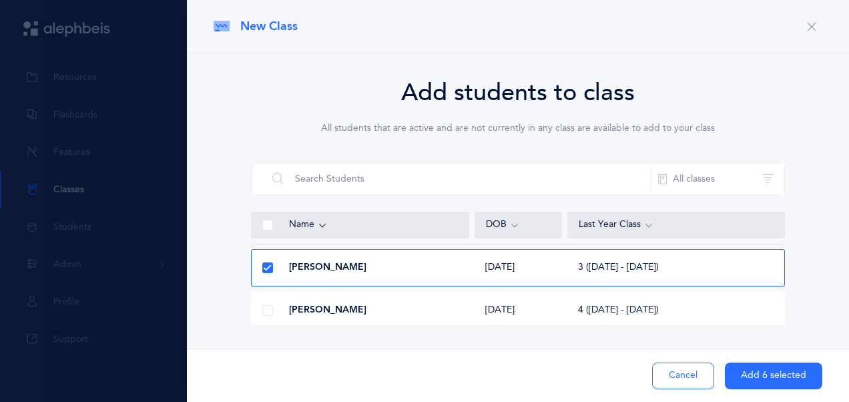
scroll to position [1029, 0]
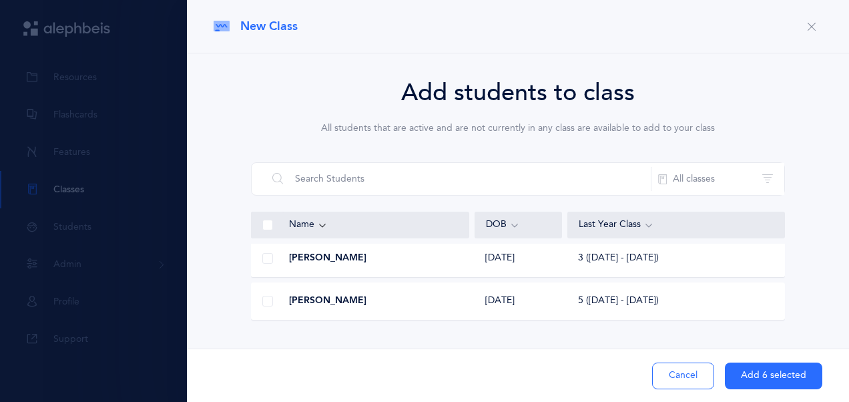
click at [266, 262] on span at bounding box center [267, 258] width 11 height 11
click at [0, 0] on input "checkbox" at bounding box center [0, 0] width 0 height 0
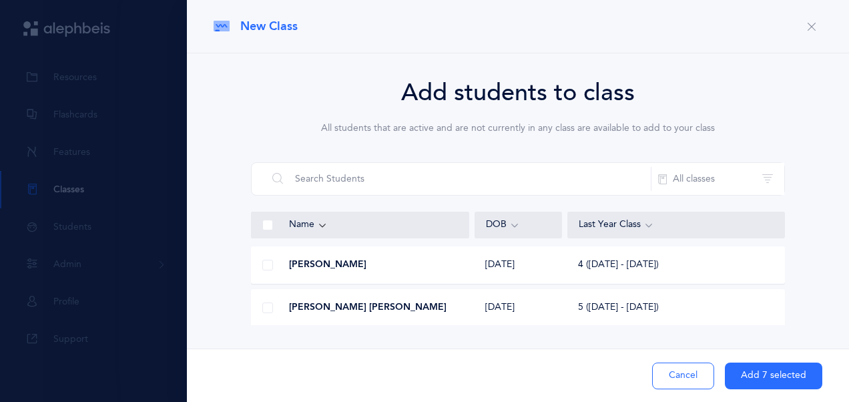
scroll to position [400, 0]
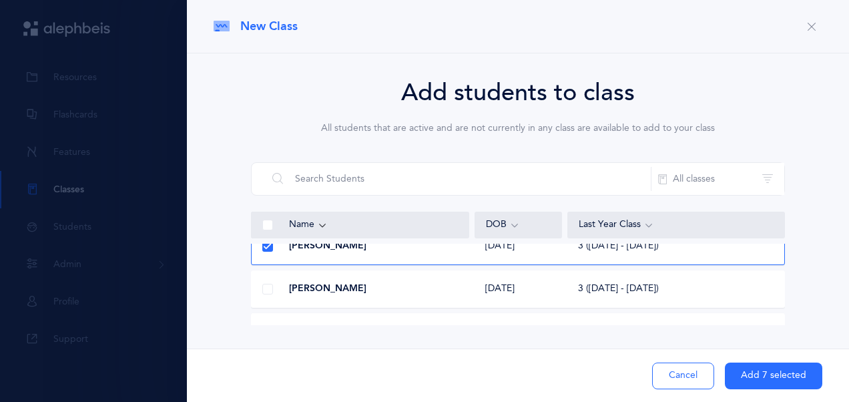
click at [264, 289] on span at bounding box center [267, 289] width 11 height 11
click at [0, 0] on input "checkbox" at bounding box center [0, 0] width 0 height 0
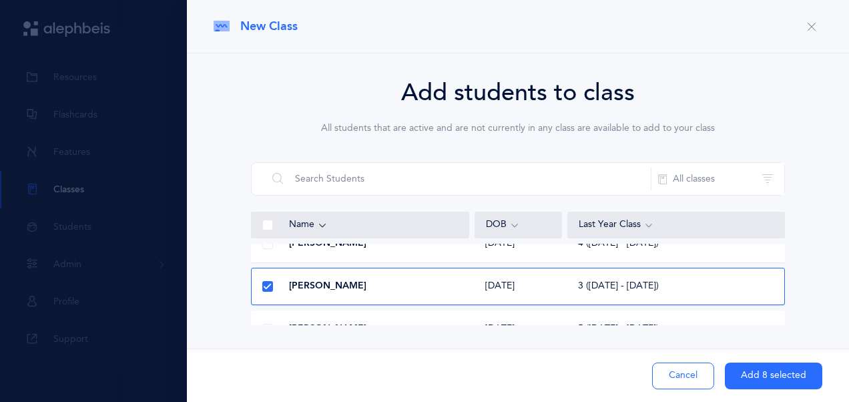
scroll to position [1029, 0]
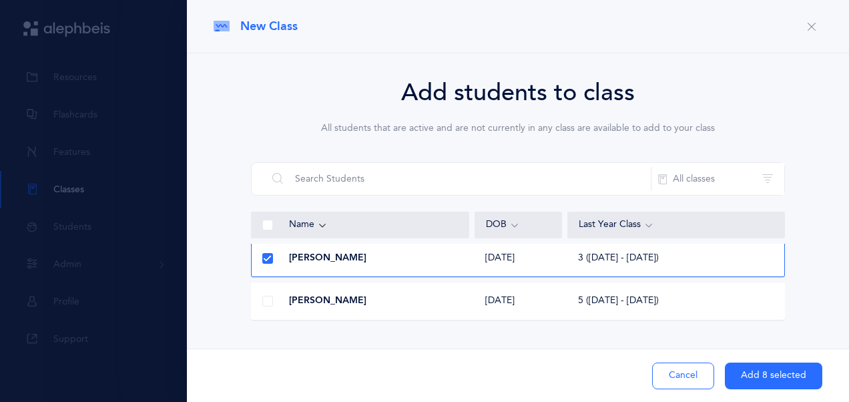
click at [781, 366] on button "Add 8 selected" at bounding box center [773, 375] width 97 height 27
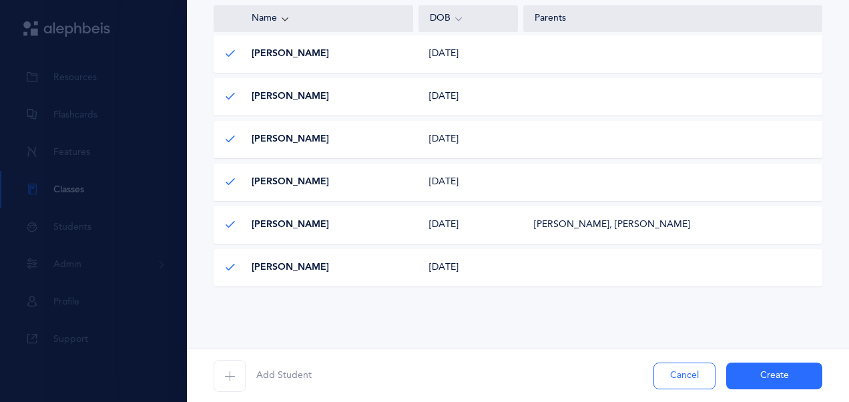
scroll to position [408, 0]
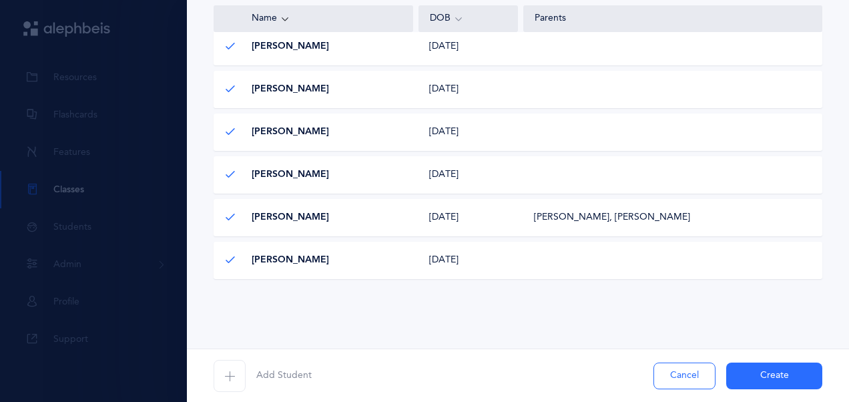
click at [757, 370] on button "Create" at bounding box center [774, 375] width 96 height 27
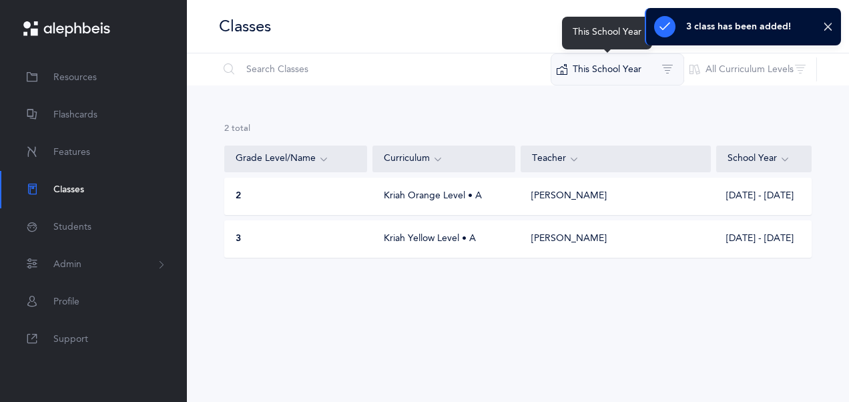
click at [615, 66] on button "This School Year" at bounding box center [616, 69] width 133 height 32
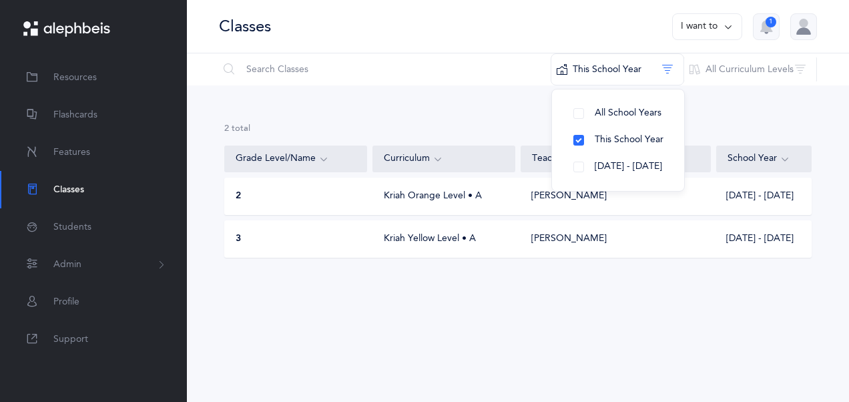
click at [496, 115] on div "2 results total Grade Level/Name Curriculum Teacher School Year 2 Kriah Orange …" at bounding box center [518, 200] width 662 height 231
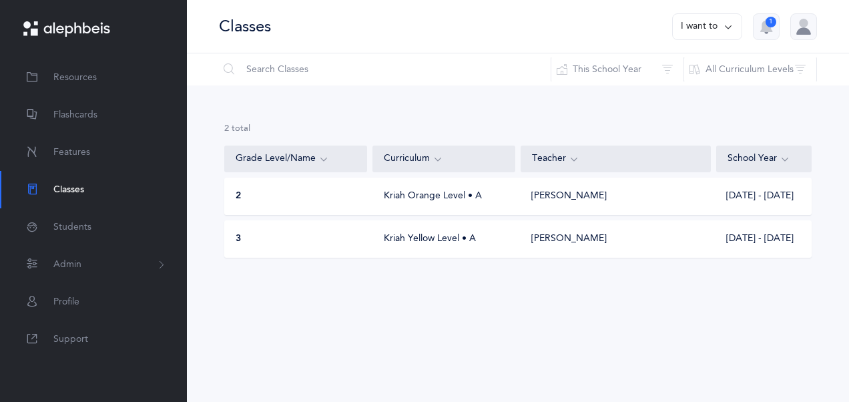
click at [691, 36] on button "I want to" at bounding box center [707, 26] width 70 height 27
click at [691, 93] on button "Add new" at bounding box center [694, 92] width 74 height 24
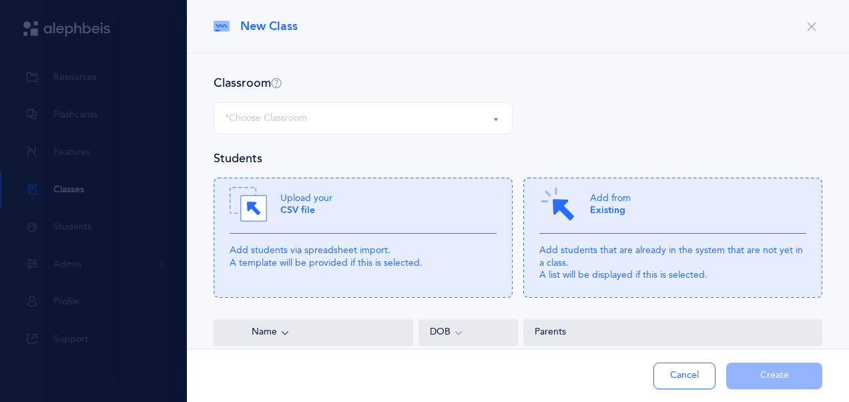
click at [487, 107] on div "*Choose Classroom" at bounding box center [363, 118] width 276 height 23
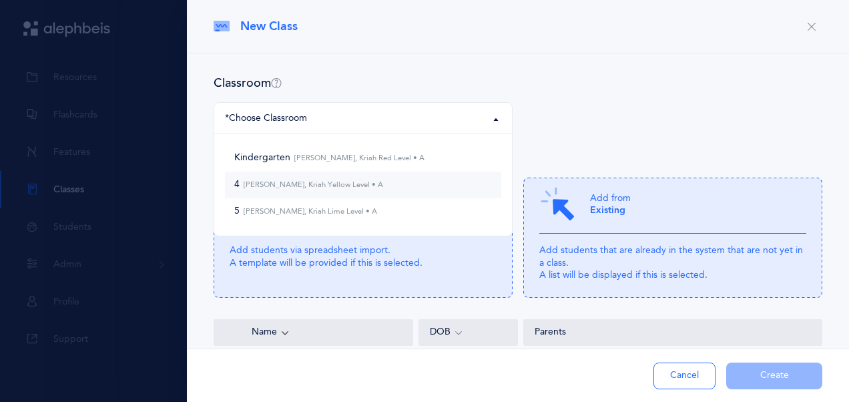
click at [455, 176] on link "4 [PERSON_NAME], Kriah Yellow Level • A" at bounding box center [363, 184] width 276 height 27
select select "1058"
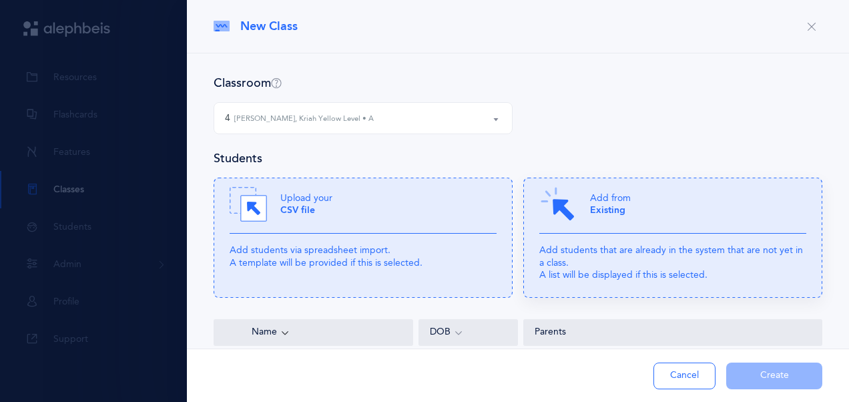
click at [619, 220] on div "Add from Existing" at bounding box center [672, 209] width 267 height 48
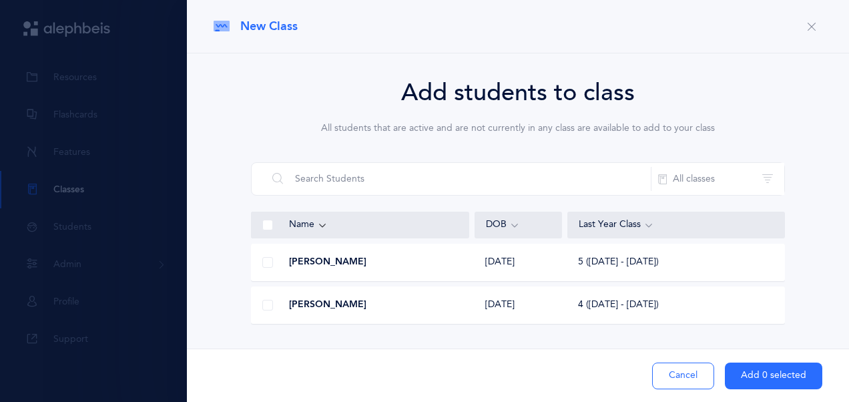
click at [282, 304] on div at bounding box center [268, 305] width 32 height 27
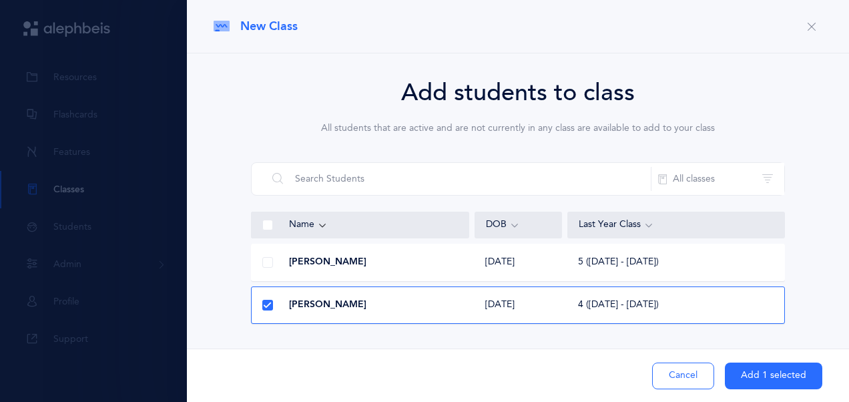
click at [271, 302] on span at bounding box center [267, 305] width 11 height 11
click at [0, 0] on input "checkbox" at bounding box center [0, 0] width 0 height 0
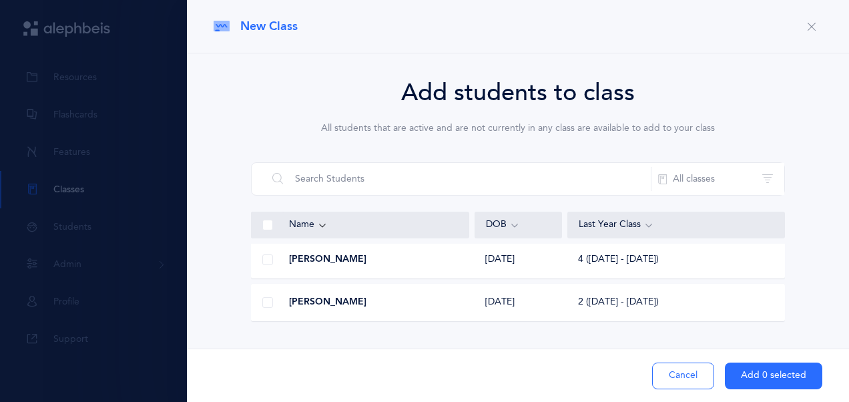
scroll to position [67, 0]
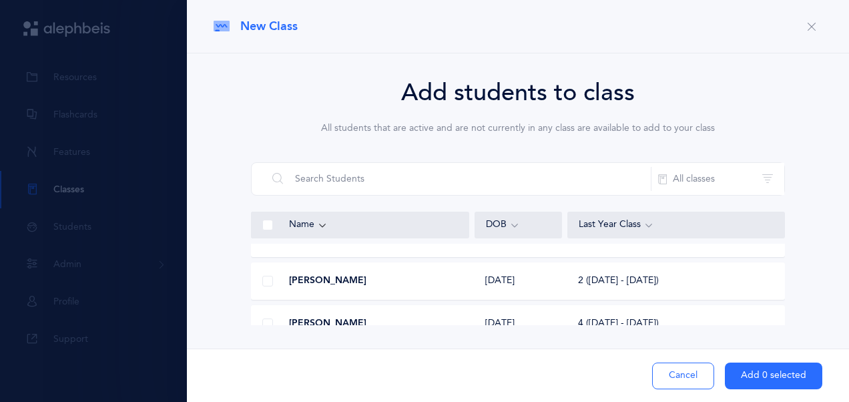
click at [269, 320] on span at bounding box center [267, 323] width 11 height 11
click at [0, 0] on input "checkbox" at bounding box center [0, 0] width 0 height 0
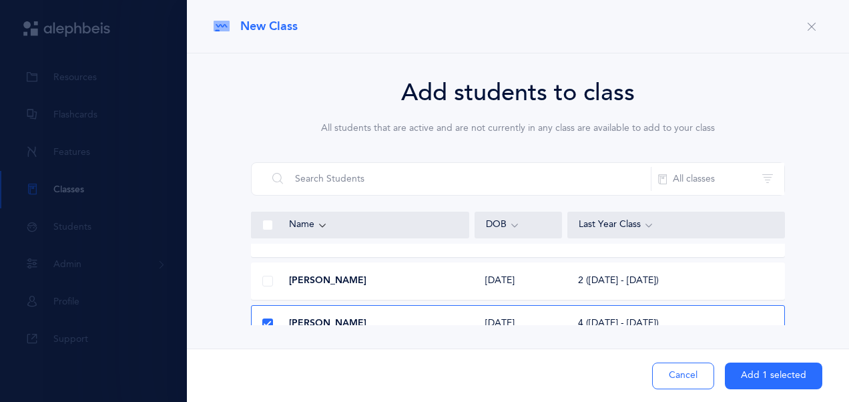
scroll to position [133, 0]
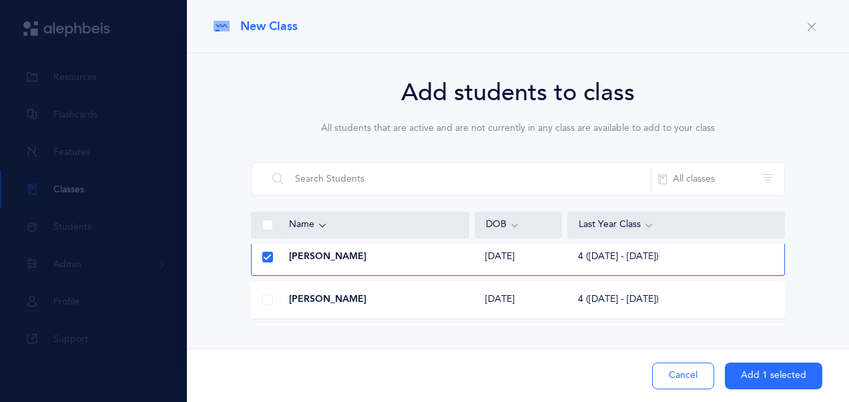
click at [275, 296] on div at bounding box center [268, 299] width 32 height 27
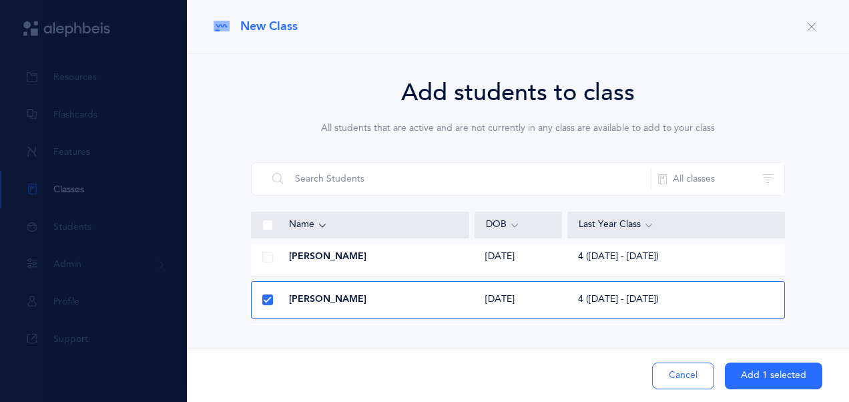
click at [266, 258] on span at bounding box center [267, 257] width 11 height 11
click at [0, 0] on input "checkbox" at bounding box center [0, 0] width 0 height 0
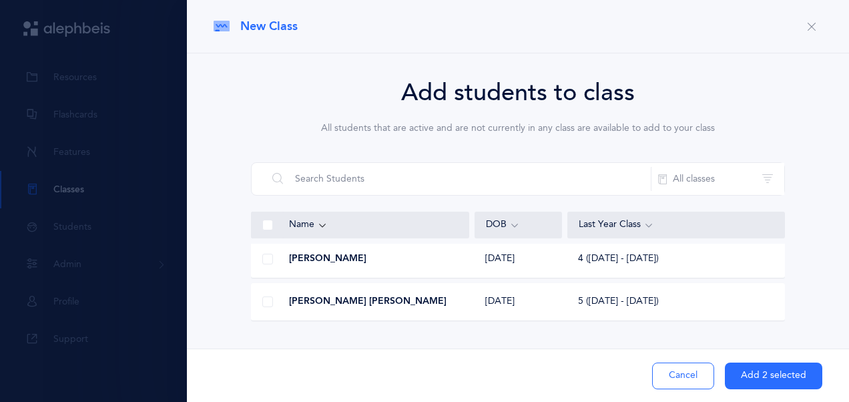
scroll to position [267, 0]
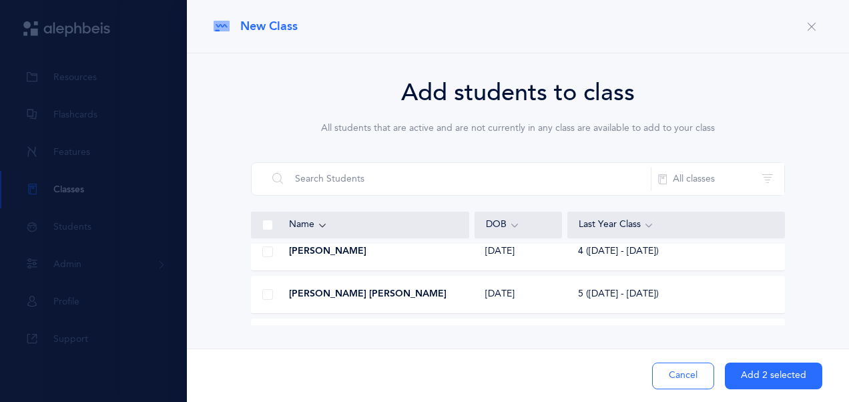
click at [263, 254] on span at bounding box center [267, 251] width 11 height 11
click at [0, 0] on input "checkbox" at bounding box center [0, 0] width 0 height 0
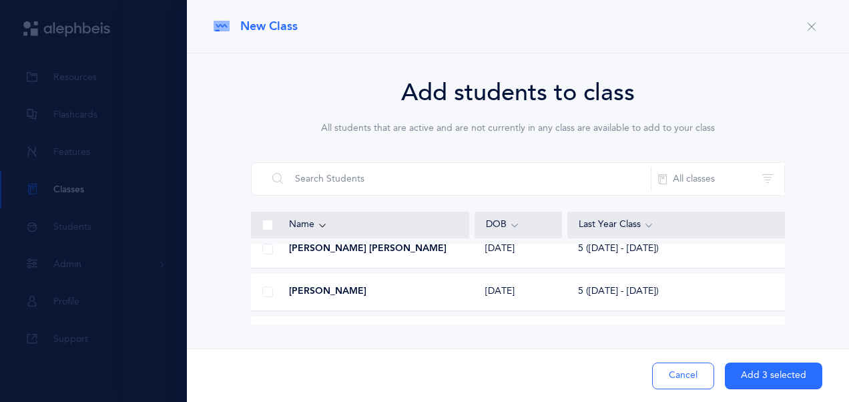
scroll to position [334, 0]
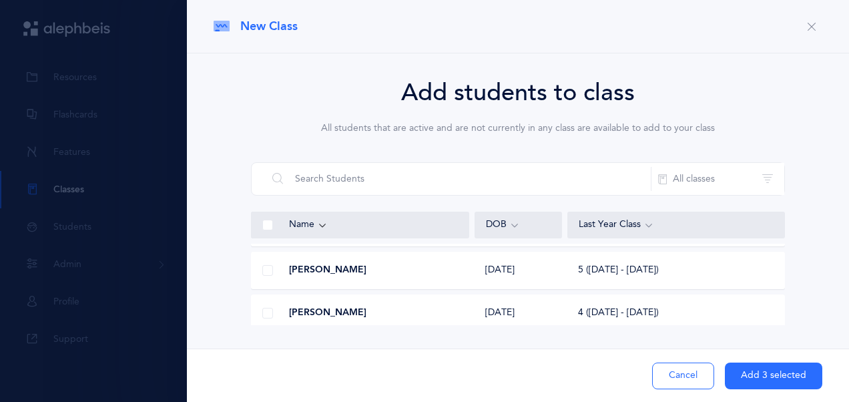
click at [269, 315] on span at bounding box center [267, 313] width 11 height 11
click at [0, 0] on input "checkbox" at bounding box center [0, 0] width 0 height 0
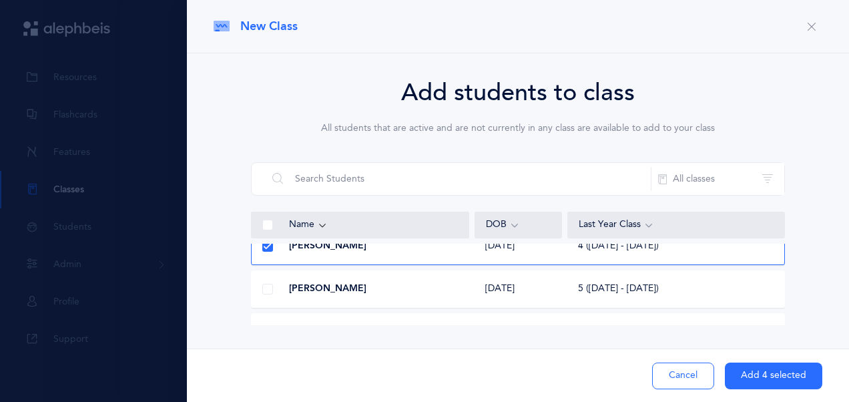
scroll to position [467, 0]
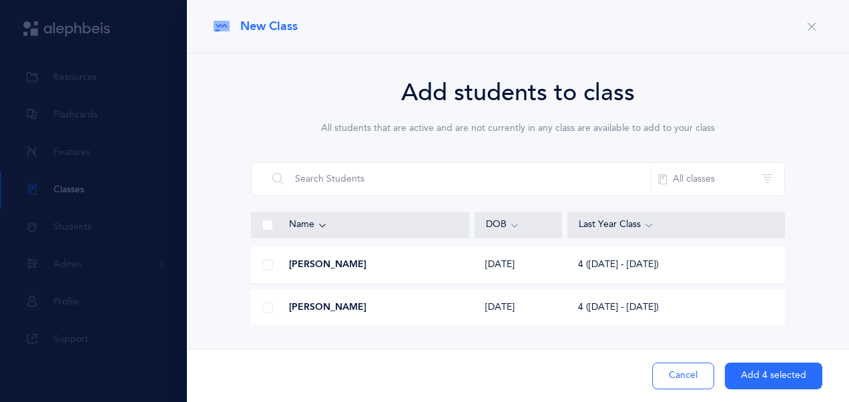
click at [269, 270] on div at bounding box center [268, 265] width 32 height 27
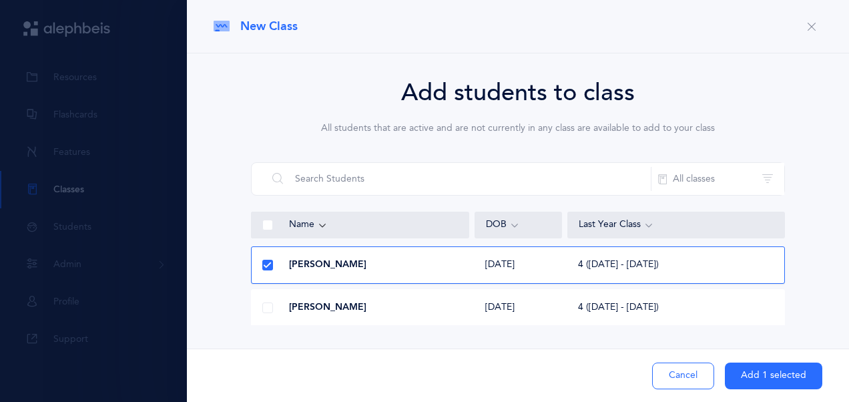
click at [262, 306] on span at bounding box center [267, 307] width 11 height 11
click at [0, 0] on input "checkbox" at bounding box center [0, 0] width 0 height 0
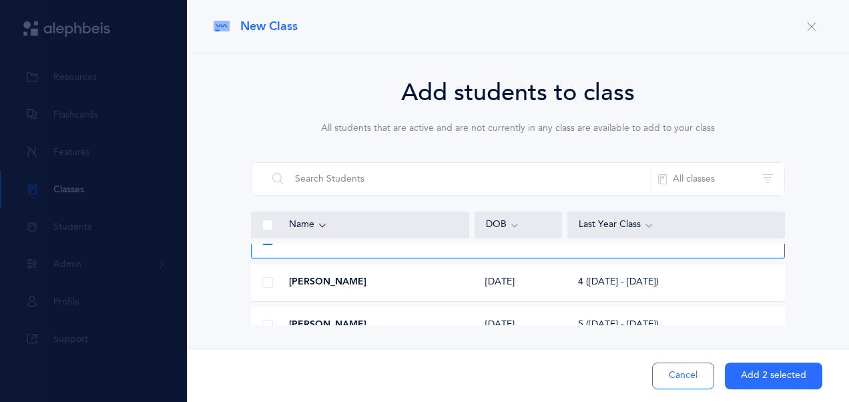
scroll to position [600, 0]
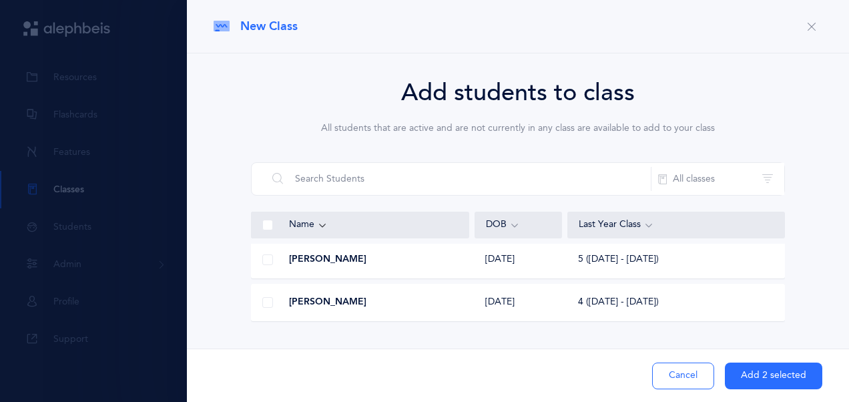
click at [268, 301] on span at bounding box center [267, 302] width 11 height 11
click at [0, 0] on input "checkbox" at bounding box center [0, 0] width 0 height 0
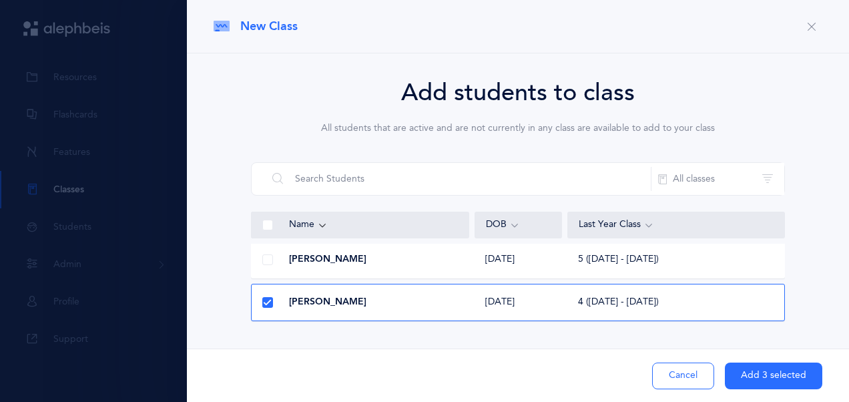
scroll to position [667, 0]
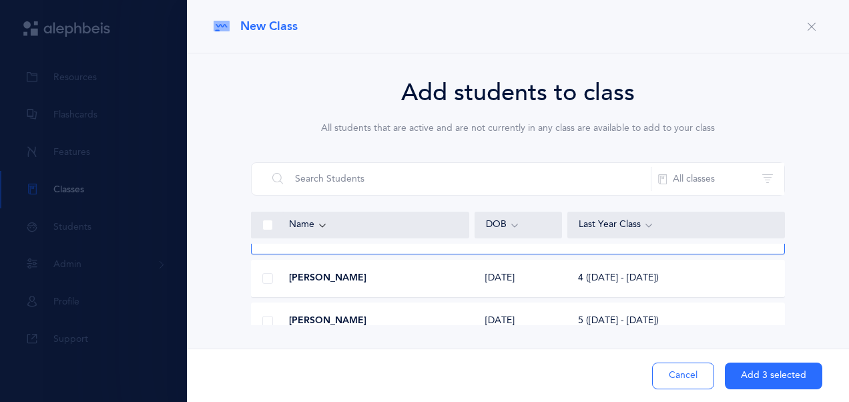
click at [264, 279] on span at bounding box center [267, 278] width 11 height 11
click at [0, 0] on input "checkbox" at bounding box center [0, 0] width 0 height 0
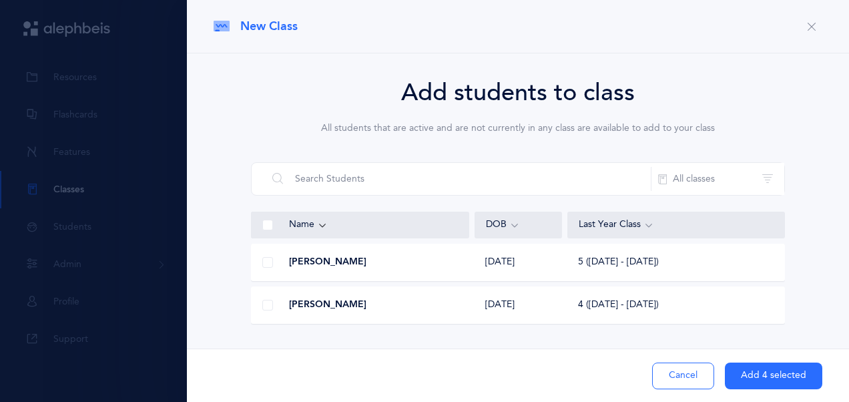
scroll to position [0, 0]
click at [266, 306] on span at bounding box center [267, 305] width 11 height 11
click at [0, 0] on input "checkbox" at bounding box center [0, 0] width 0 height 0
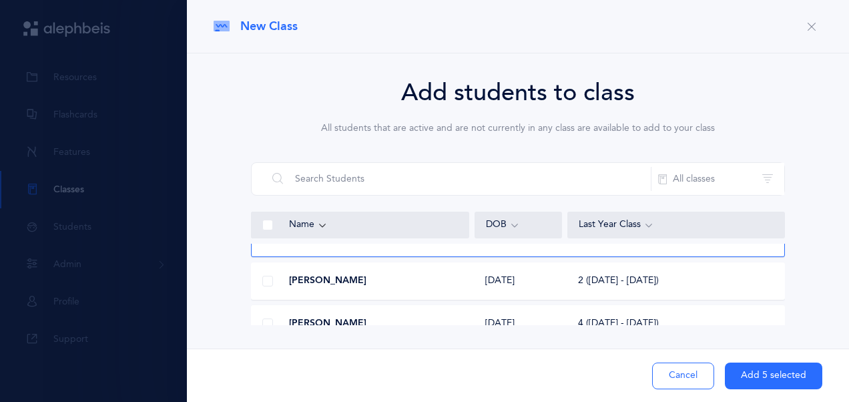
scroll to position [133, 0]
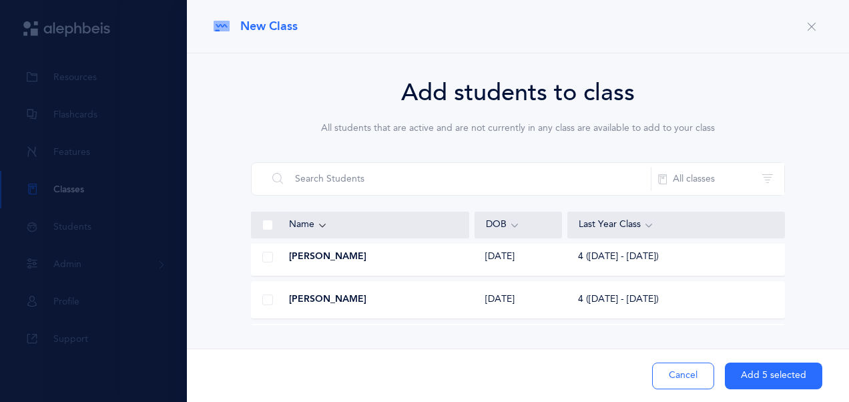
click at [264, 252] on span at bounding box center [267, 257] width 11 height 11
click at [0, 0] on input "checkbox" at bounding box center [0, 0] width 0 height 0
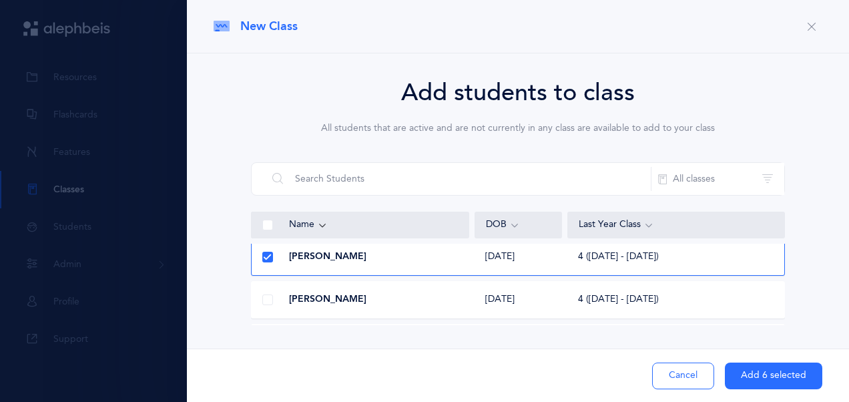
click at [268, 298] on span at bounding box center [267, 299] width 11 height 11
click at [0, 0] on input "checkbox" at bounding box center [0, 0] width 0 height 0
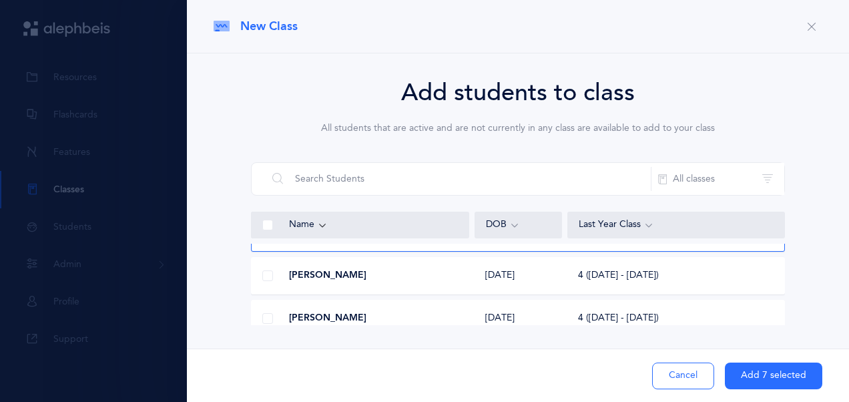
click at [266, 273] on span at bounding box center [267, 275] width 11 height 11
click at [0, 0] on input "checkbox" at bounding box center [0, 0] width 0 height 0
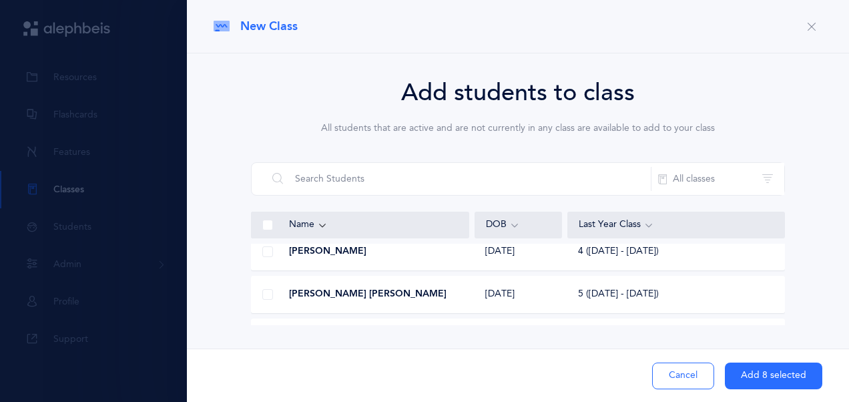
click at [266, 250] on span at bounding box center [267, 251] width 11 height 11
click at [0, 0] on input "checkbox" at bounding box center [0, 0] width 0 height 0
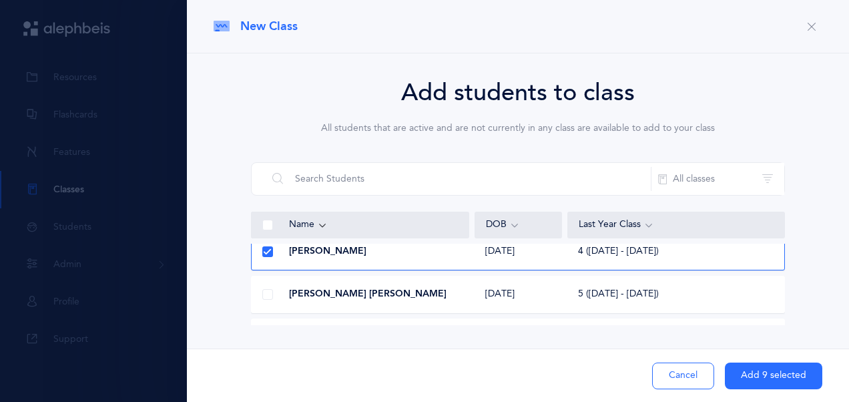
scroll to position [400, 0]
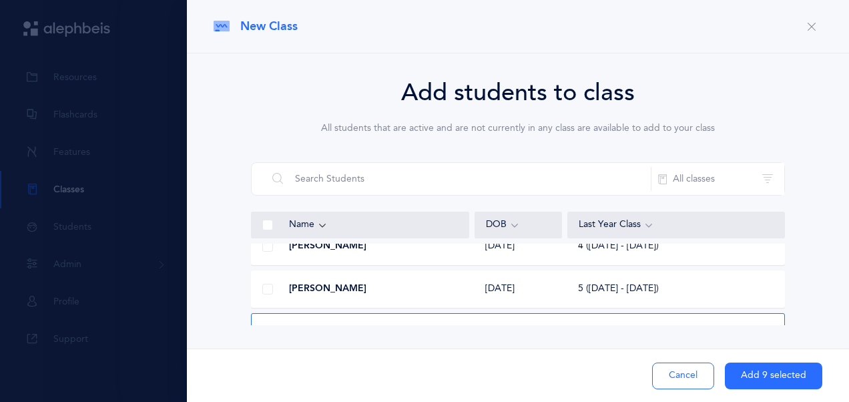
click at [268, 246] on span at bounding box center [267, 246] width 11 height 11
click at [0, 0] on input "checkbox" at bounding box center [0, 0] width 0 height 0
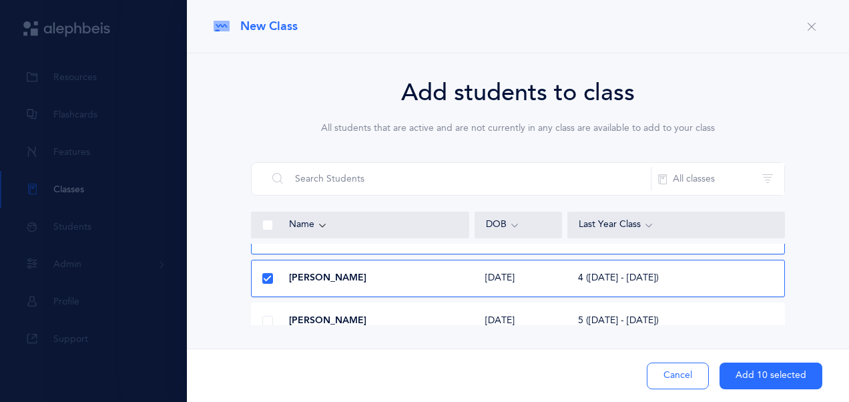
scroll to position [600, 0]
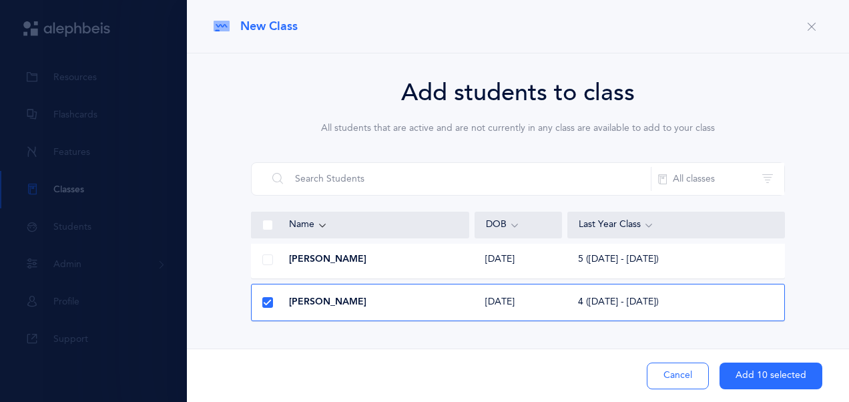
click at [267, 259] on span at bounding box center [267, 259] width 11 height 11
click at [0, 0] on input "checkbox" at bounding box center [0, 0] width 0 height 0
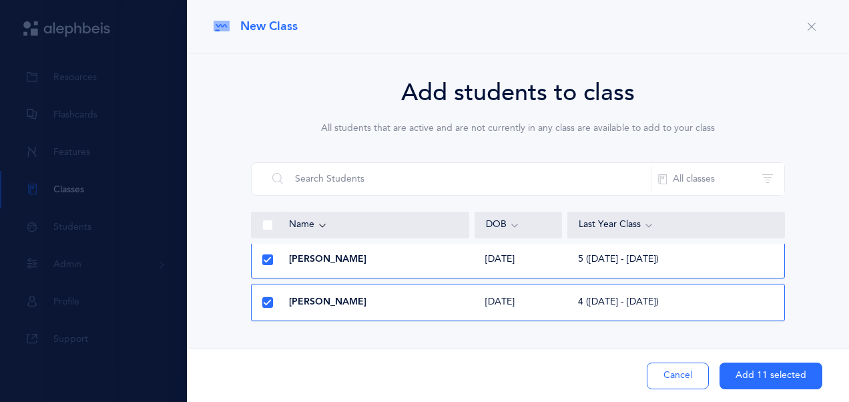
click at [272, 265] on div at bounding box center [268, 259] width 32 height 27
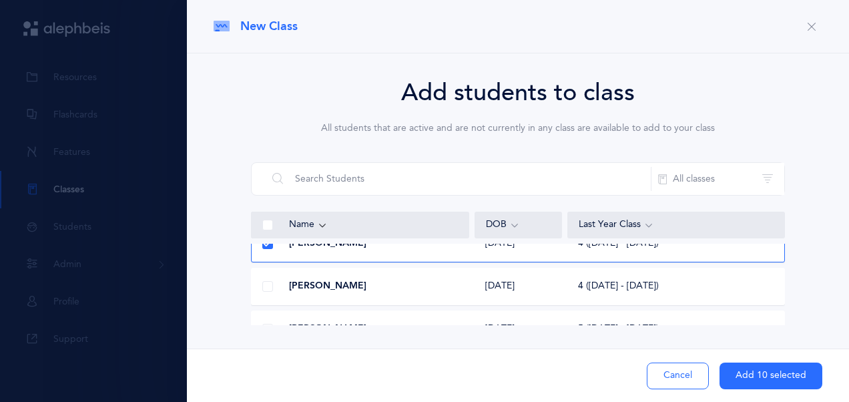
scroll to position [534, 0]
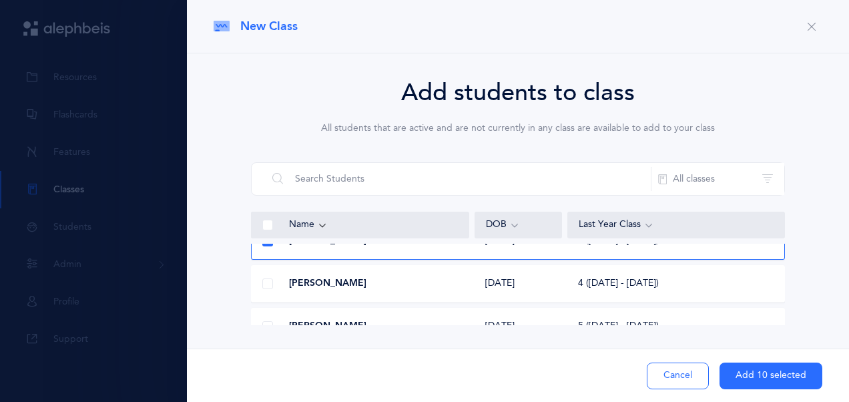
drag, startPoint x: 255, startPoint y: 282, endPoint x: 267, endPoint y: 285, distance: 12.5
click at [256, 282] on div at bounding box center [268, 283] width 32 height 27
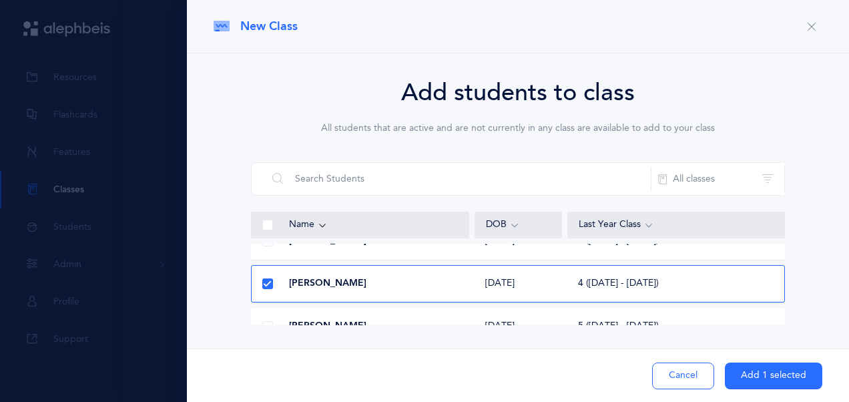
click at [267, 285] on icon at bounding box center [267, 283] width 7 height 7
click at [0, 0] on input "checkbox" at bounding box center [0, 0] width 0 height 0
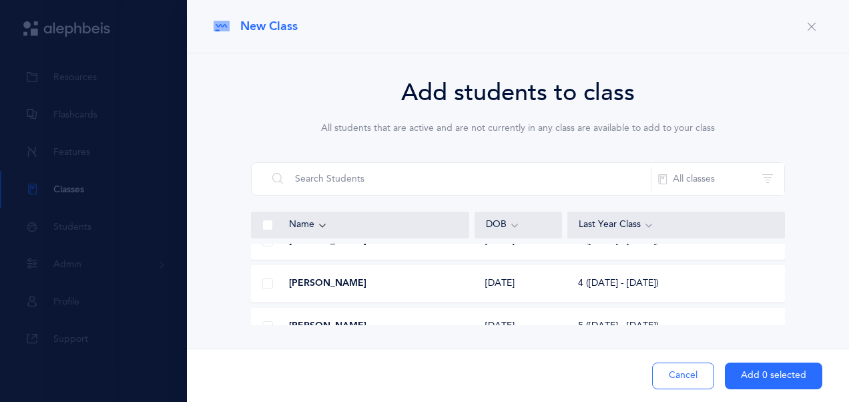
click at [267, 285] on span at bounding box center [267, 283] width 11 height 11
click at [0, 0] on input "checkbox" at bounding box center [0, 0] width 0 height 0
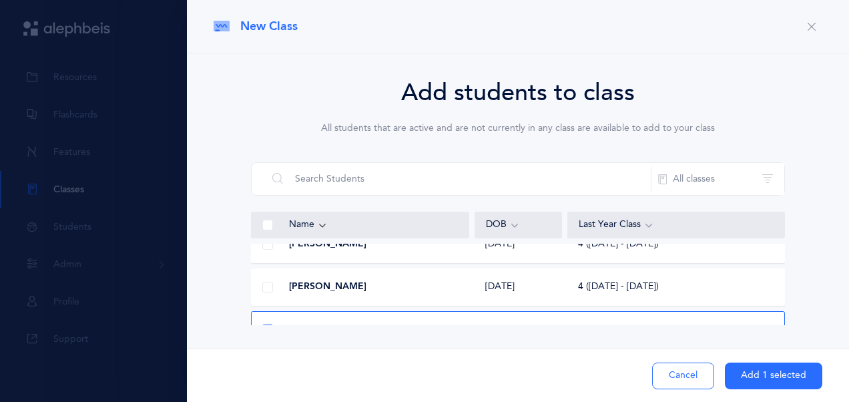
scroll to position [467, 0]
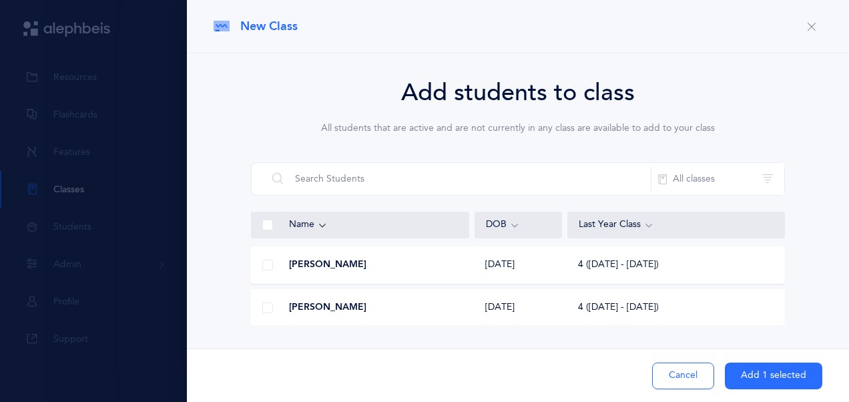
click at [267, 308] on span at bounding box center [267, 307] width 11 height 11
click at [0, 0] on input "checkbox" at bounding box center [0, 0] width 0 height 0
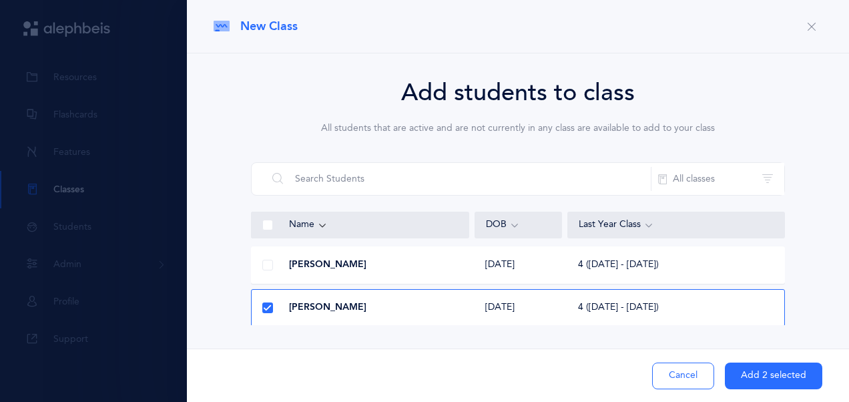
click at [265, 267] on span at bounding box center [267, 265] width 11 height 11
click at [0, 0] on input "checkbox" at bounding box center [0, 0] width 0 height 0
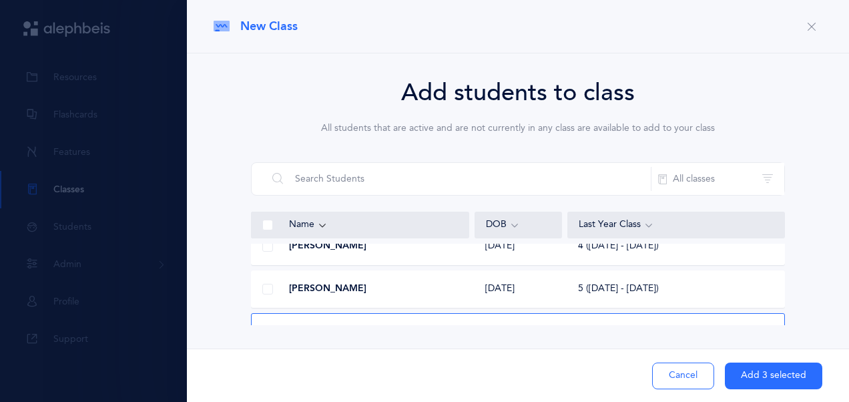
scroll to position [334, 0]
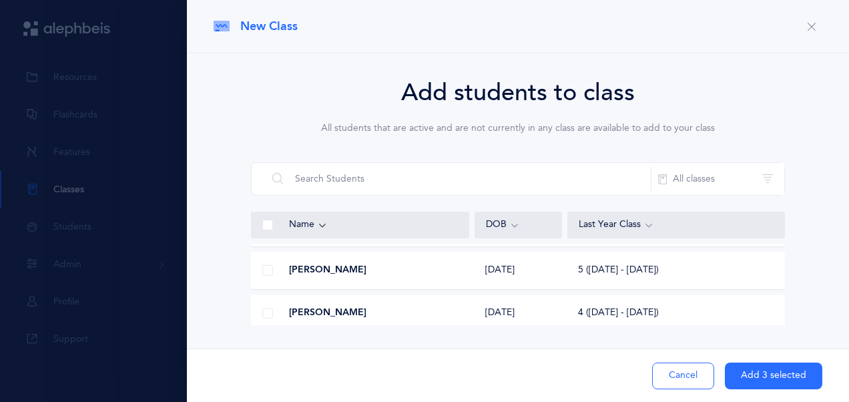
click at [266, 310] on span at bounding box center [267, 313] width 11 height 11
click at [0, 0] on input "checkbox" at bounding box center [0, 0] width 0 height 0
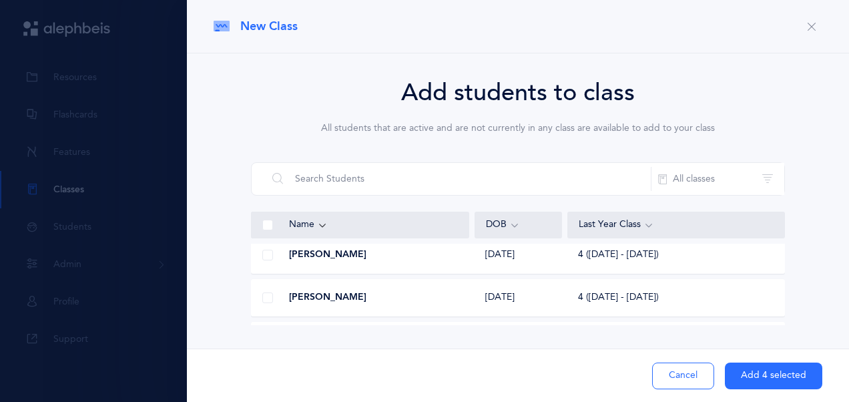
scroll to position [200, 0]
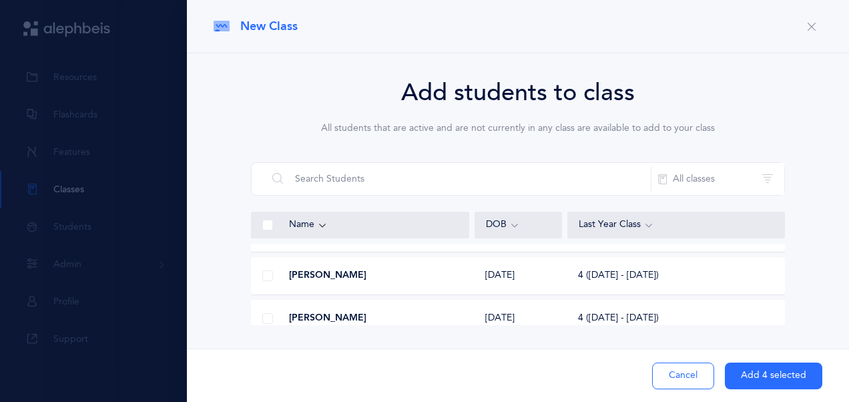
click at [269, 320] on span at bounding box center [267, 318] width 11 height 11
click at [0, 0] on input "checkbox" at bounding box center [0, 0] width 0 height 0
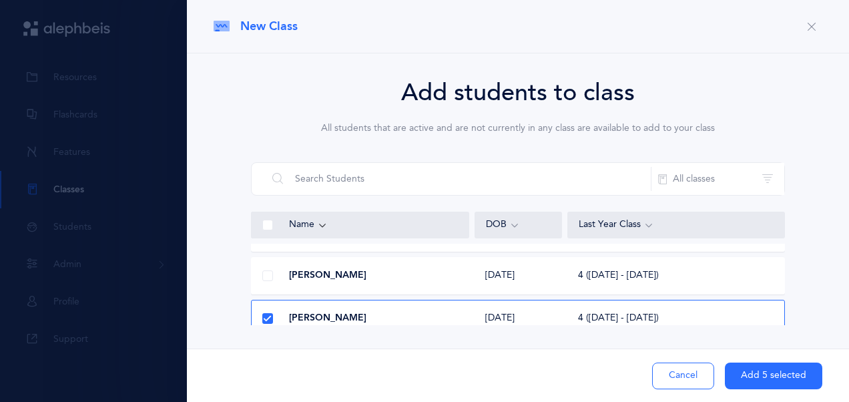
click at [267, 278] on span at bounding box center [267, 275] width 11 height 11
click at [0, 0] on input "checkbox" at bounding box center [0, 0] width 0 height 0
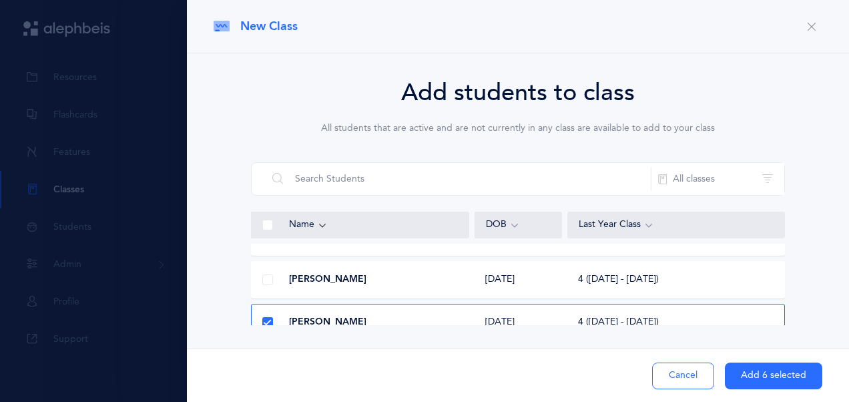
scroll to position [133, 0]
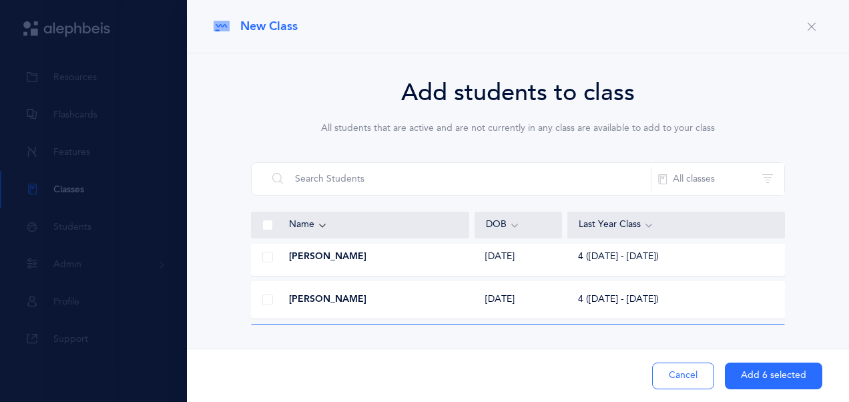
click at [268, 303] on span at bounding box center [267, 299] width 11 height 11
click at [0, 0] on input "checkbox" at bounding box center [0, 0] width 0 height 0
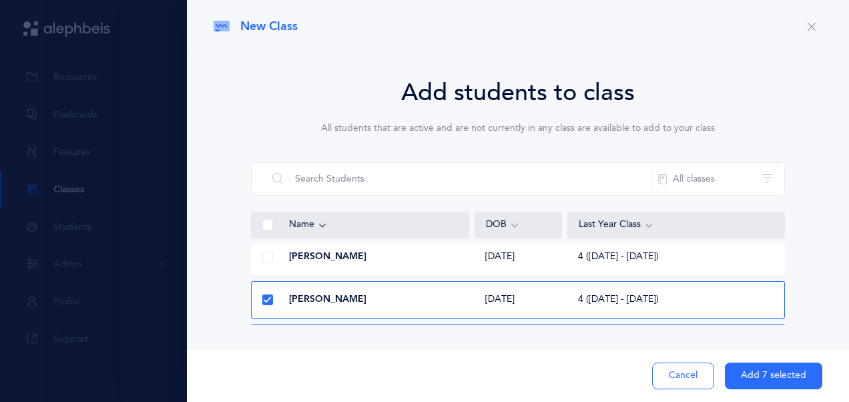
click at [268, 260] on span at bounding box center [267, 257] width 11 height 11
click at [0, 0] on input "checkbox" at bounding box center [0, 0] width 0 height 0
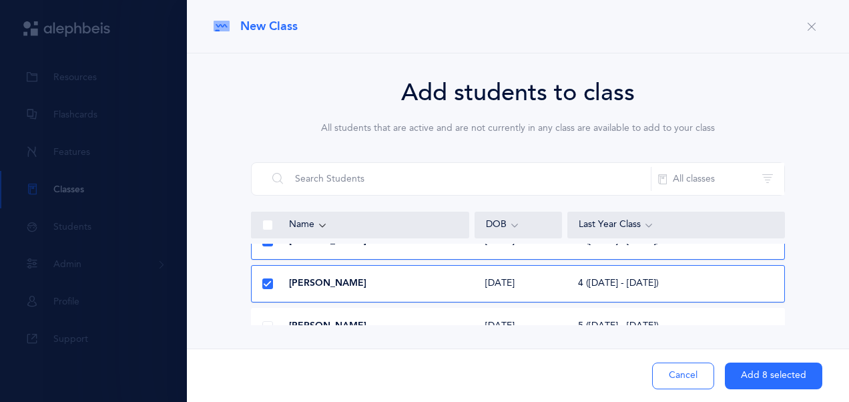
scroll to position [667, 0]
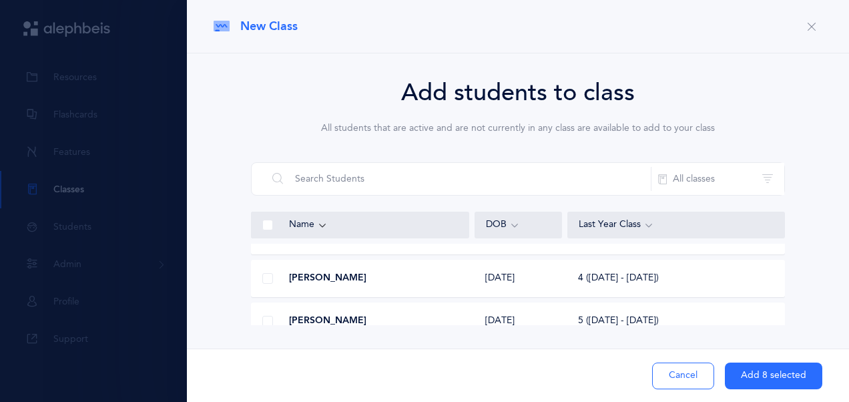
click at [271, 278] on span at bounding box center [267, 278] width 11 height 11
click at [0, 0] on input "checkbox" at bounding box center [0, 0] width 0 height 0
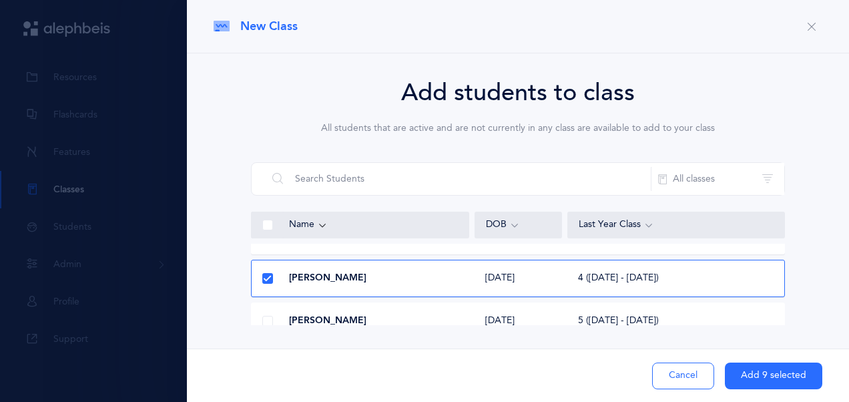
scroll to position [600, 0]
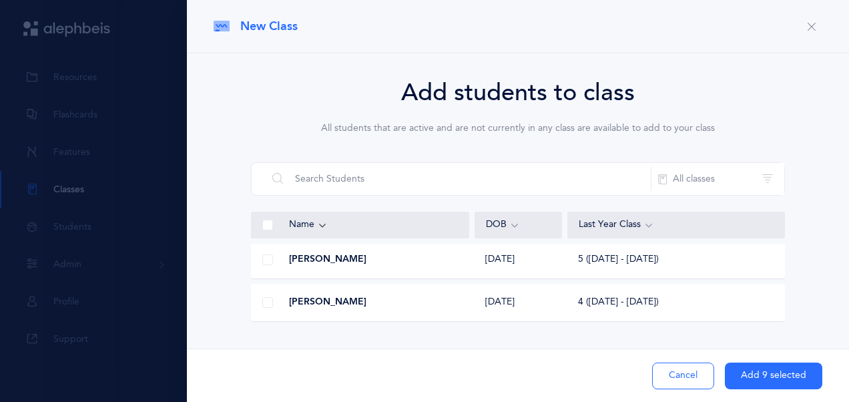
click at [270, 298] on span at bounding box center [267, 302] width 11 height 11
click at [0, 0] on input "checkbox" at bounding box center [0, 0] width 0 height 0
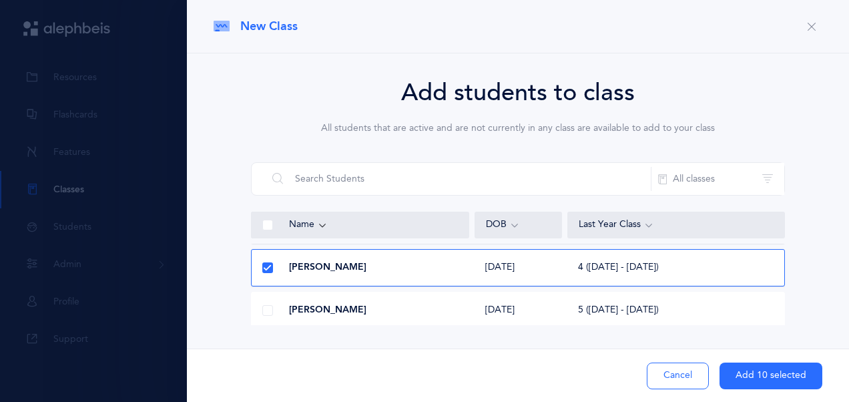
scroll to position [687, 0]
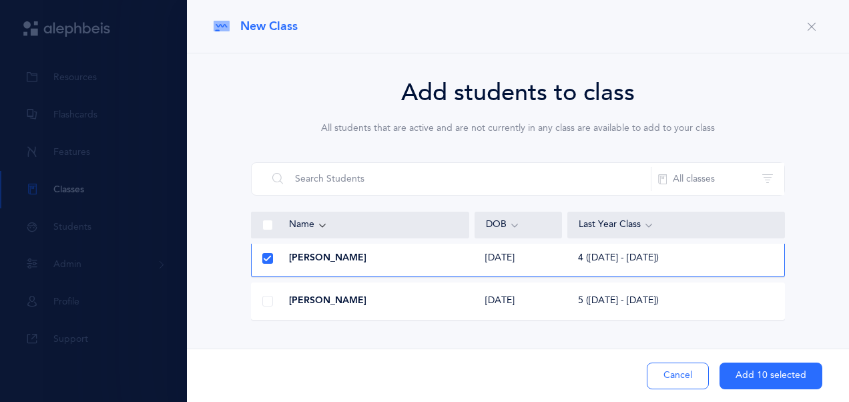
click at [773, 370] on button "Add 10 selected" at bounding box center [770, 375] width 103 height 27
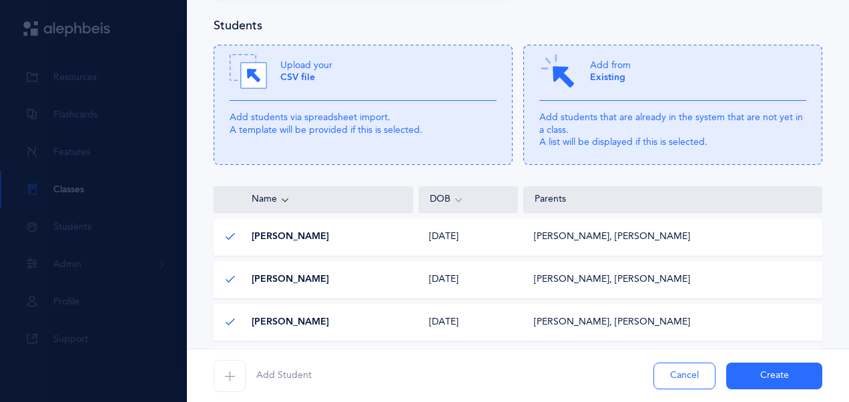
scroll to position [133, 0]
click at [761, 369] on button "Create" at bounding box center [774, 375] width 96 height 27
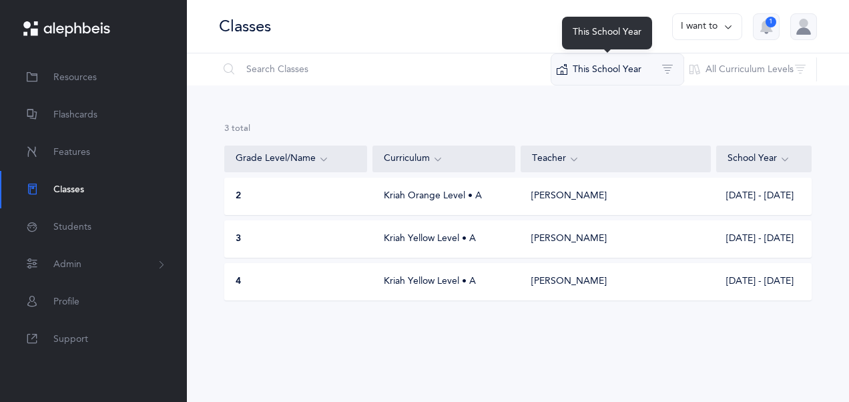
click at [642, 76] on button "This School Year" at bounding box center [616, 69] width 133 height 32
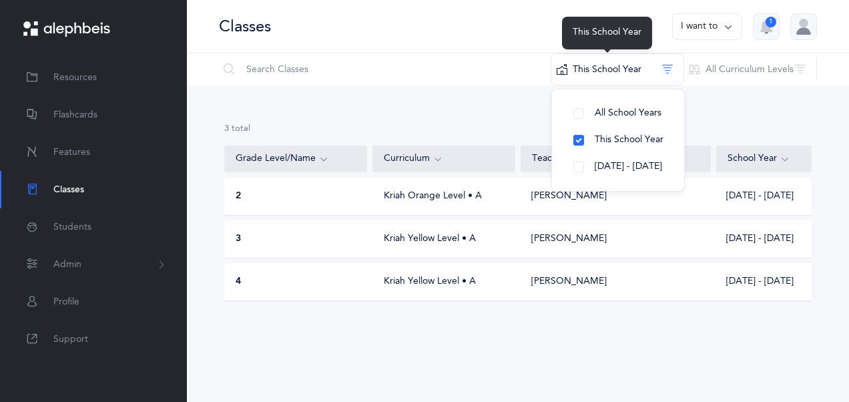
click at [562, 39] on div "This School Year" at bounding box center [607, 33] width 90 height 33
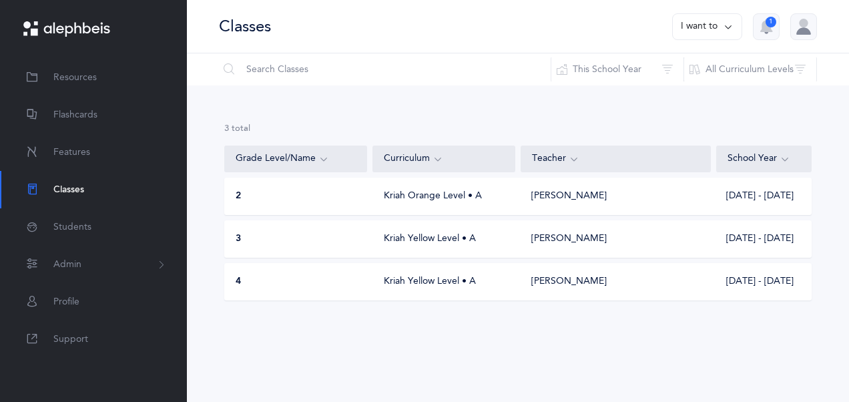
click at [729, 29] on icon at bounding box center [728, 26] width 11 height 15
click at [710, 89] on button "Add new" at bounding box center [694, 92] width 74 height 24
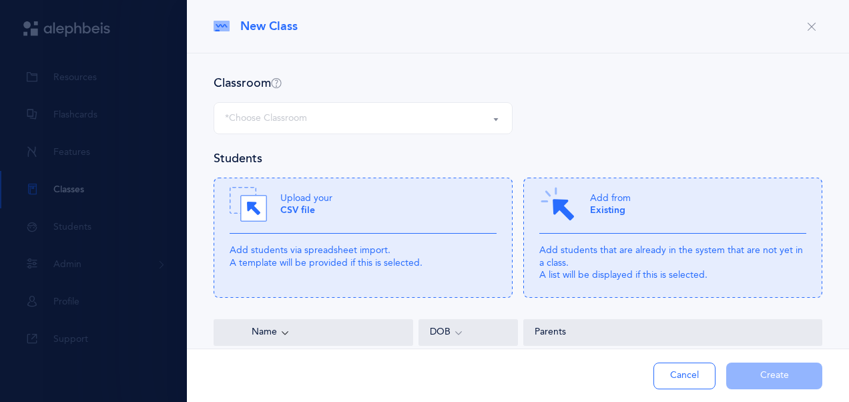
click at [494, 111] on div "*Choose Classroom" at bounding box center [363, 118] width 276 height 23
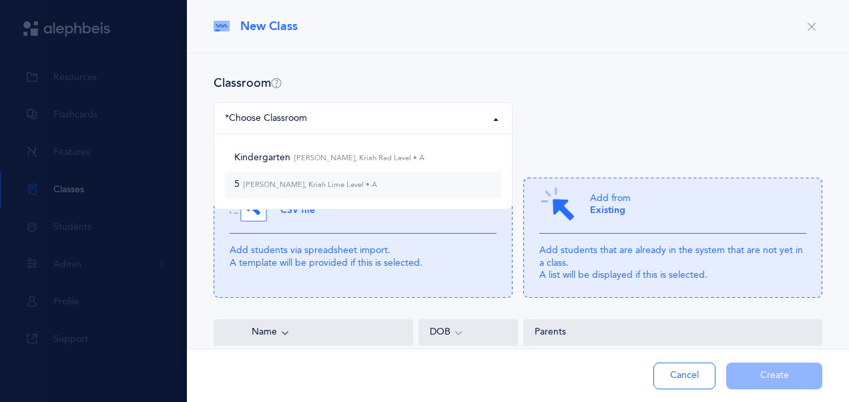
click at [478, 174] on link "5 [PERSON_NAME], Kriah Lime Level • A" at bounding box center [363, 184] width 276 height 27
select select "1060"
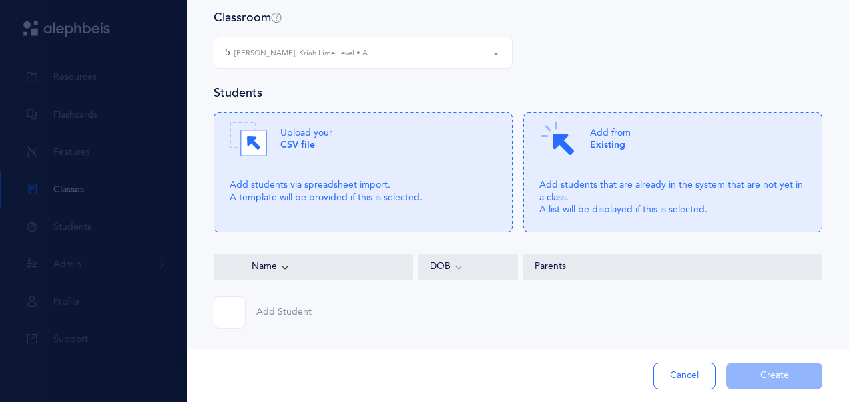
scroll to position [67, 0]
click at [649, 130] on div "Add from Existing" at bounding box center [672, 143] width 267 height 48
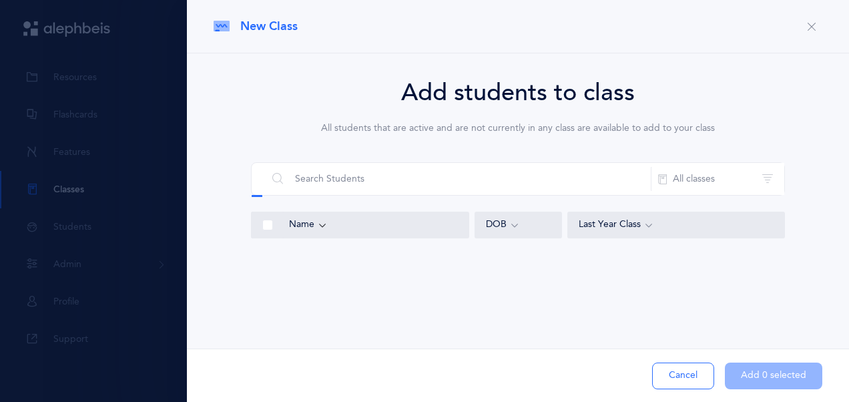
scroll to position [0, 0]
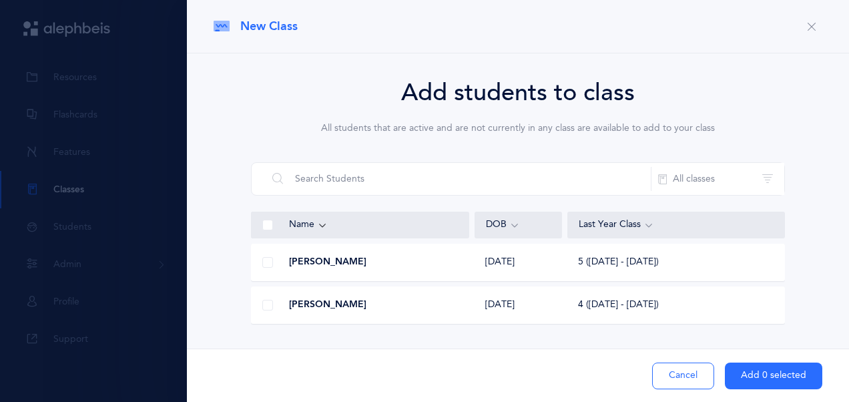
click at [263, 262] on span at bounding box center [267, 262] width 11 height 11
click at [0, 0] on input "checkbox" at bounding box center [0, 0] width 0 height 0
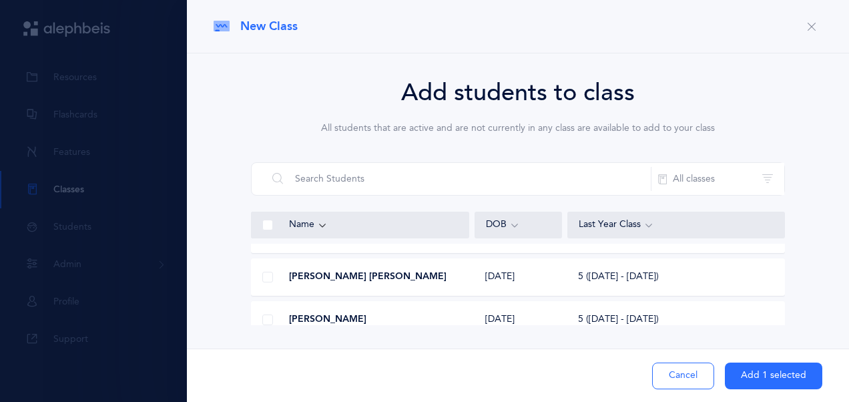
scroll to position [133, 0]
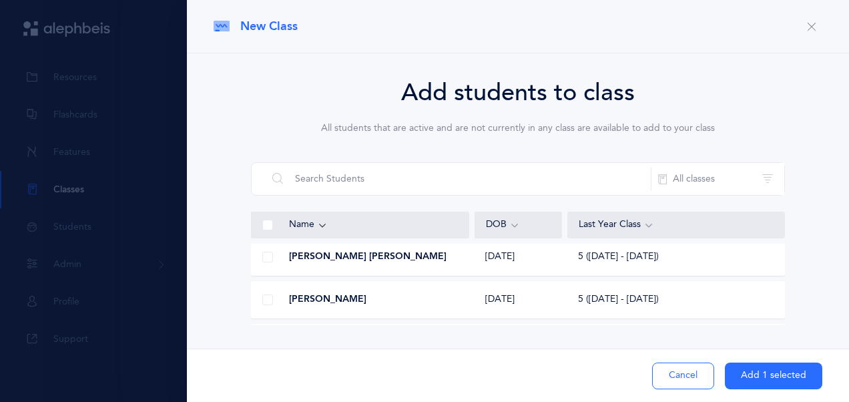
click at [270, 253] on span at bounding box center [267, 257] width 11 height 11
click at [0, 0] on input "checkbox" at bounding box center [0, 0] width 0 height 0
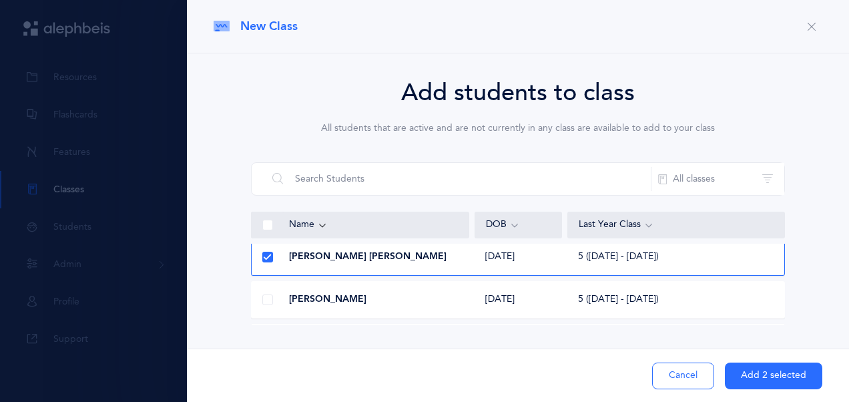
click at [267, 298] on span at bounding box center [267, 299] width 11 height 11
click at [0, 0] on input "checkbox" at bounding box center [0, 0] width 0 height 0
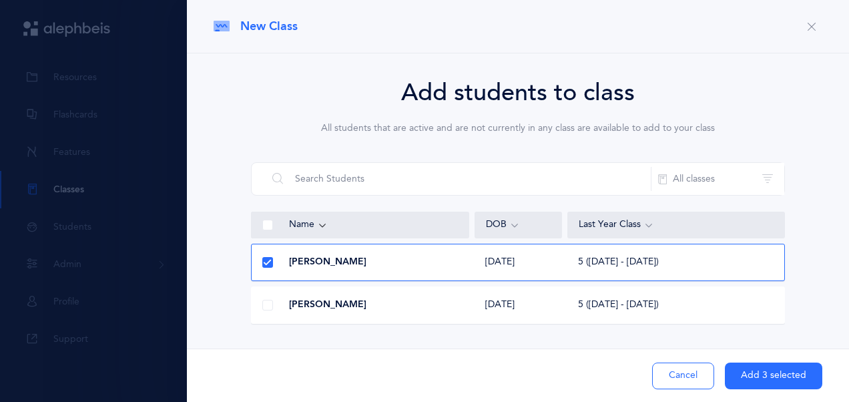
scroll to position [200, 0]
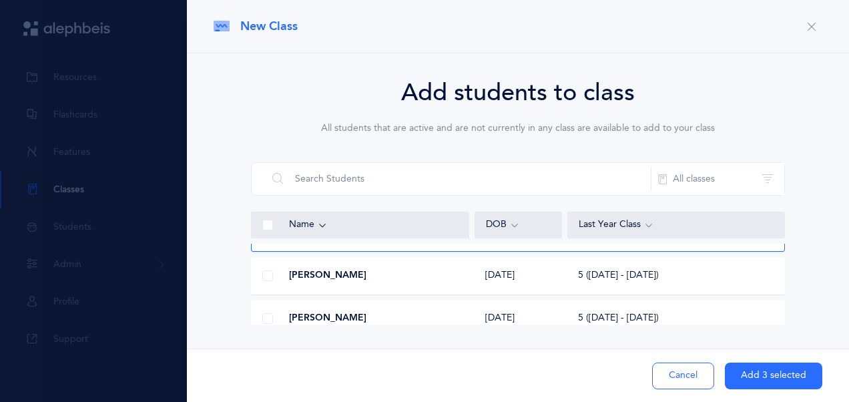
click at [271, 279] on span at bounding box center [267, 275] width 11 height 11
click at [0, 0] on input "checkbox" at bounding box center [0, 0] width 0 height 0
click at [269, 322] on span at bounding box center [267, 318] width 11 height 11
click at [0, 0] on input "checkbox" at bounding box center [0, 0] width 0 height 0
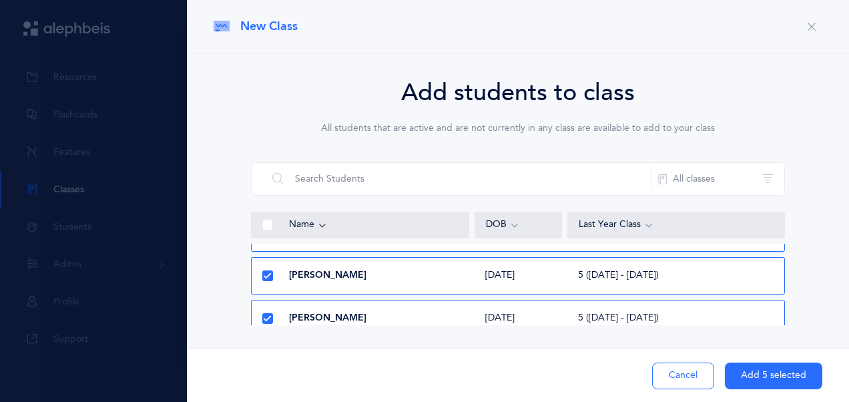
scroll to position [260, 0]
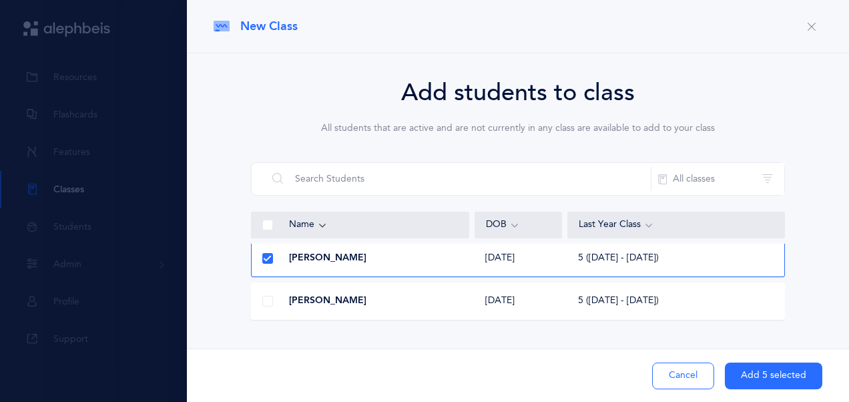
click at [273, 298] on div at bounding box center [268, 301] width 32 height 27
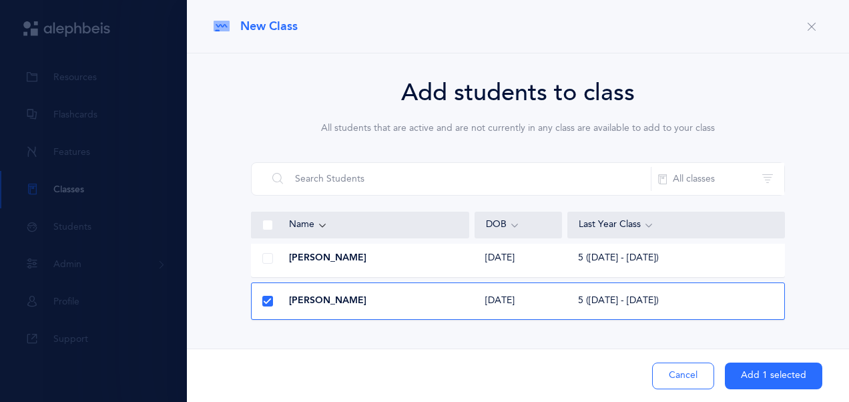
click at [268, 255] on span at bounding box center [267, 258] width 11 height 11
click at [0, 0] on input "checkbox" at bounding box center [0, 0] width 0 height 0
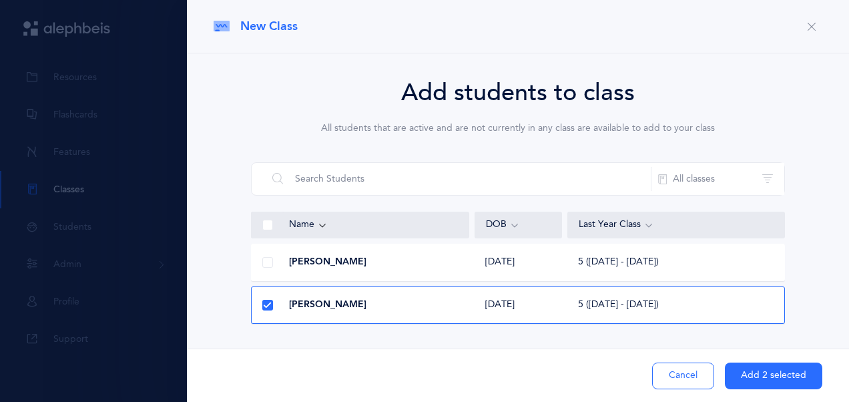
scroll to position [193, 0]
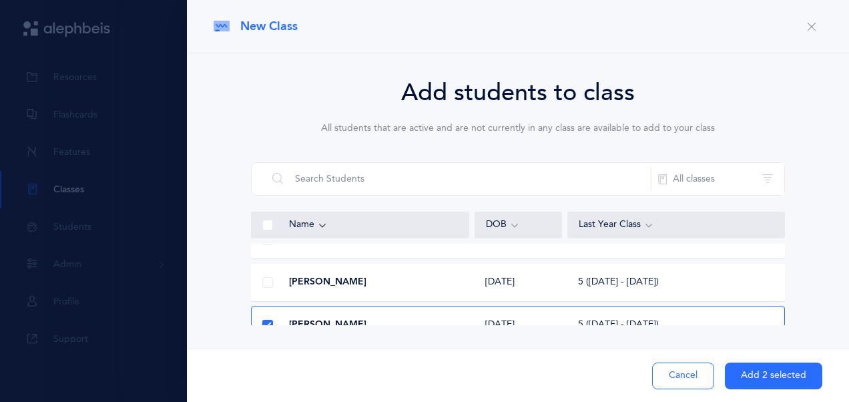
click at [271, 276] on div at bounding box center [268, 282] width 32 height 27
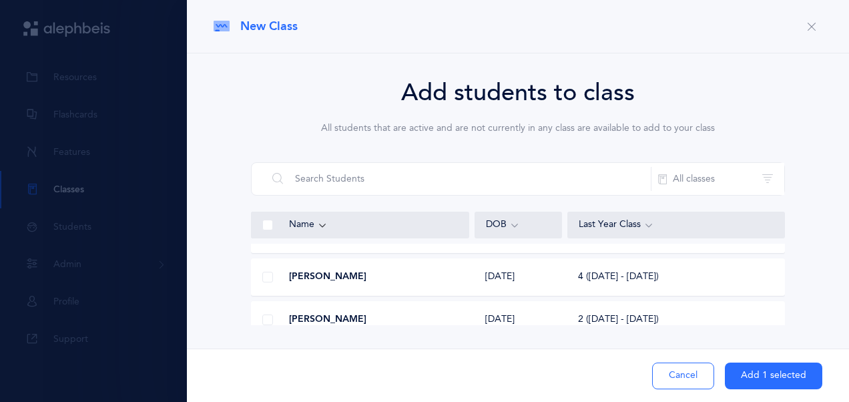
scroll to position [0, 0]
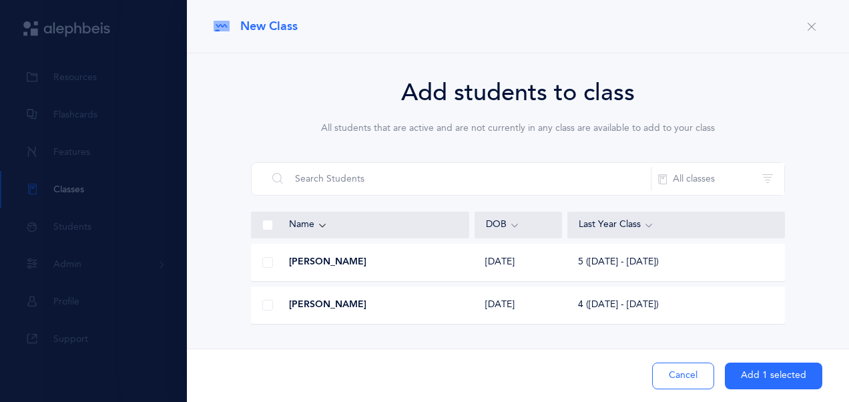
click at [267, 263] on span at bounding box center [267, 262] width 11 height 11
click at [0, 0] on input "checkbox" at bounding box center [0, 0] width 0 height 0
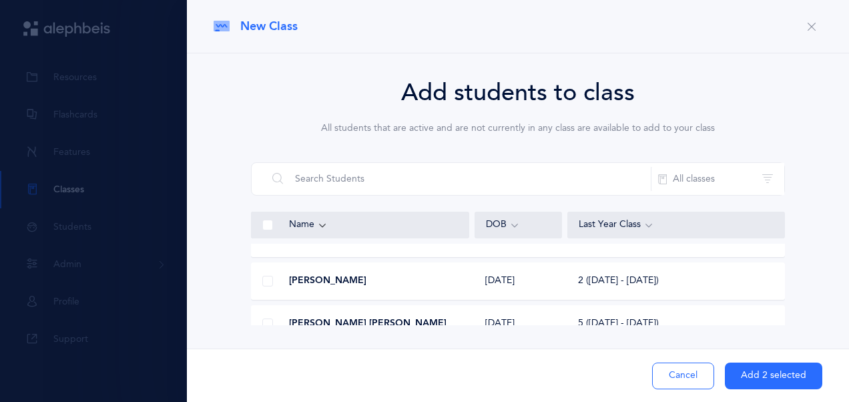
scroll to position [133, 0]
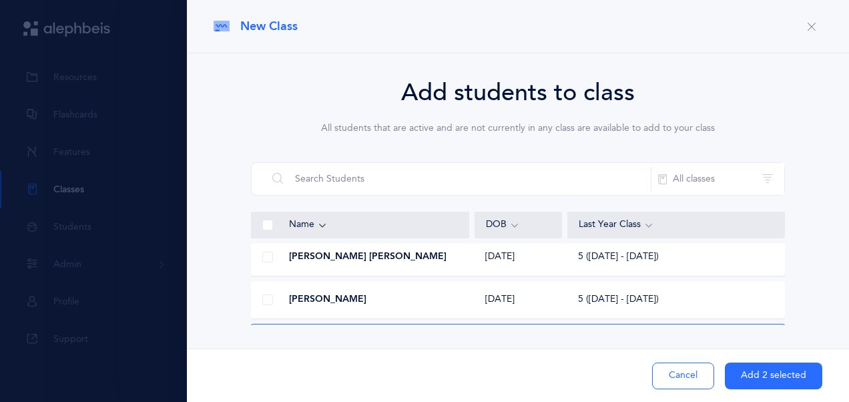
click at [268, 298] on span at bounding box center [267, 299] width 11 height 11
click at [0, 0] on input "checkbox" at bounding box center [0, 0] width 0 height 0
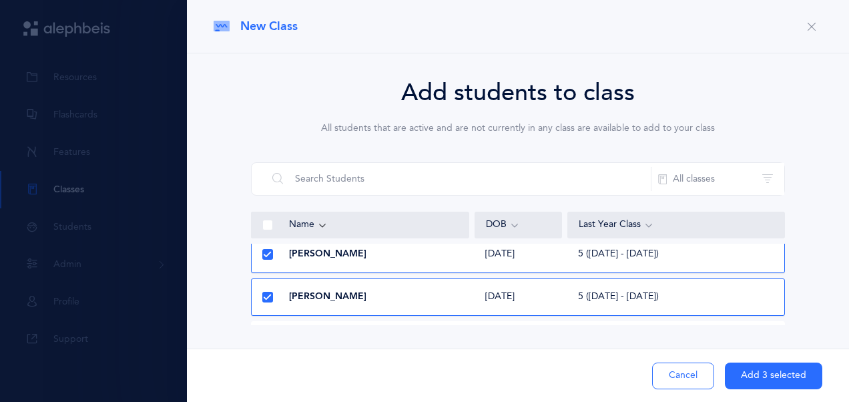
scroll to position [200, 0]
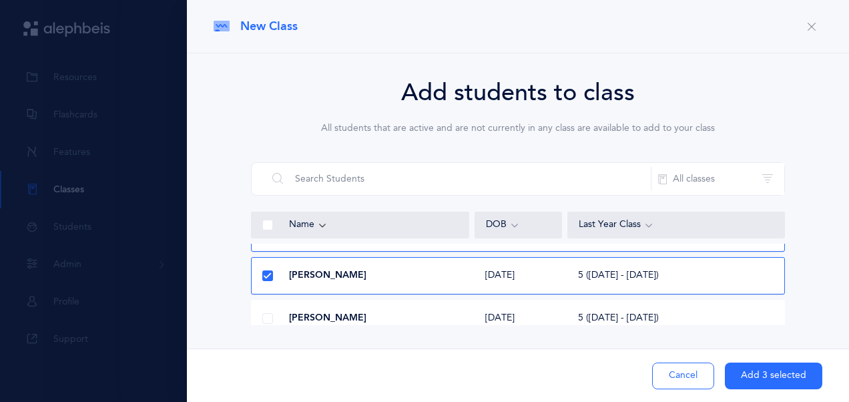
click at [266, 314] on span at bounding box center [267, 318] width 11 height 11
click at [0, 0] on input "checkbox" at bounding box center [0, 0] width 0 height 0
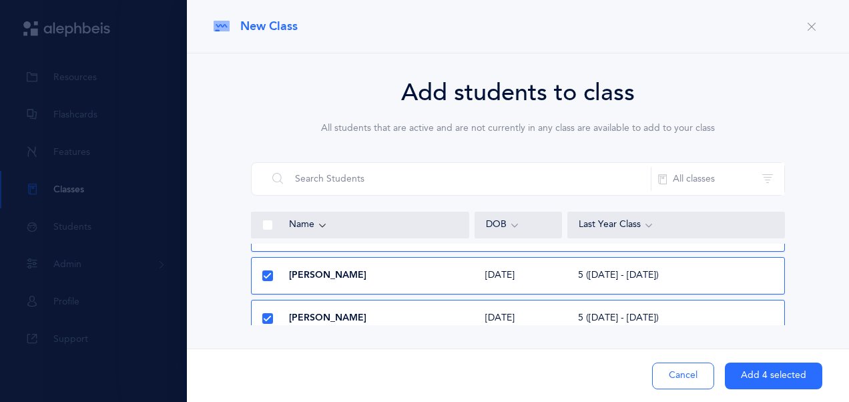
scroll to position [260, 0]
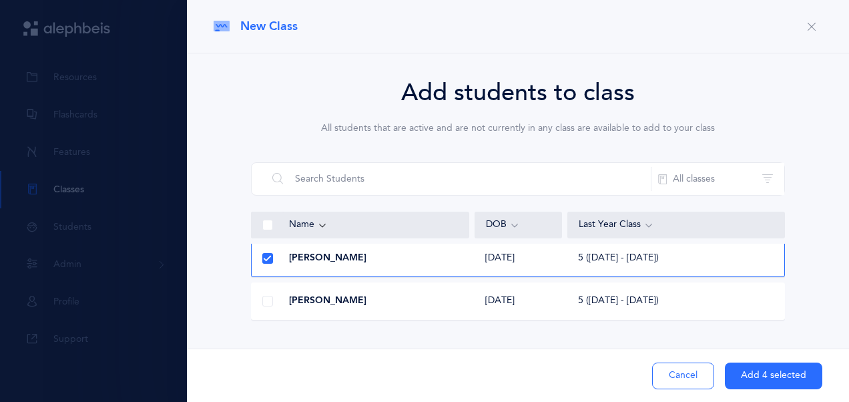
click at [267, 296] on span at bounding box center [267, 301] width 11 height 11
click at [0, 0] on input "checkbox" at bounding box center [0, 0] width 0 height 0
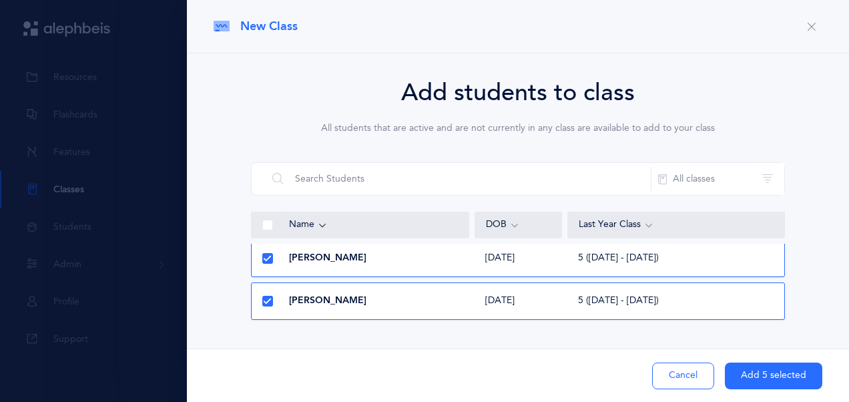
click at [775, 368] on button "Add 5 selected" at bounding box center [773, 375] width 97 height 27
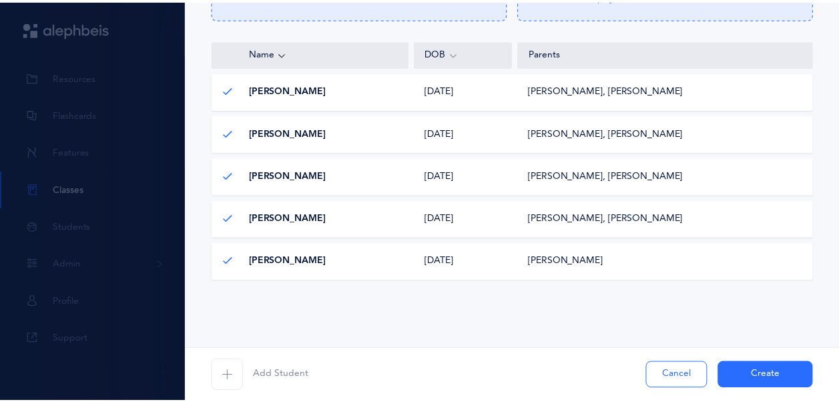
scroll to position [280, 0]
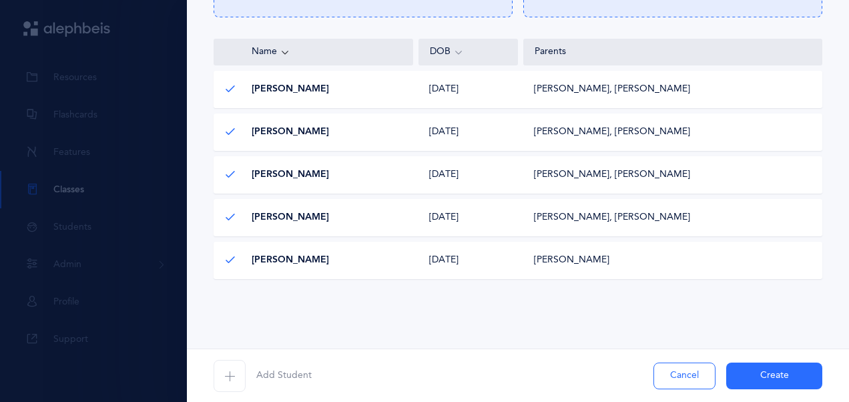
click at [767, 372] on button "Create" at bounding box center [774, 375] width 96 height 27
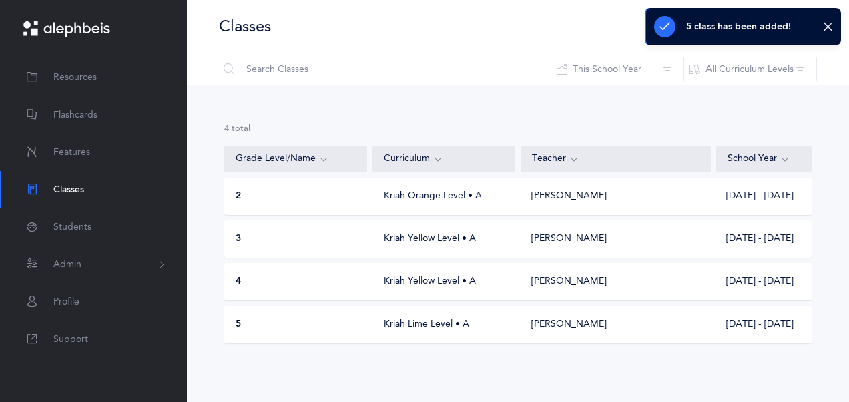
click at [547, 199] on div "[PERSON_NAME]" at bounding box center [568, 195] width 75 height 13
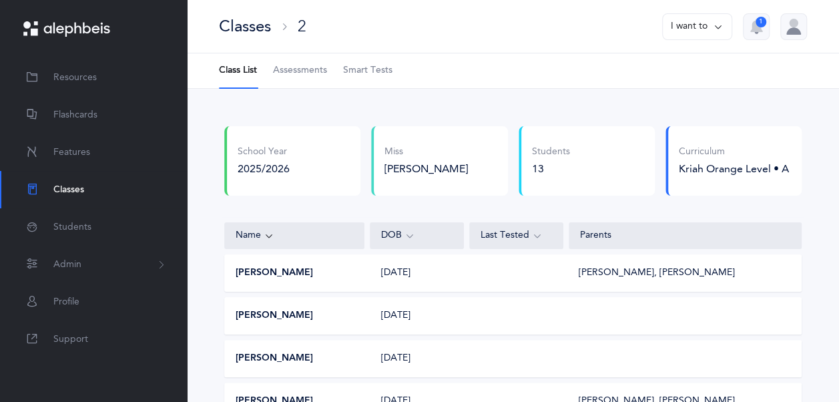
click at [693, 21] on button "I want to" at bounding box center [697, 26] width 70 height 27
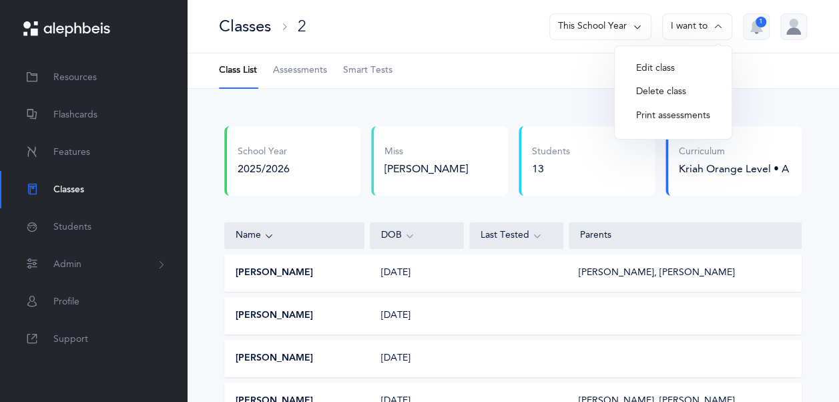
click at [568, 63] on ul "Class List Assessments Smart Tests" at bounding box center [513, 70] width 652 height 35
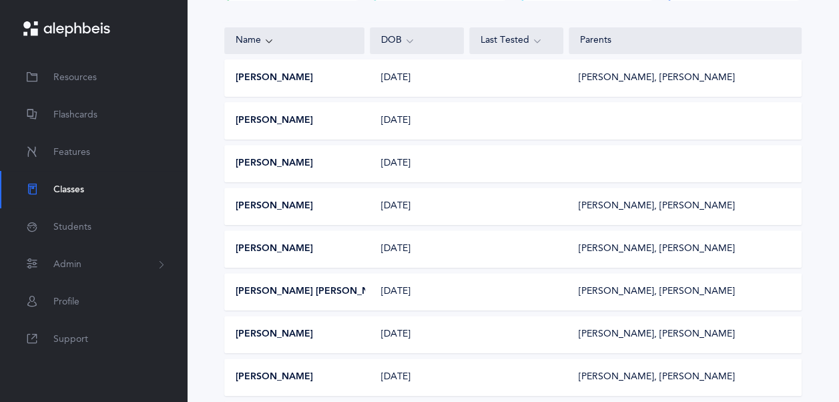
scroll to position [193, 0]
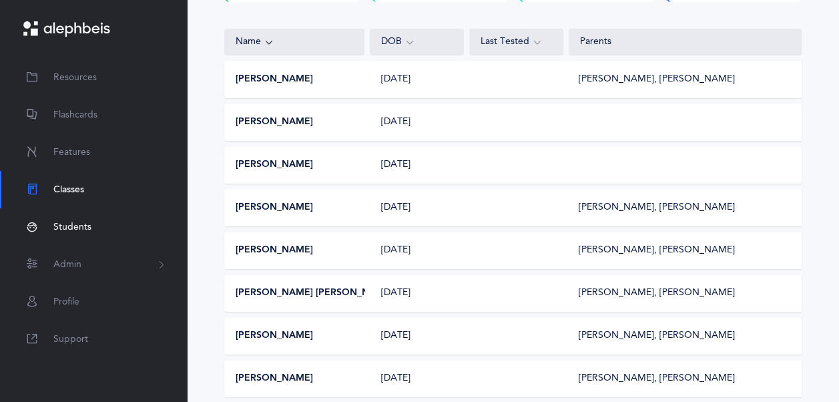
click at [80, 227] on span "Students" at bounding box center [72, 227] width 38 height 14
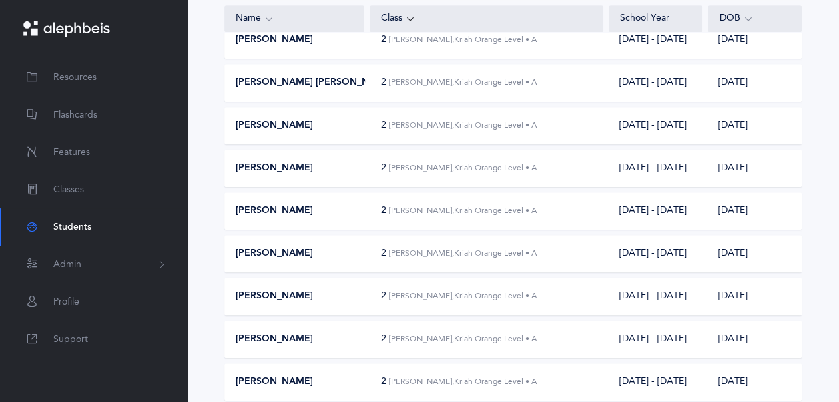
scroll to position [334, 0]
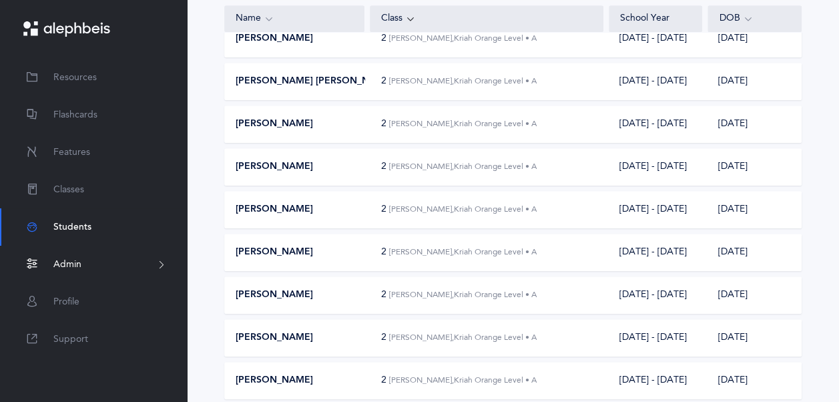
click at [111, 264] on button "Admin" at bounding box center [93, 264] width 187 height 37
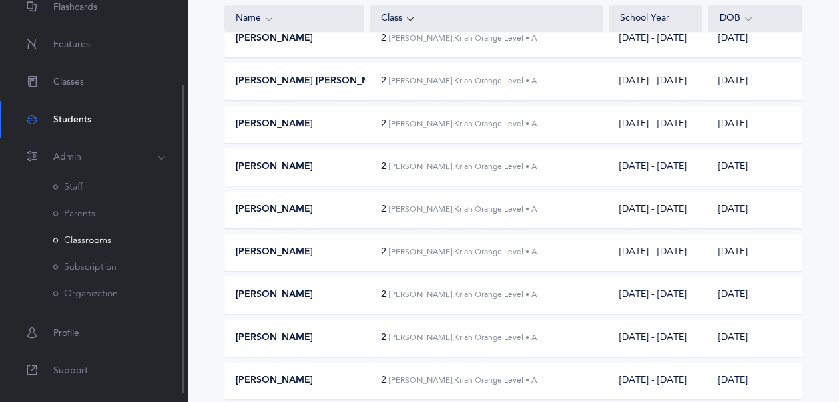
click at [104, 236] on link "Classrooms" at bounding box center [82, 240] width 58 height 11
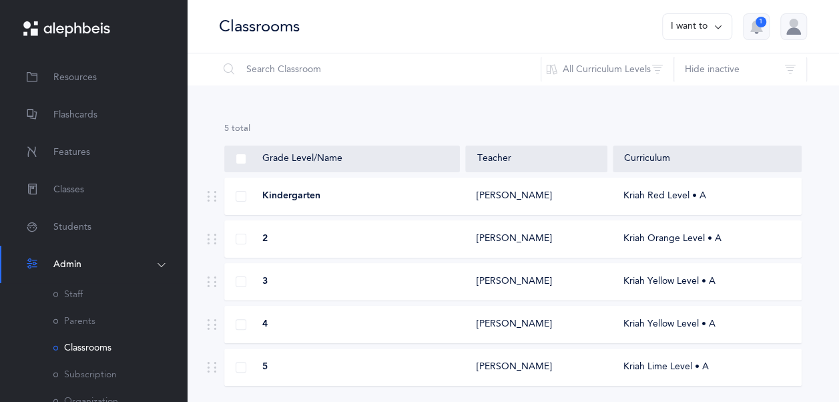
click at [249, 234] on div "2" at bounding box center [343, 238] width 236 height 13
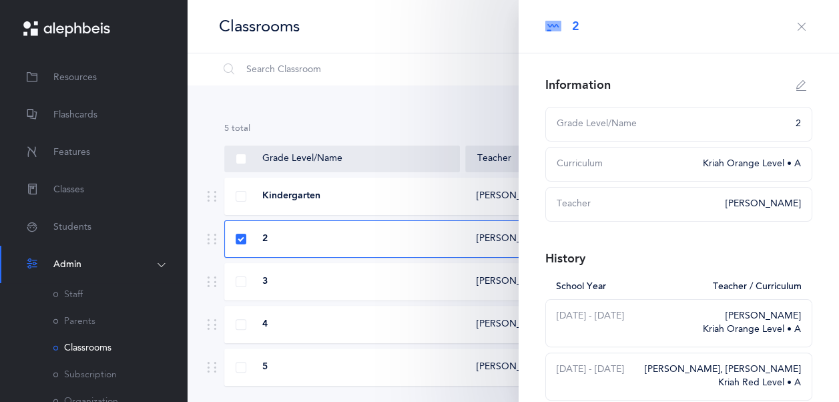
click at [796, 31] on icon "button" at bounding box center [801, 26] width 11 height 11
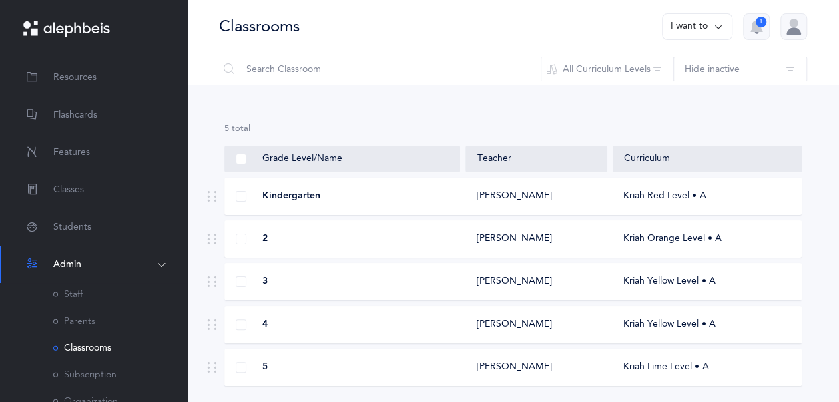
click at [704, 30] on button "I want to" at bounding box center [697, 26] width 70 height 27
click at [647, 242] on div "Kriah Orange Level • A" at bounding box center [706, 238] width 188 height 13
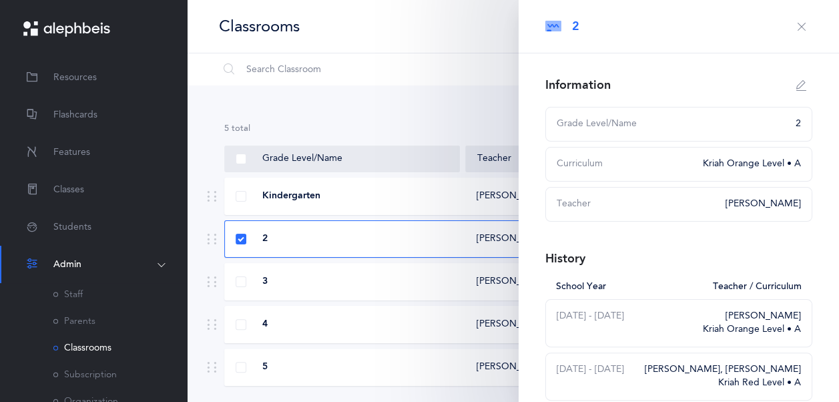
click at [502, 40] on div "Classrooms I want to 1" at bounding box center [513, 26] width 652 height 53
click at [796, 28] on icon "button" at bounding box center [801, 26] width 11 height 11
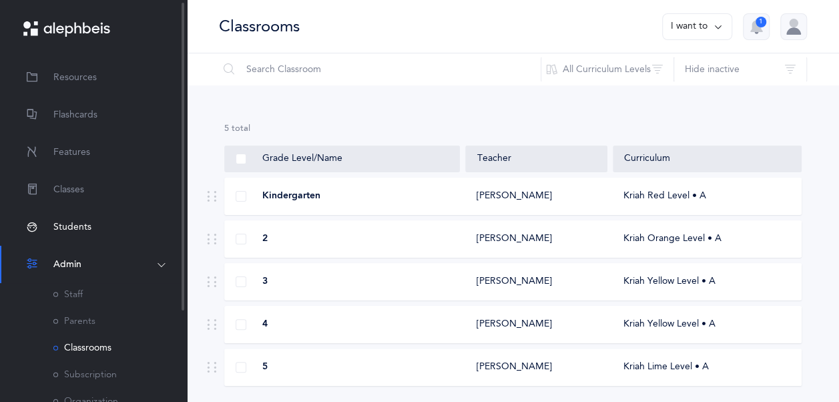
click at [77, 236] on link "Students" at bounding box center [93, 226] width 187 height 37
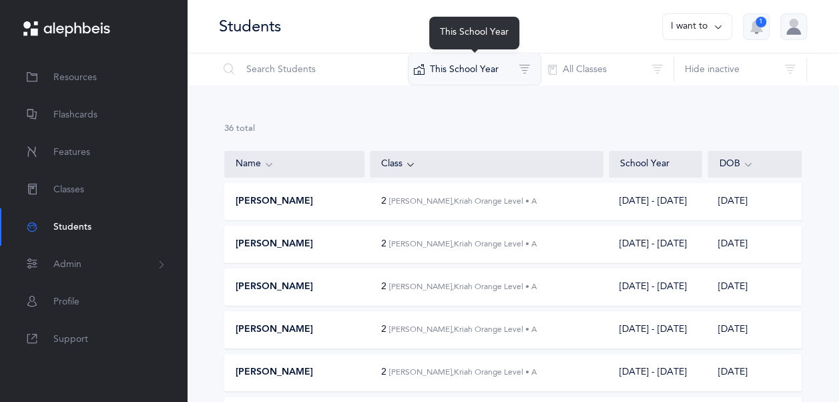
click at [531, 80] on button "This School Year" at bounding box center [474, 69] width 133 height 32
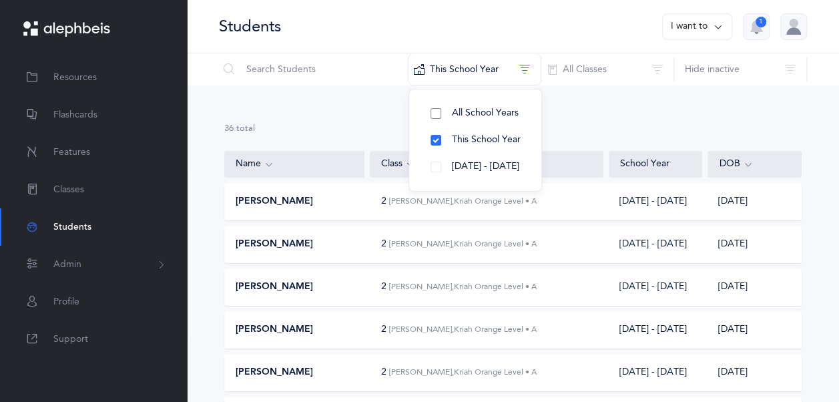
click at [522, 104] on button "All School Years" at bounding box center [475, 113] width 111 height 27
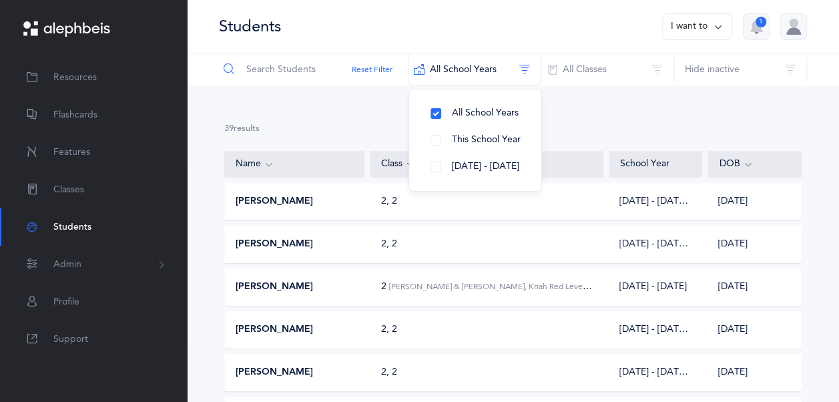
click at [322, 67] on input "text" at bounding box center [313, 69] width 190 height 32
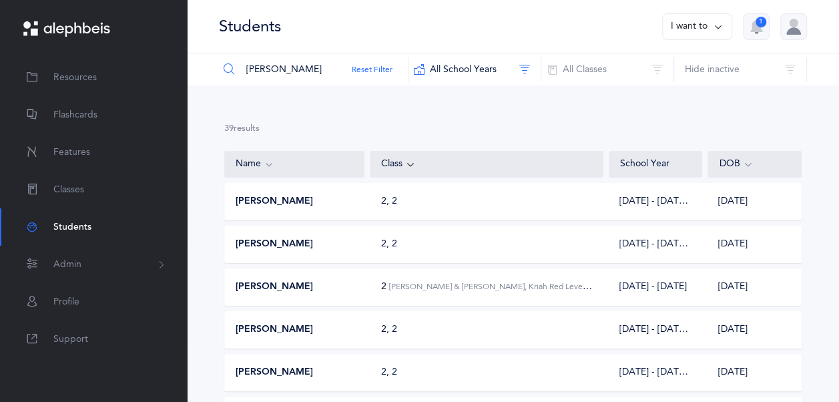
type input "[PERSON_NAME]"
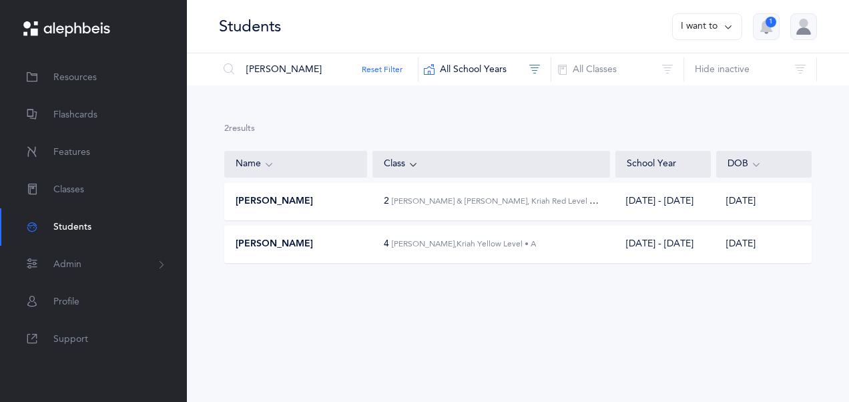
click at [459, 208] on div "2 [PERSON_NAME] & [PERSON_NAME], Kriah Red Level • A" at bounding box center [491, 201] width 215 height 14
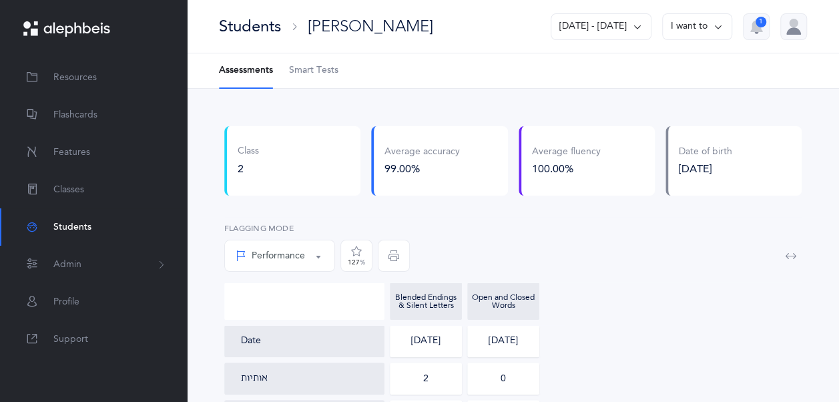
click at [693, 35] on button "I want to" at bounding box center [697, 26] width 70 height 27
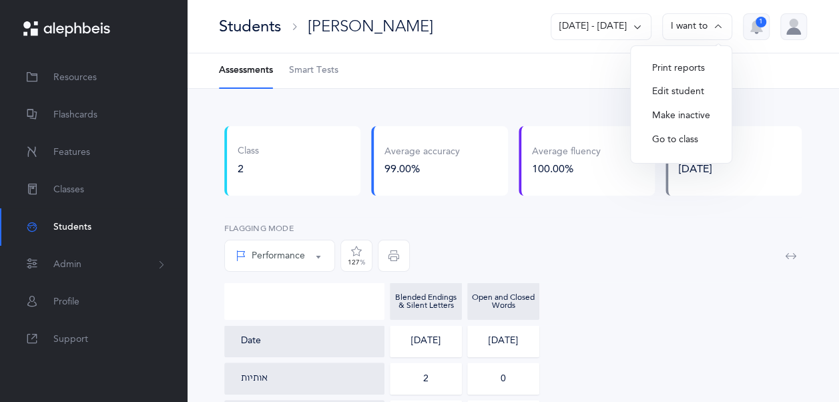
click at [678, 91] on button "Edit student" at bounding box center [680, 92] width 79 height 24
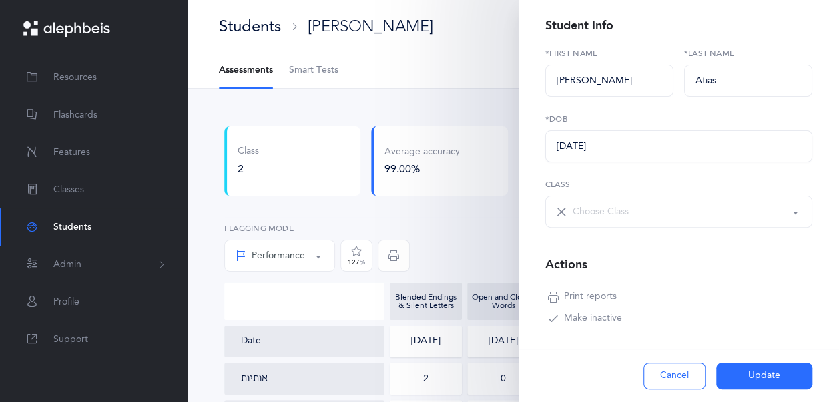
scroll to position [100, 0]
click at [681, 215] on div "Choose Class" at bounding box center [686, 210] width 228 height 23
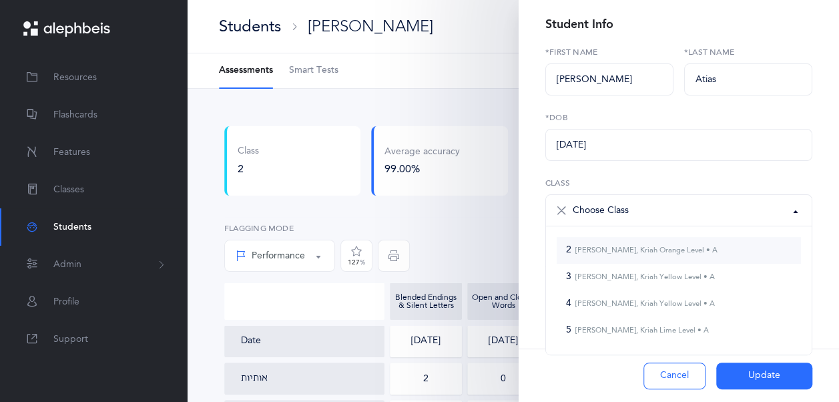
click at [674, 249] on small "[PERSON_NAME], Kriah Orange Level • A" at bounding box center [644, 250] width 146 height 9
select select "1782"
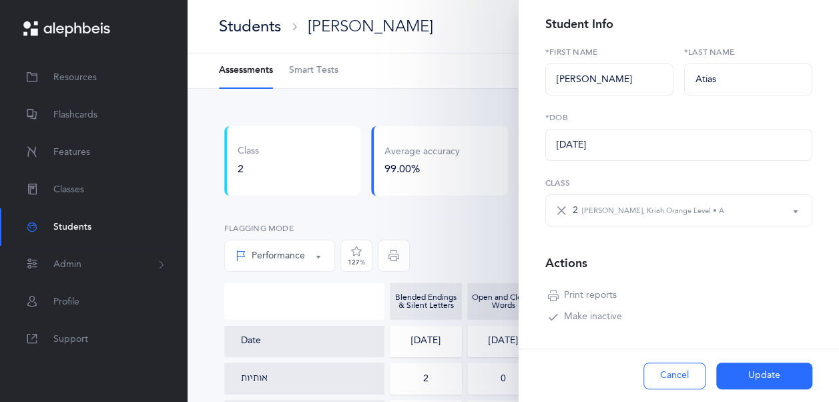
click at [761, 366] on button "Update" at bounding box center [764, 375] width 96 height 27
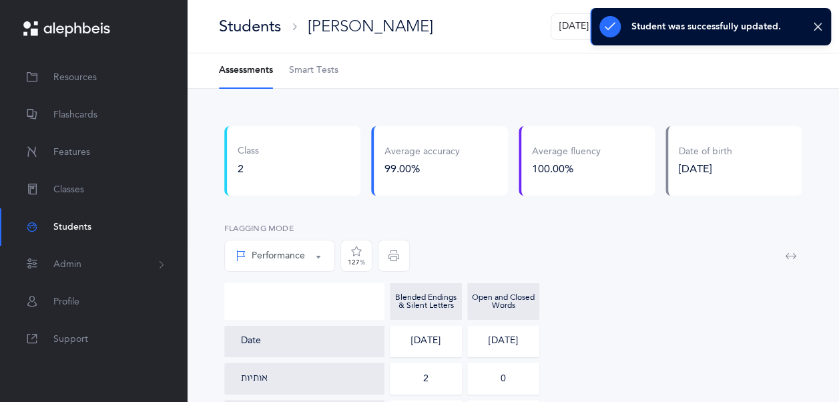
click at [703, 303] on div "Blended Endings & Silent Letters Open and Closed Words" at bounding box center [512, 300] width 577 height 37
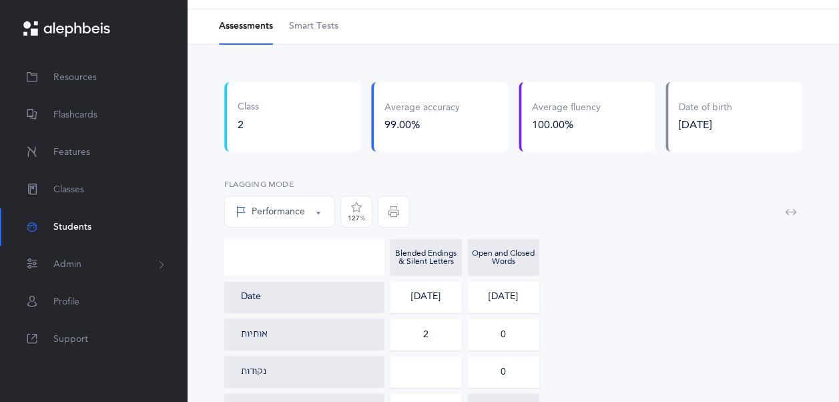
scroll to position [0, 0]
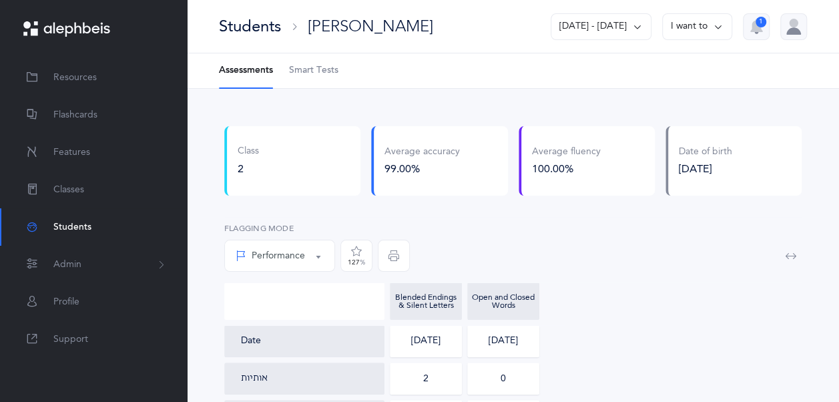
click at [482, 40] on div "Students [PERSON_NAME] [DATE] - [DATE] I want to 1" at bounding box center [513, 26] width 652 height 53
